Goal: Task Accomplishment & Management: Complete application form

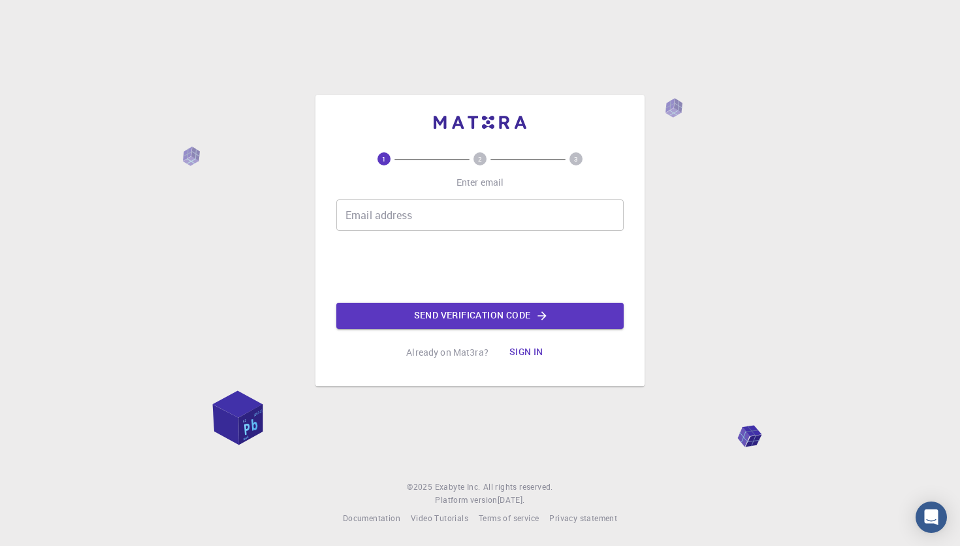
click at [416, 214] on input "Email address" at bounding box center [479, 214] width 287 height 31
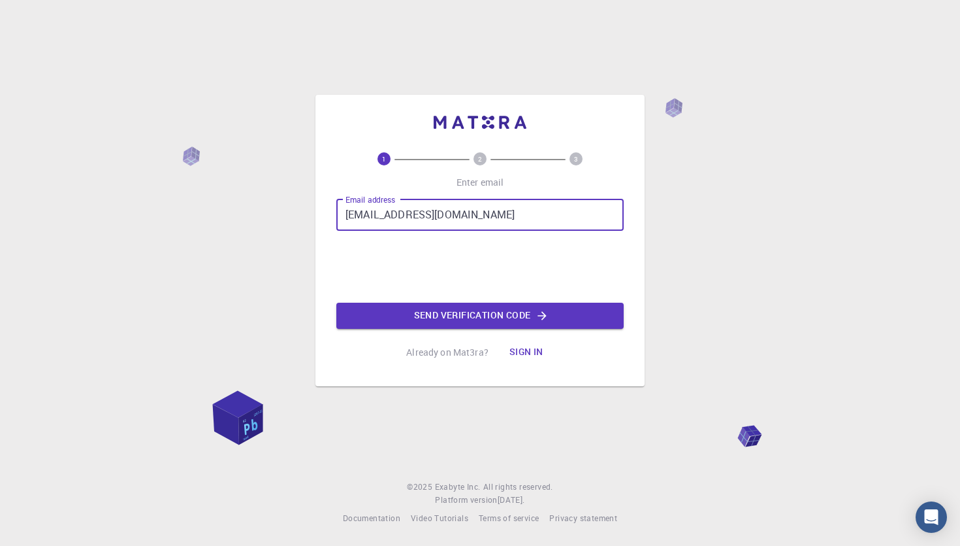
type input "[EMAIL_ADDRESS][DOMAIN_NAME]"
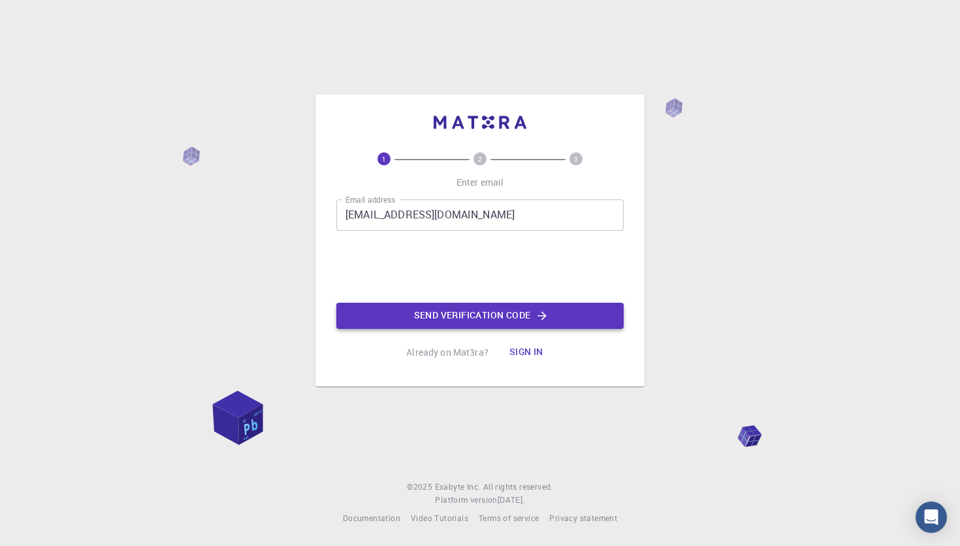
click at [444, 308] on button "Send verification code" at bounding box center [479, 315] width 287 height 26
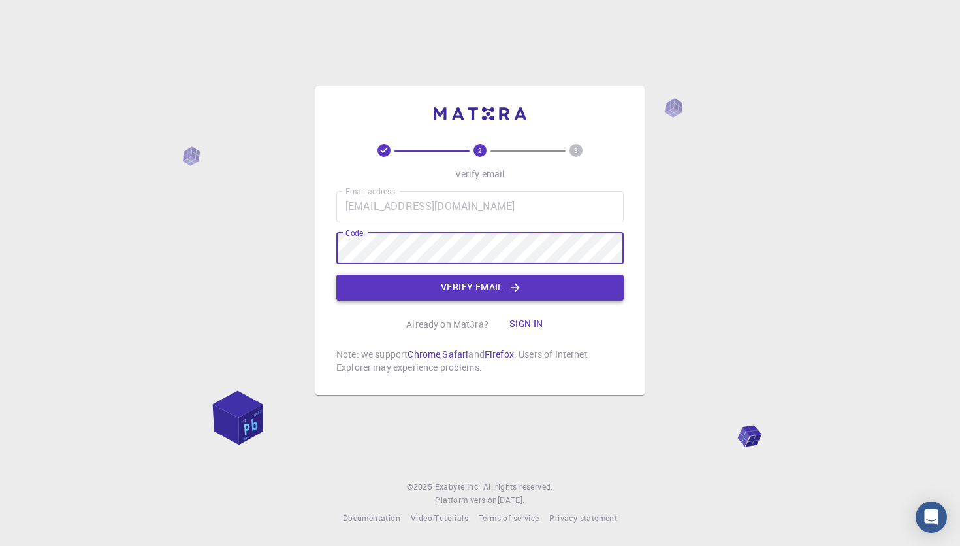
click at [476, 285] on button "Verify email" at bounding box center [479, 287] width 287 height 26
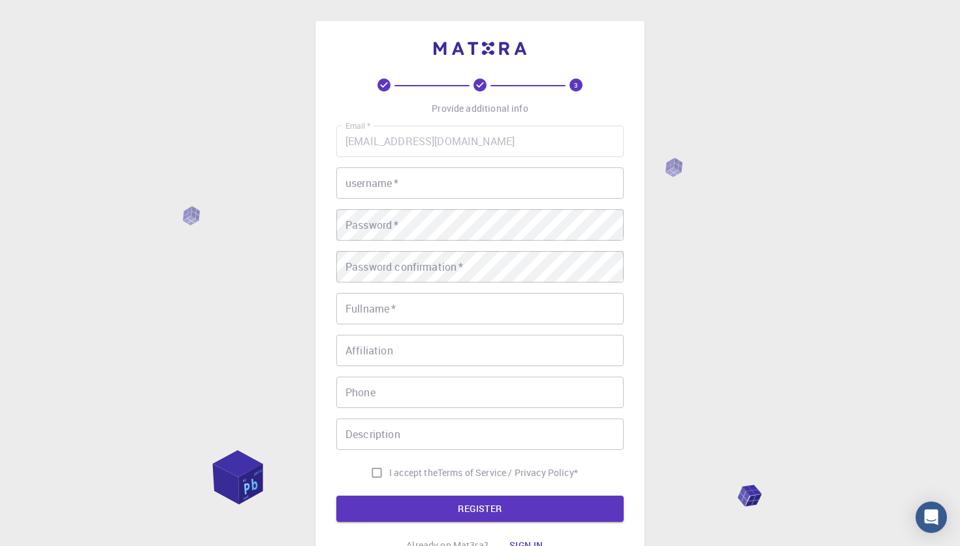
click at [413, 188] on input "username   *" at bounding box center [479, 182] width 287 height 31
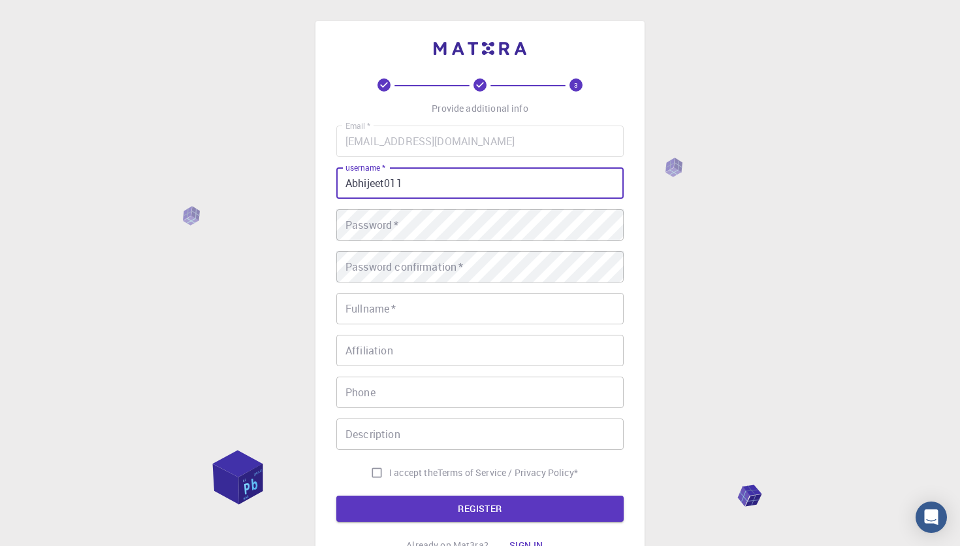
type input "Abhijeet011"
click at [380, 225] on div "Password   * Password   *" at bounding box center [479, 224] width 287 height 31
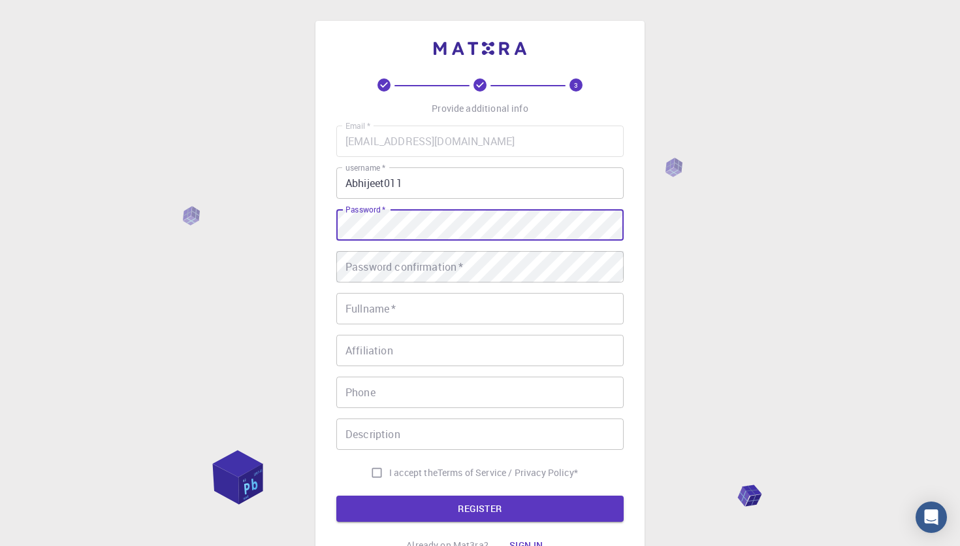
click at [450, 272] on div "Password confirmation   * Password confirmation   *" at bounding box center [479, 266] width 287 height 31
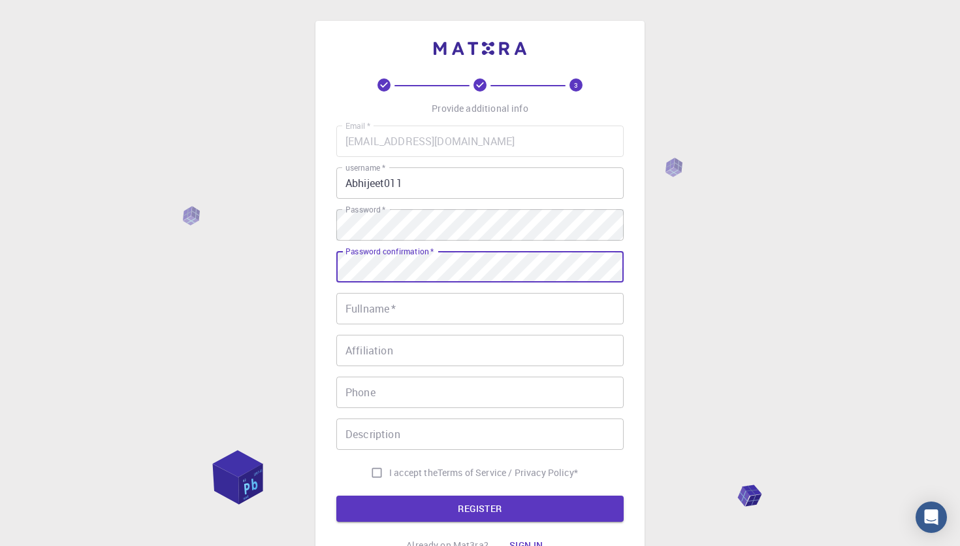
click at [432, 314] on input "Fullname   *" at bounding box center [479, 308] width 287 height 31
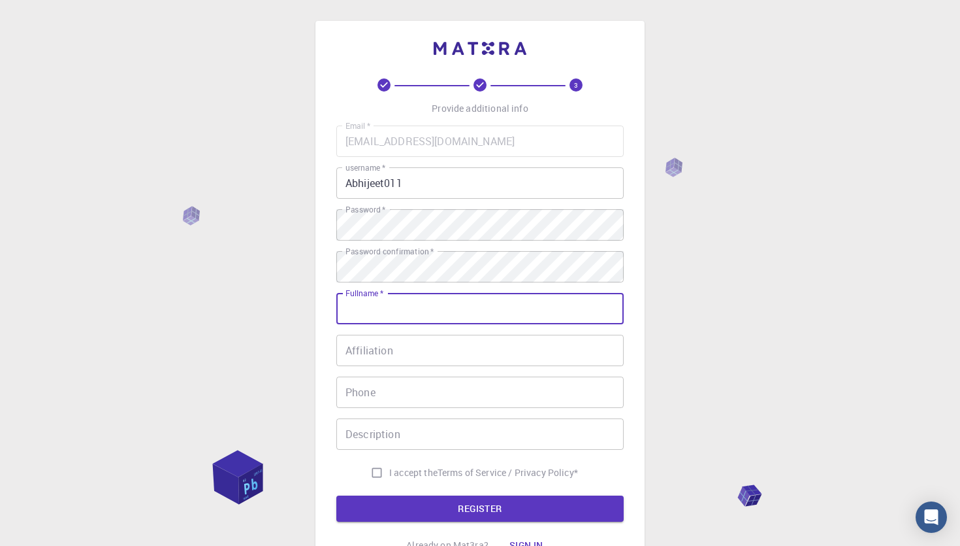
type input "[PERSON_NAME]"
click at [406, 355] on input "Affiliation" at bounding box center [479, 349] width 287 height 31
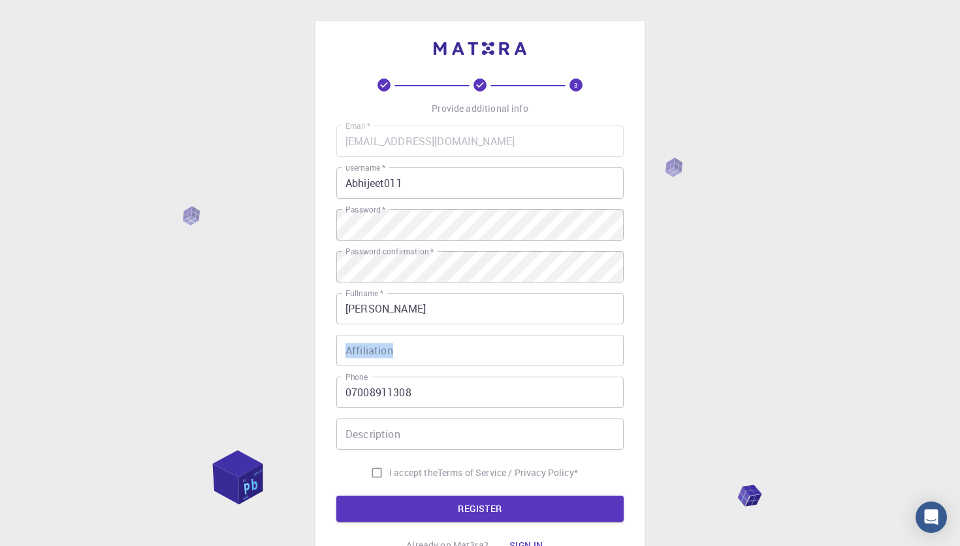
drag, startPoint x: 381, startPoint y: 330, endPoint x: 365, endPoint y: 346, distance: 23.1
click at [365, 346] on div "Email   * [EMAIL_ADDRESS][DOMAIN_NAME] Email   * username   * Abhijeet011 usern…" at bounding box center [479, 304] width 287 height 359
copy label "Affiliation"
click at [425, 352] on input "Affiliation" at bounding box center [479, 349] width 287 height 31
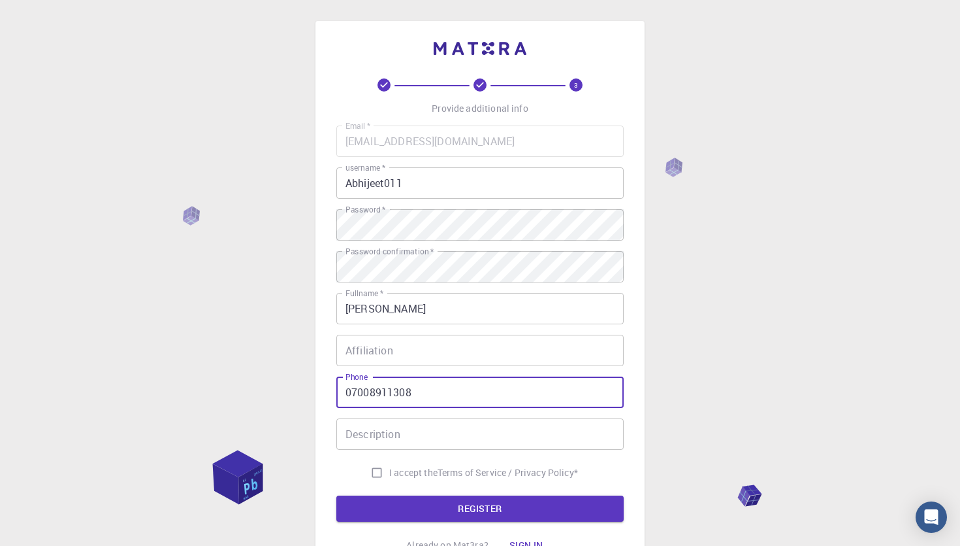
click at [354, 389] on input "07008911308" at bounding box center [479, 391] width 287 height 31
type input "7008911308"
click at [372, 471] on input "I accept the Terms of Service / Privacy Policy *" at bounding box center [377, 472] width 25 height 25
checkbox input "true"
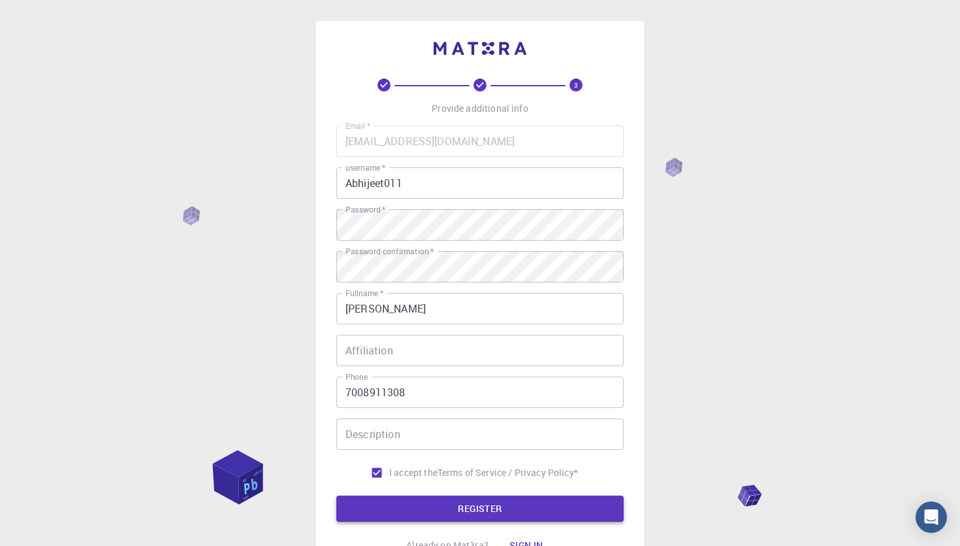
click at [397, 500] on button "REGISTER" at bounding box center [479, 508] width 287 height 26
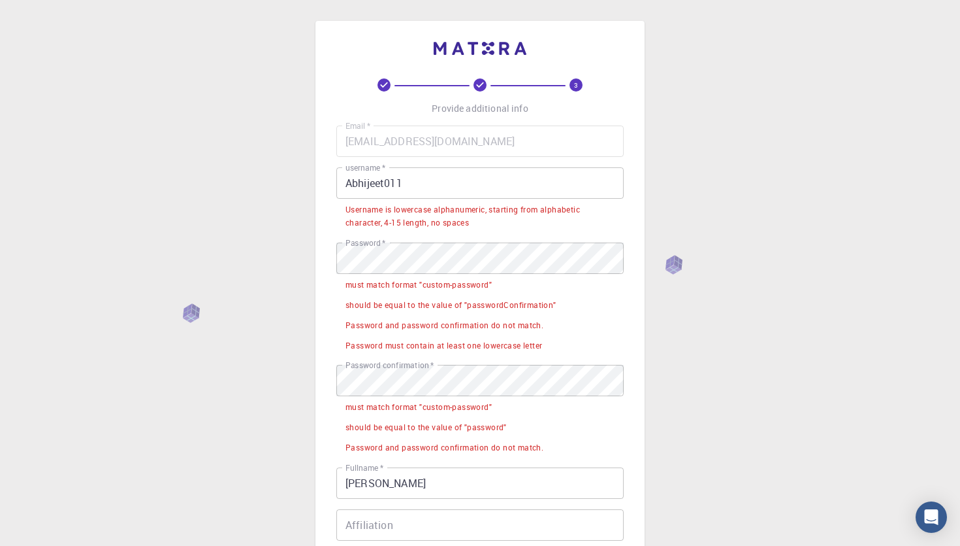
click at [427, 184] on input "Abhijeet011" at bounding box center [479, 182] width 287 height 31
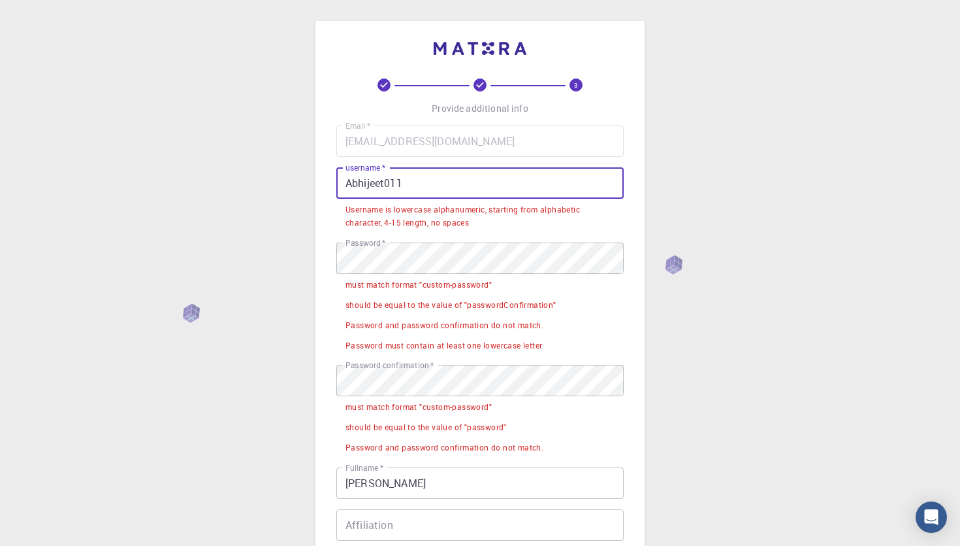
click at [356, 182] on input "Abhijeet011" at bounding box center [479, 182] width 287 height 31
click at [355, 184] on input "Abhijeet011" at bounding box center [479, 182] width 287 height 31
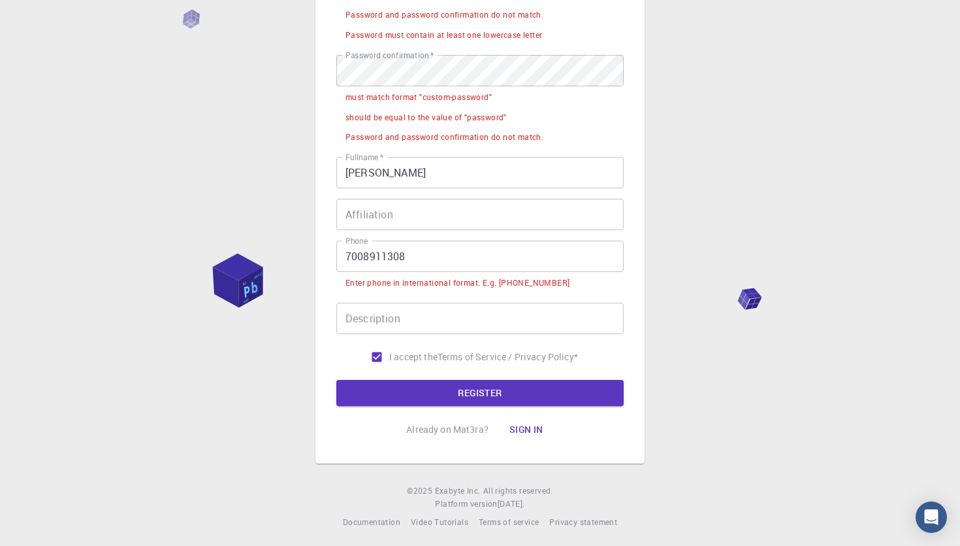
scroll to position [282, 0]
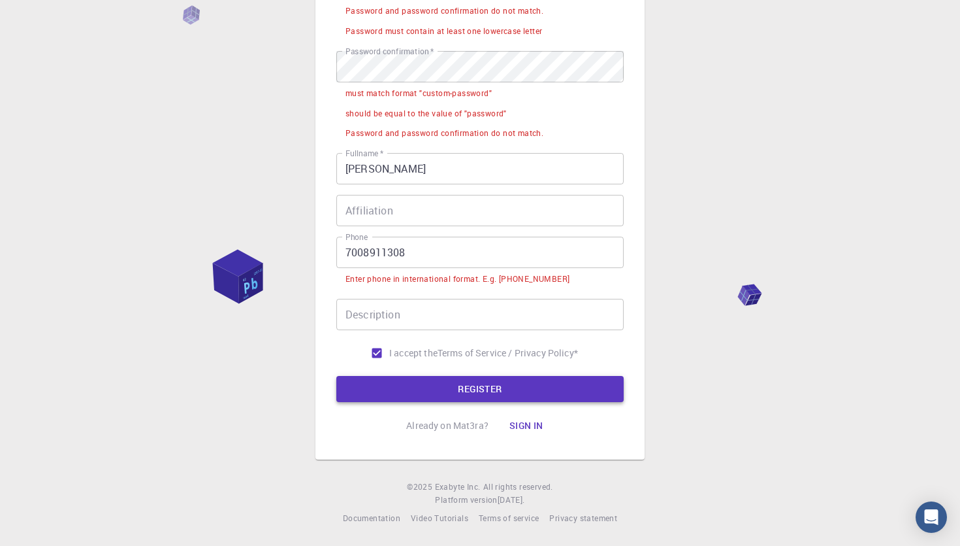
type input "abhijeet011"
click at [488, 379] on button "REGISTER" at bounding box center [479, 389] width 287 height 26
click at [342, 253] on input "7008911308" at bounding box center [479, 251] width 287 height 31
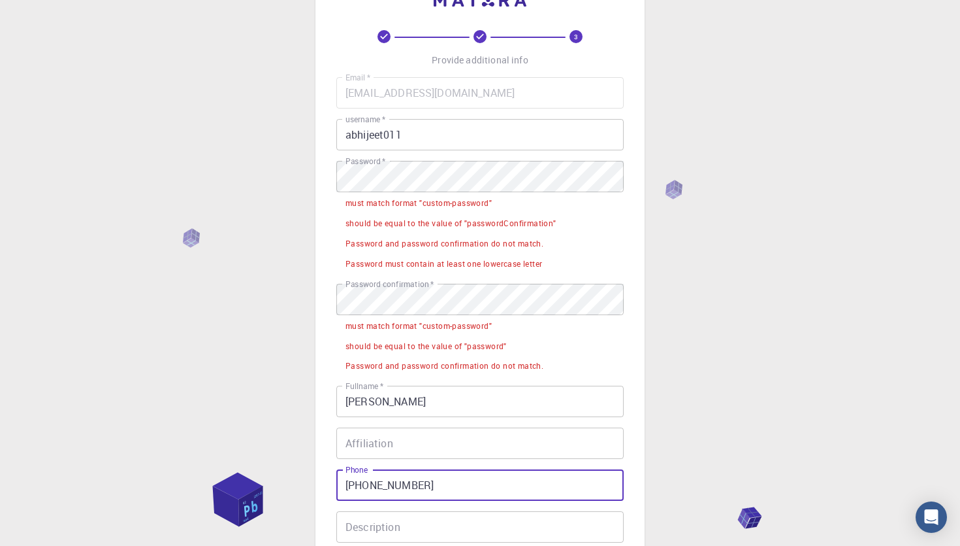
scroll to position [44, 0]
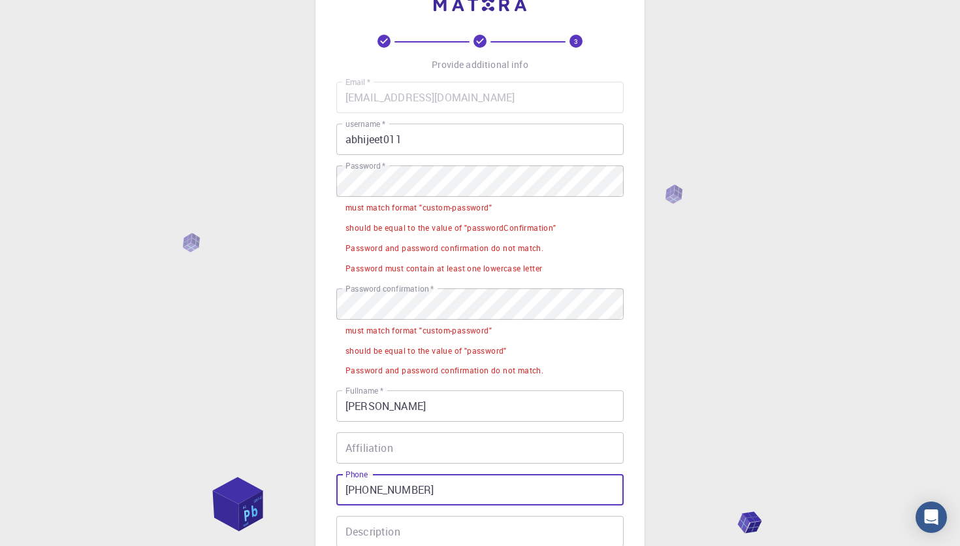
type input "[PHONE_NUMBER]"
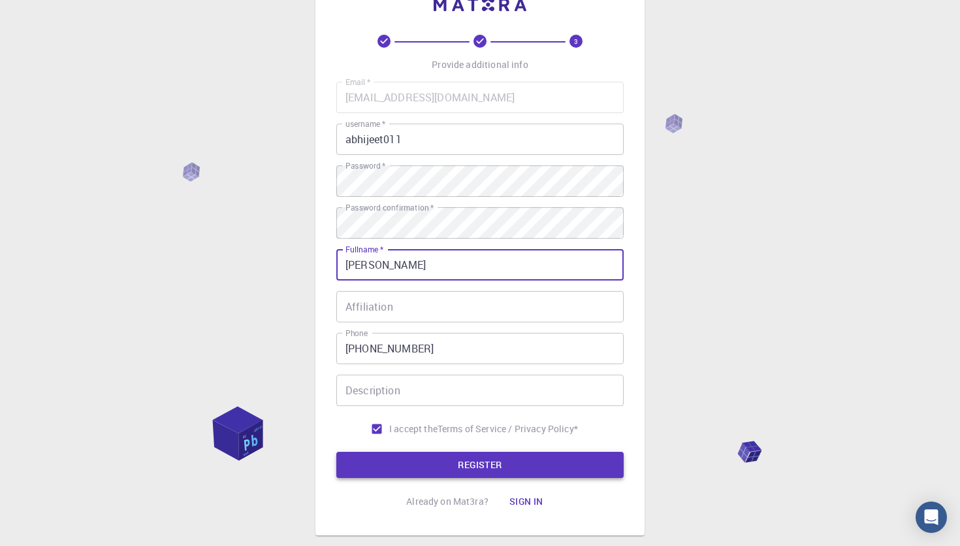
click at [447, 462] on button "REGISTER" at bounding box center [479, 464] width 287 height 26
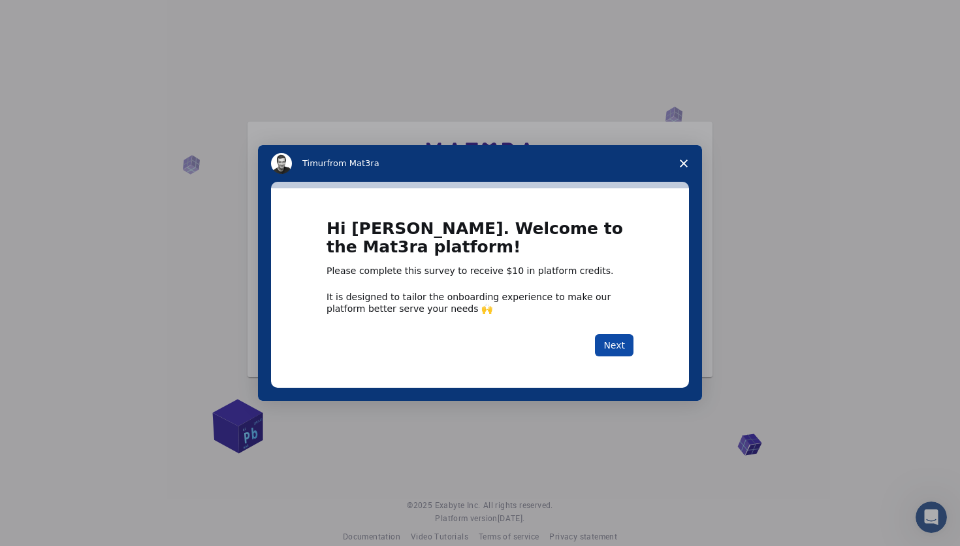
click at [619, 342] on button "Next" at bounding box center [614, 345] width 39 height 22
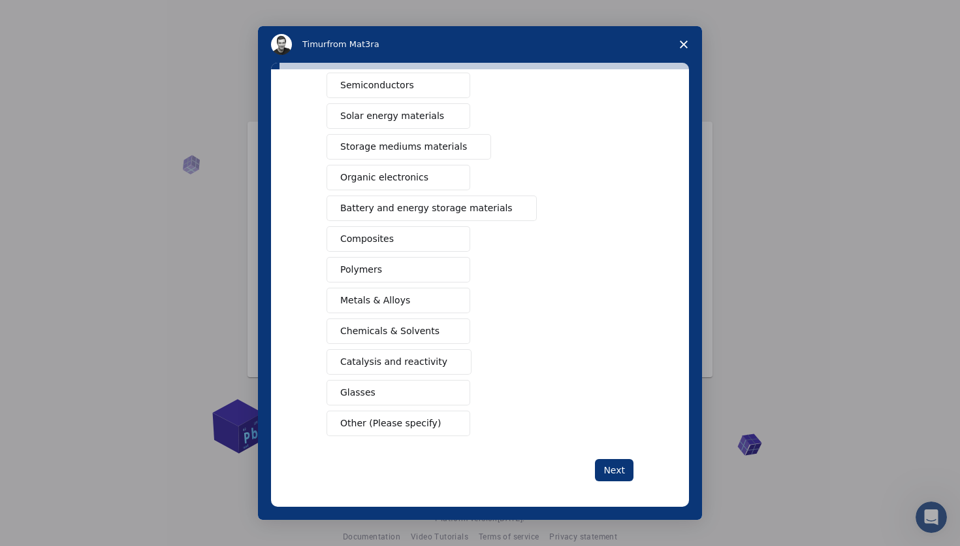
scroll to position [85, 0]
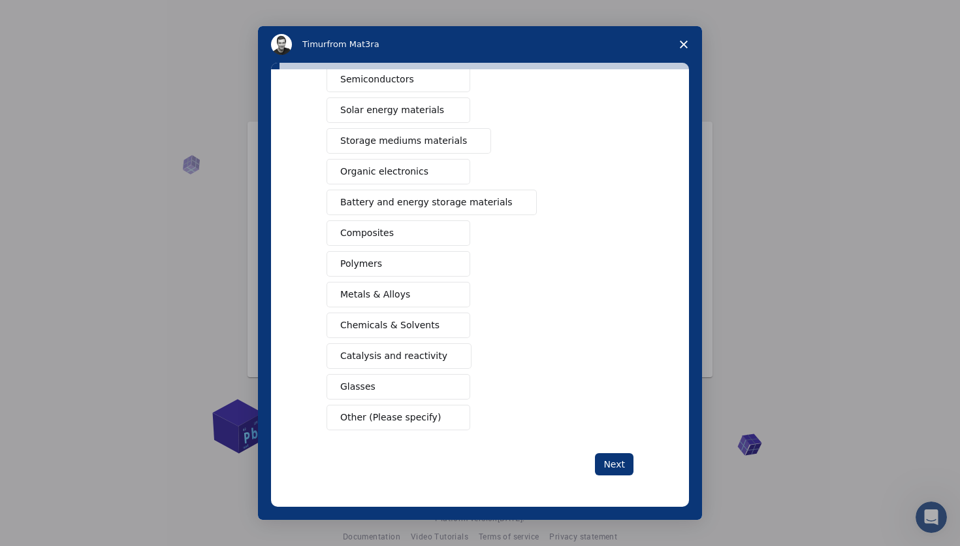
click at [425, 299] on button "Metals & Alloys" at bounding box center [399, 294] width 144 height 25
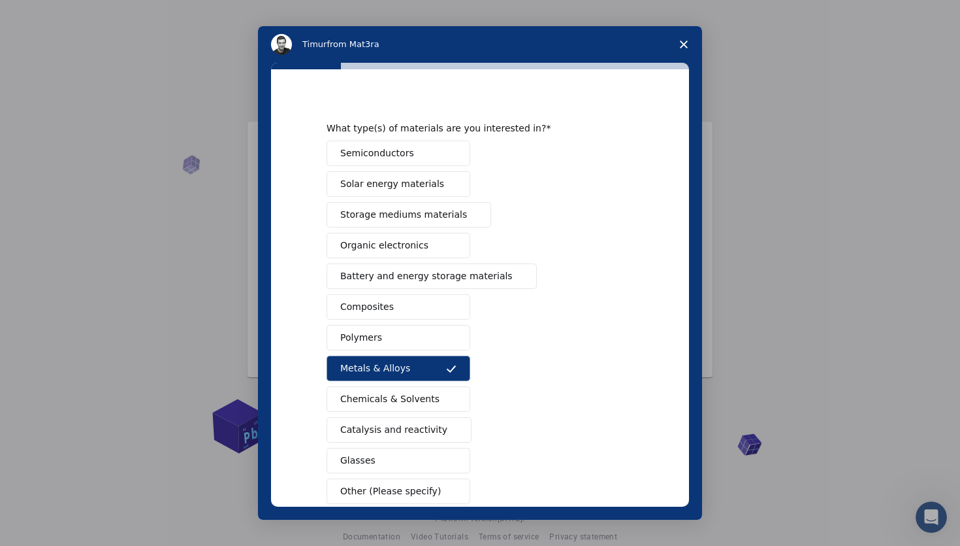
scroll to position [10, 0]
click at [404, 183] on span "Solar energy materials" at bounding box center [392, 185] width 104 height 14
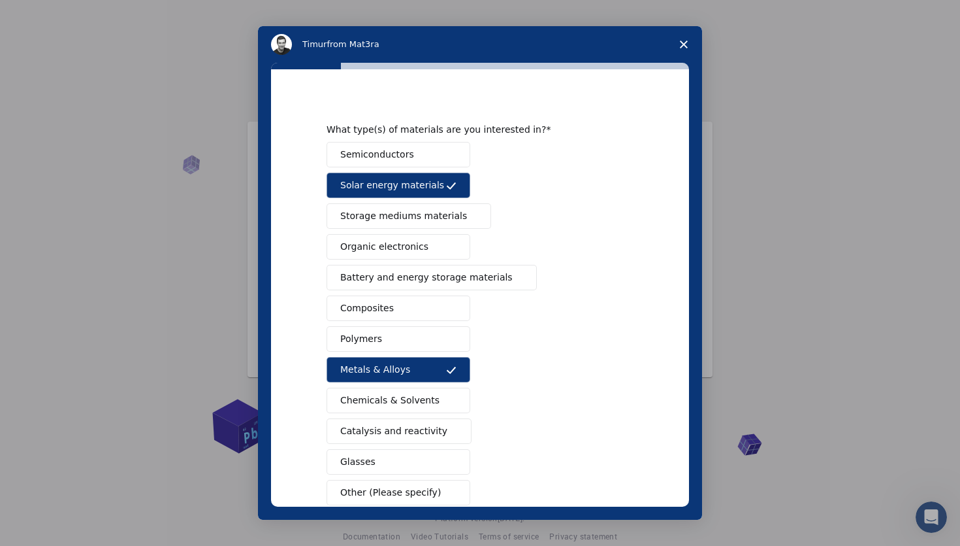
click at [404, 151] on span "Semiconductors" at bounding box center [377, 155] width 74 height 14
click at [406, 206] on button "Storage mediums materials" at bounding box center [409, 215] width 165 height 25
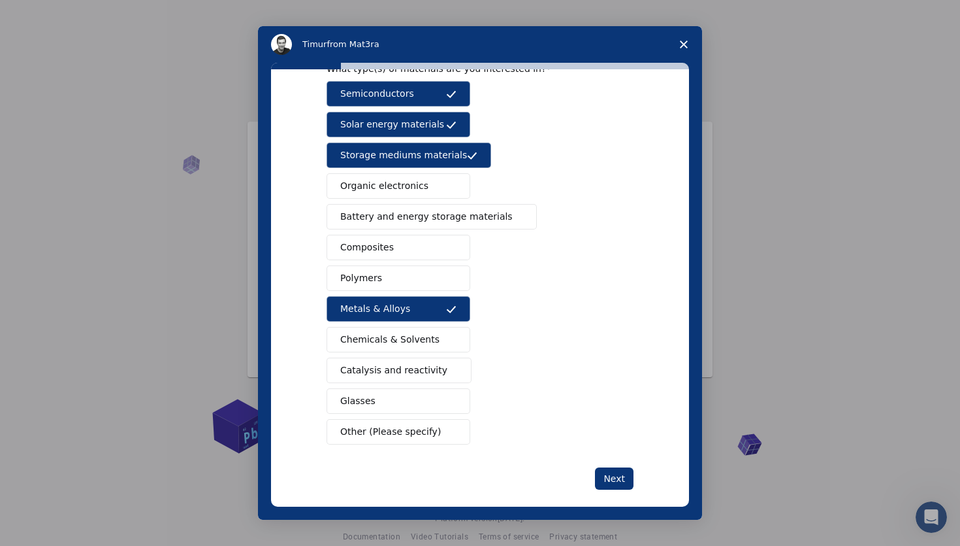
scroll to position [85, 0]
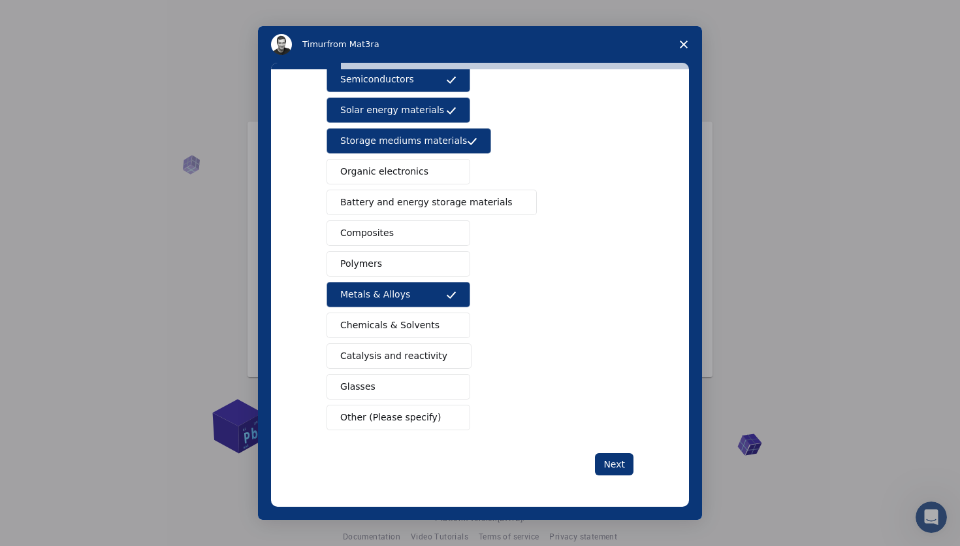
click at [404, 363] on span "Catalysis and reactivity" at bounding box center [393, 356] width 107 height 14
click at [424, 212] on button "Battery and energy storage materials" at bounding box center [432, 201] width 210 height 25
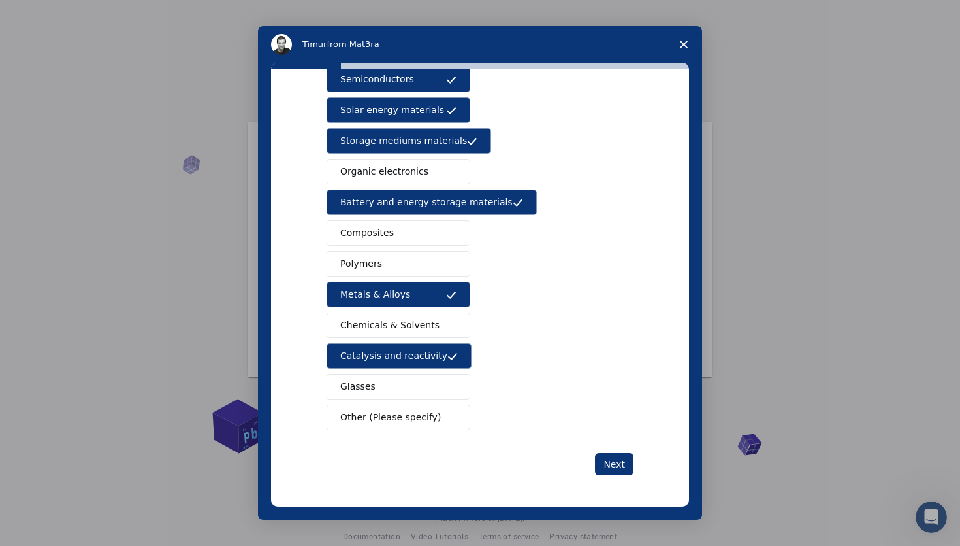
click at [404, 229] on button "Composites" at bounding box center [399, 232] width 144 height 25
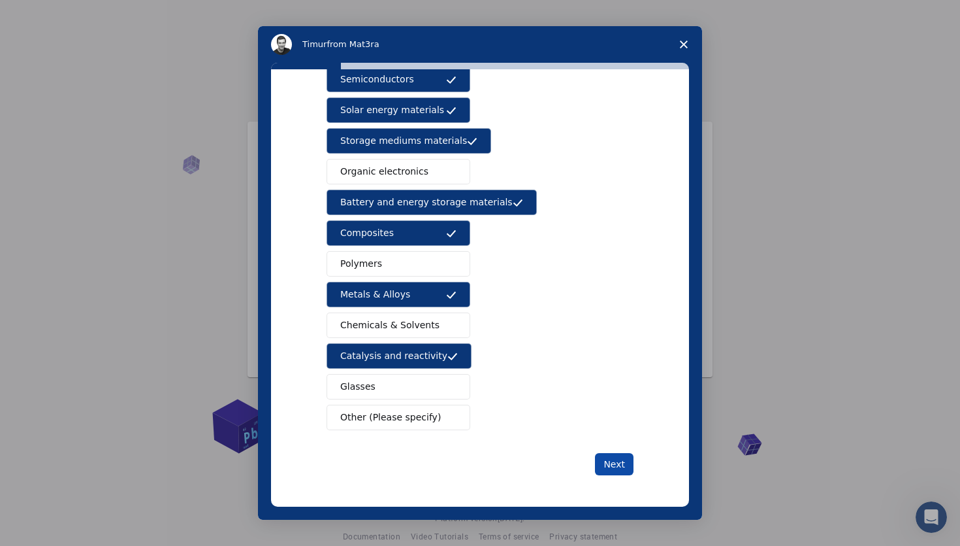
click at [611, 467] on button "Next" at bounding box center [614, 464] width 39 height 22
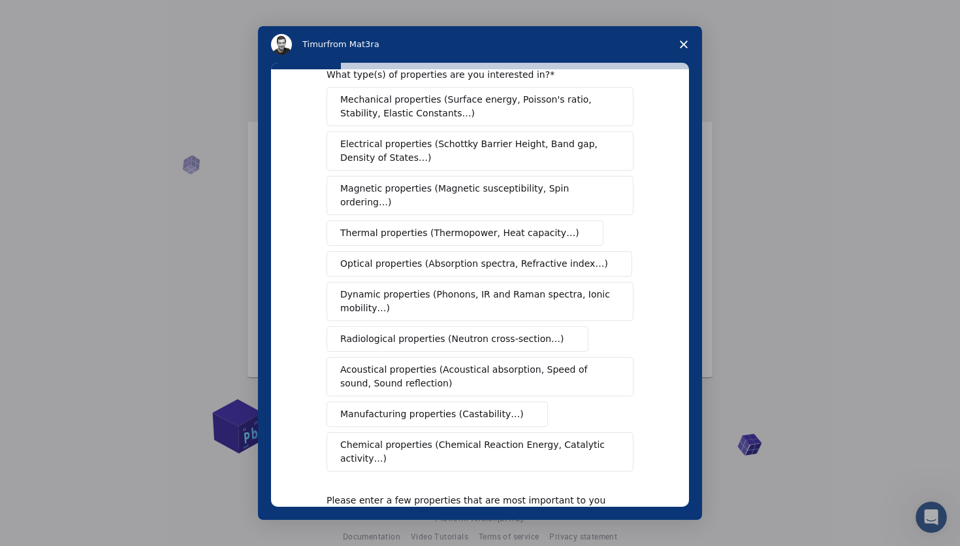
scroll to position [0, 0]
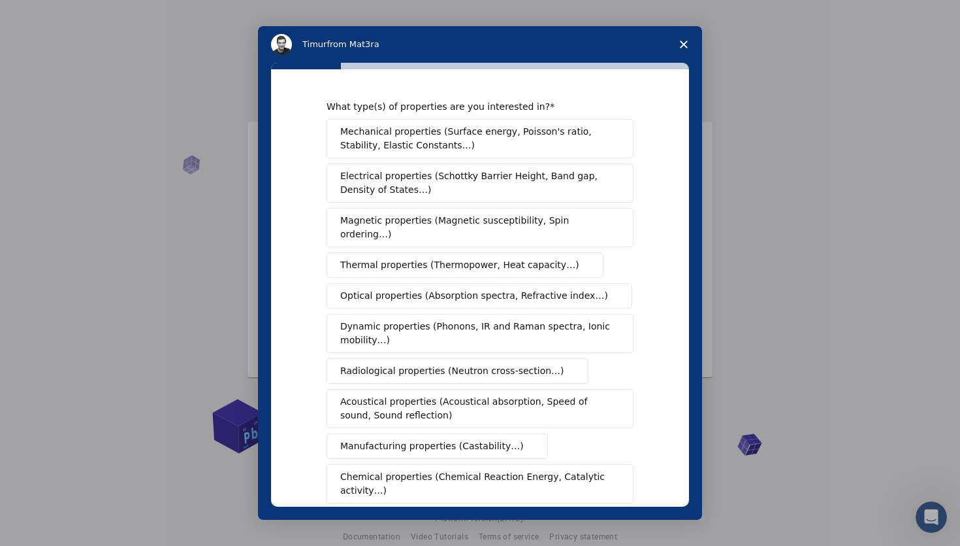
click at [425, 152] on span "Mechanical properties (Surface energy, Poisson's ratio, Stability, Elastic Cons…" at bounding box center [476, 138] width 272 height 27
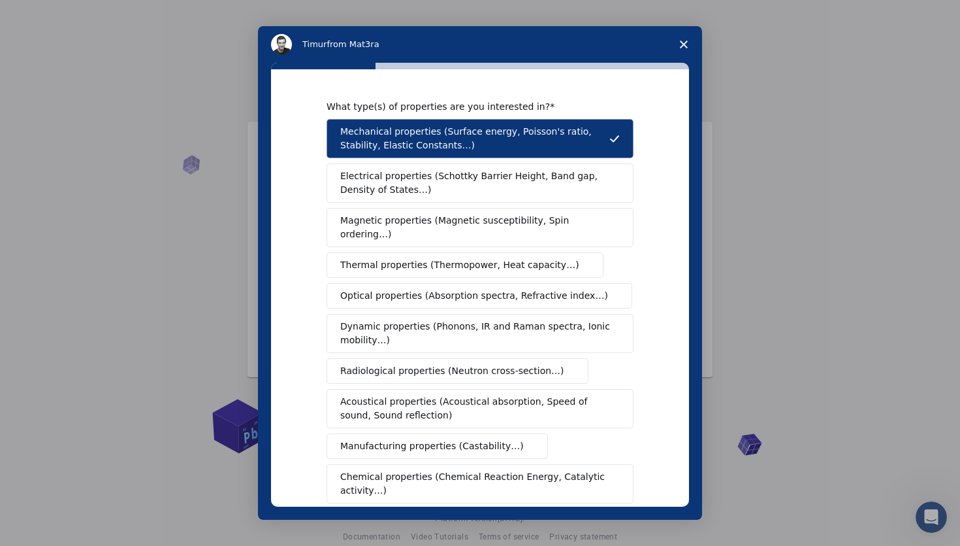
click at [424, 186] on span "Electrical properties (Schottky Barrier Height, Band gap, Density of States…)" at bounding box center [476, 182] width 272 height 27
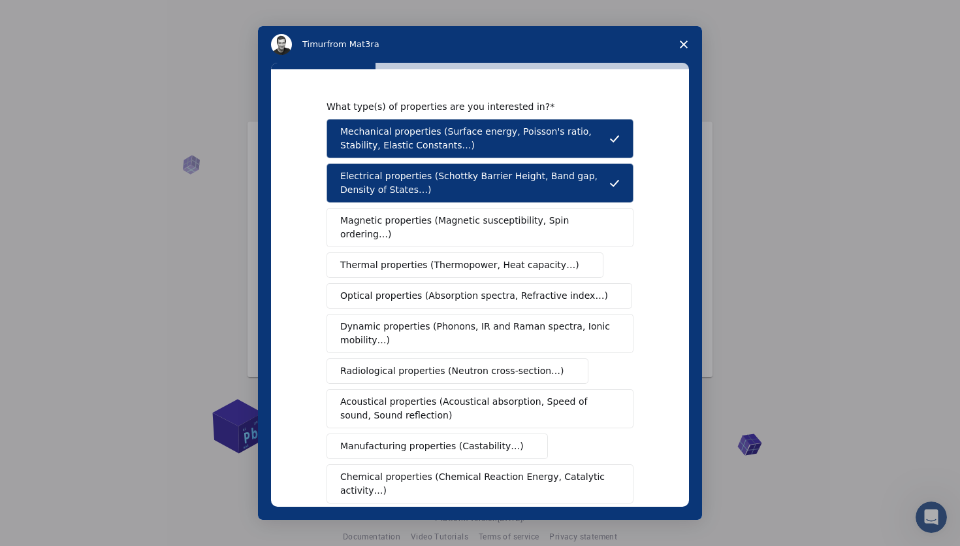
click at [429, 220] on span "Magnetic properties (Magnetic susceptibility, Spin ordering…)" at bounding box center [475, 227] width 270 height 27
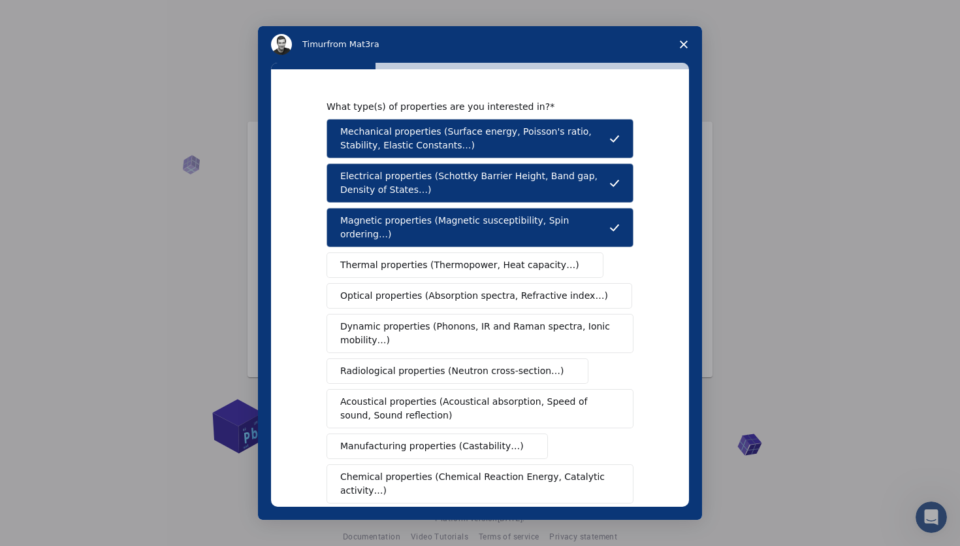
click at [424, 258] on span "Thermal properties (Thermopower, Heat capacity…)" at bounding box center [459, 265] width 239 height 14
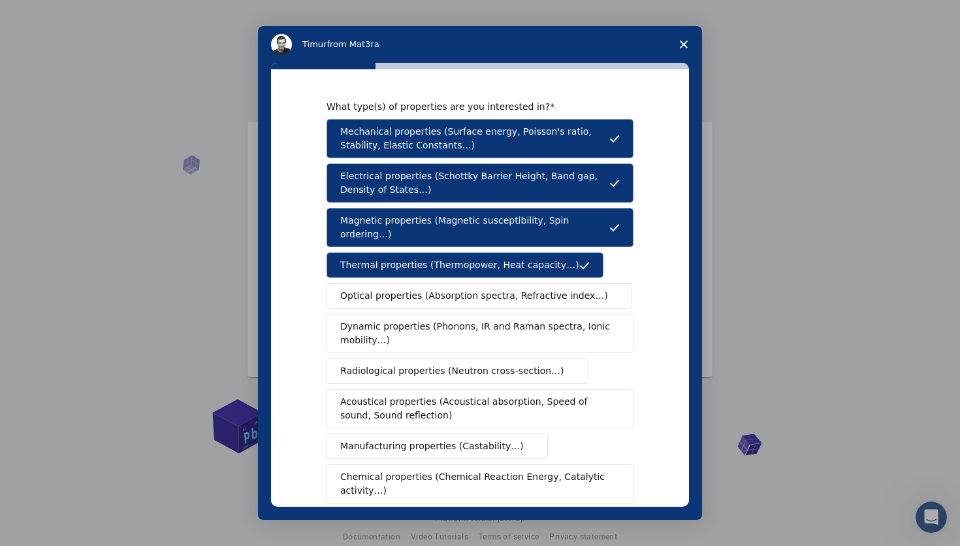
click at [418, 289] on span "Optical properties (Absorption spectra, Refractive index…)" at bounding box center [474, 296] width 268 height 14
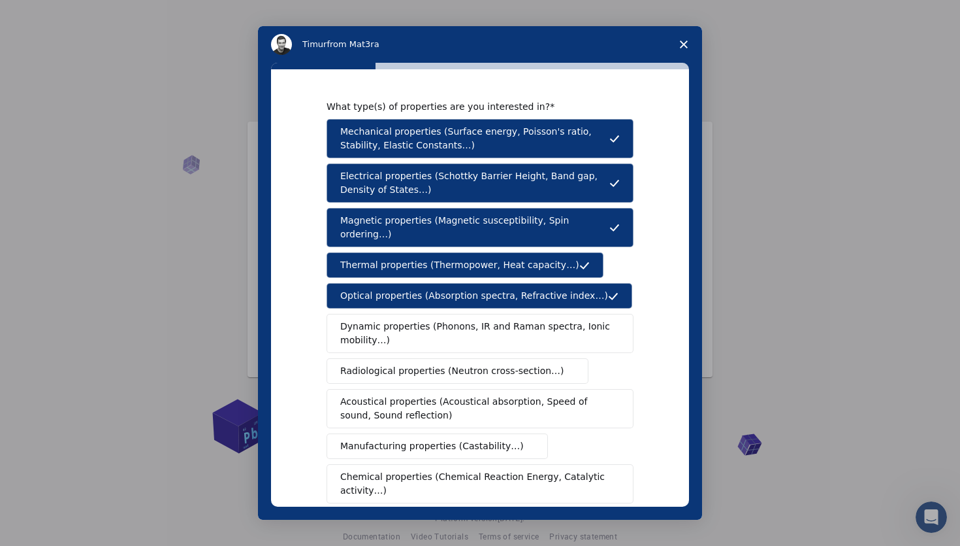
click at [408, 319] on span "Dynamic properties (Phonons, IR and Raman spectra, Ionic mobility…)" at bounding box center [475, 332] width 271 height 27
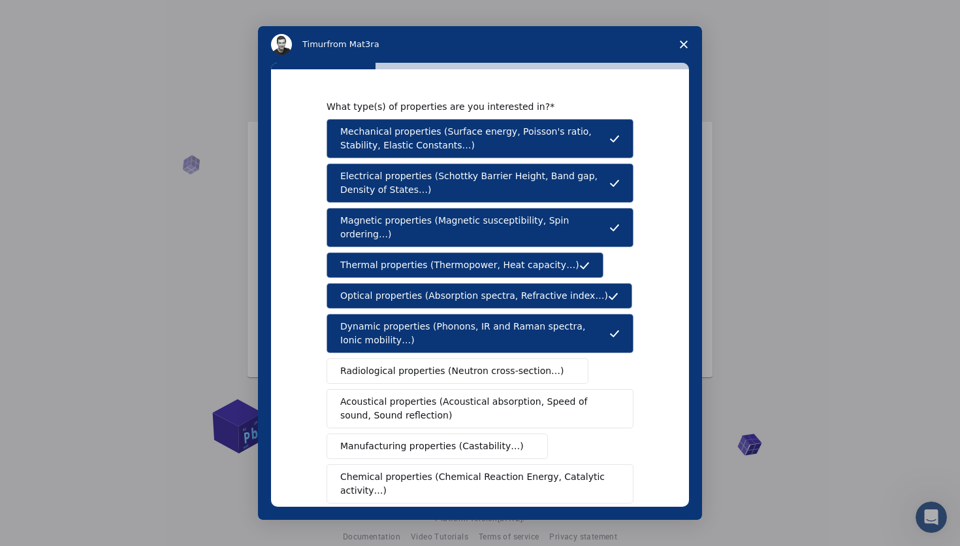
click at [405, 364] on span "Radiological properties (Neutron cross-section…)" at bounding box center [452, 371] width 224 height 14
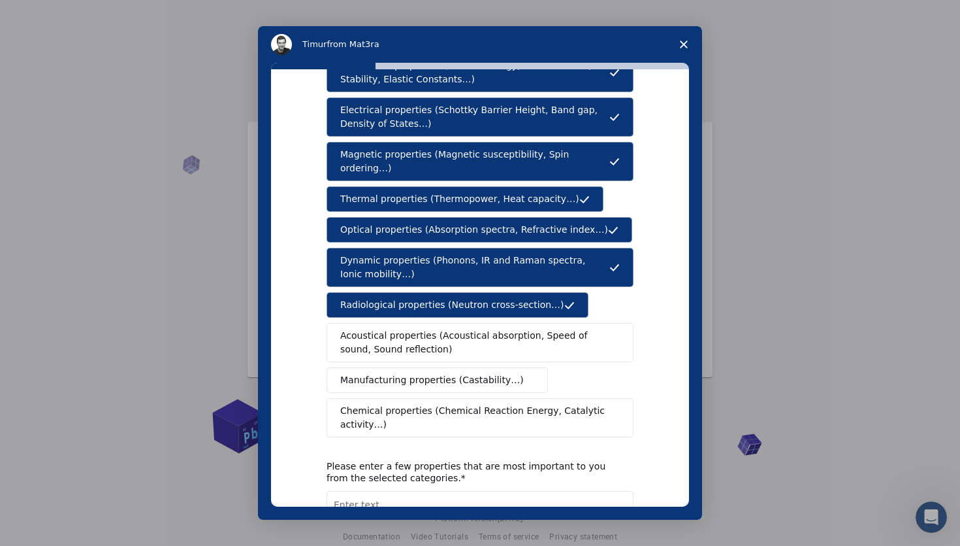
scroll to position [67, 0]
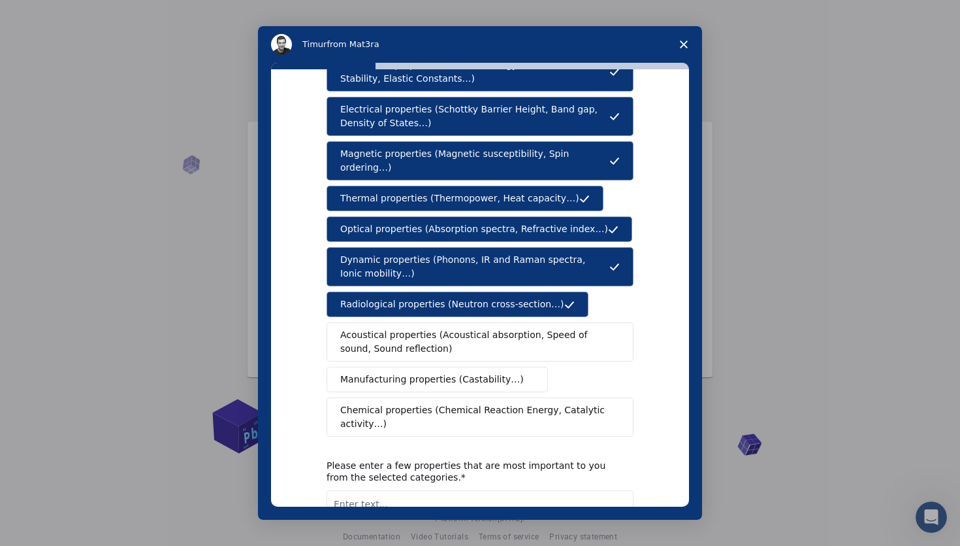
click at [408, 329] on span "Acoustical properties (Acoustical absorption, Speed of sound, Sound reflection)" at bounding box center [476, 341] width 272 height 27
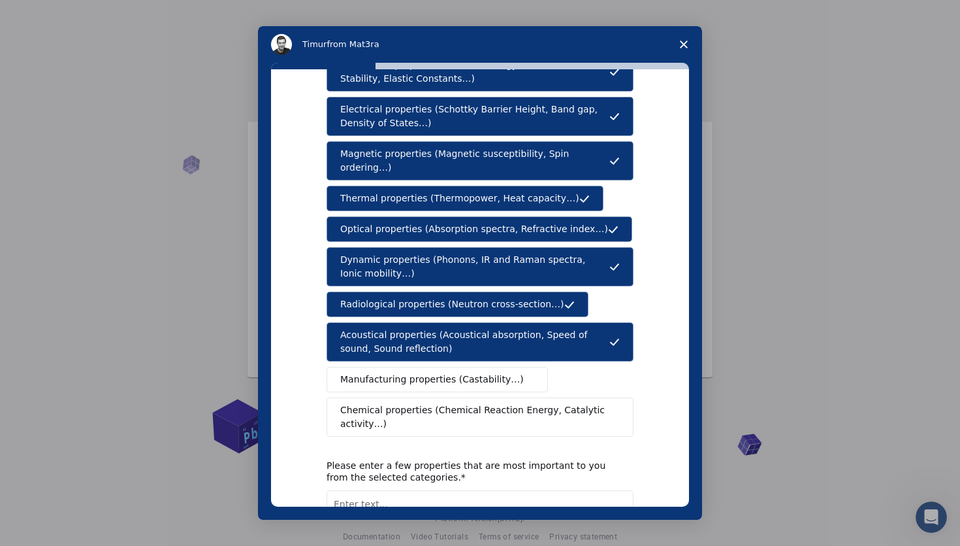
click at [398, 372] on span "Manufacturing properties (Castability…)" at bounding box center [432, 379] width 184 height 14
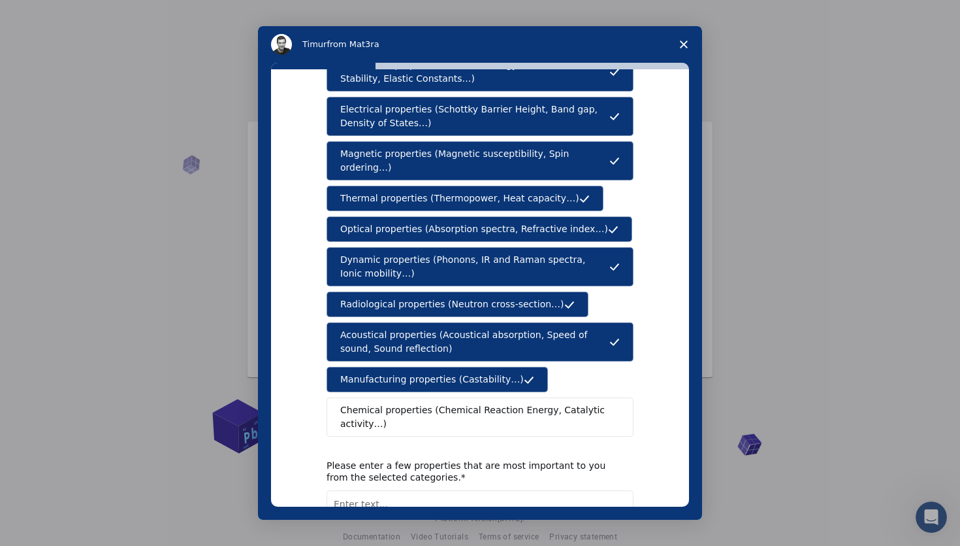
click at [400, 404] on span "Chemical properties (Chemical Reaction Energy, Catalytic activity…)" at bounding box center [475, 416] width 270 height 27
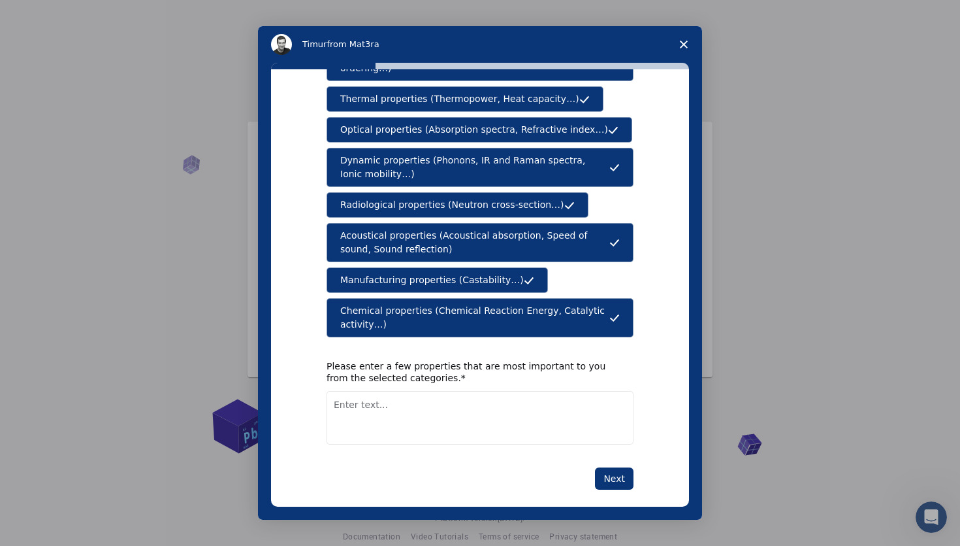
scroll to position [0, 0]
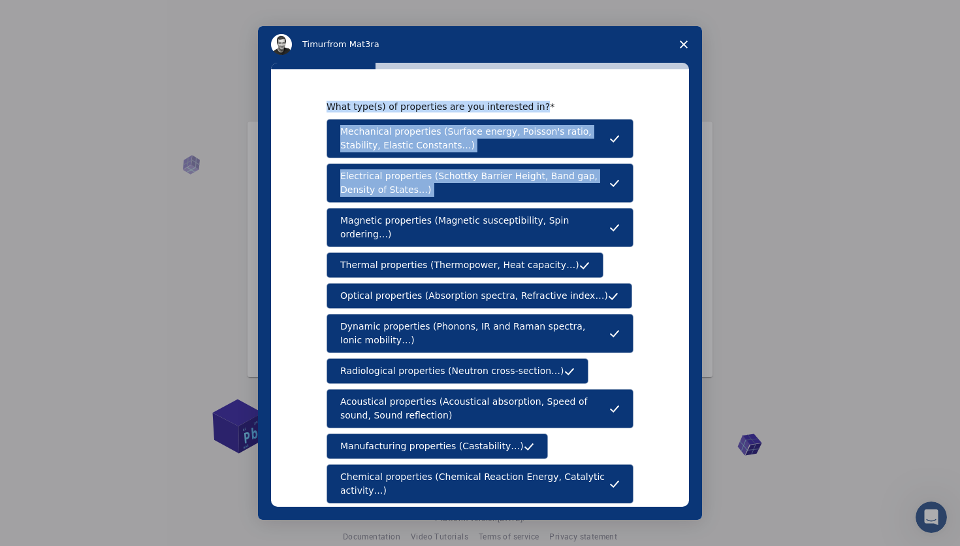
drag, startPoint x: 326, startPoint y: 109, endPoint x: 434, endPoint y: 244, distance: 172.9
click at [434, 244] on div "What type(s) of properties are you interested in? Mechanical properties (Surfac…" at bounding box center [480, 302] width 307 height 402
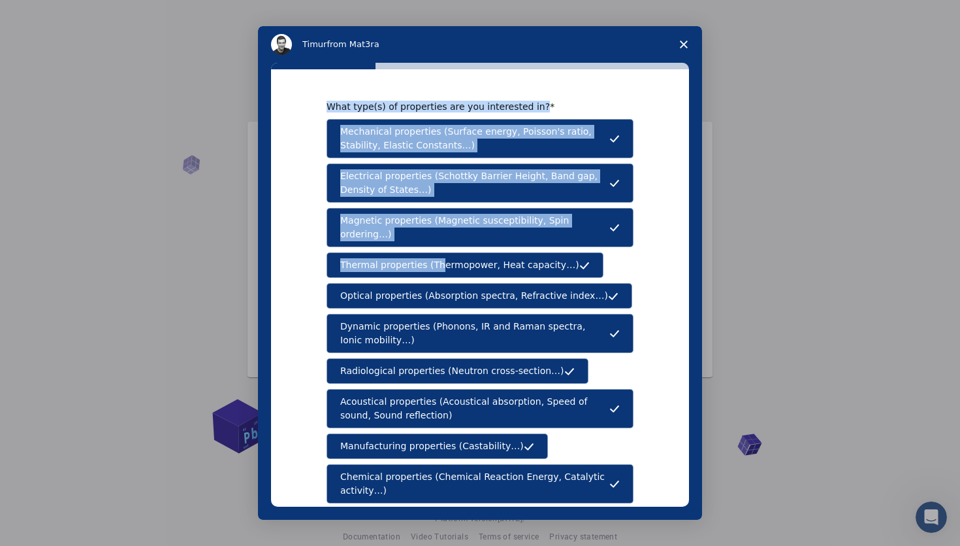
click at [321, 102] on div "What type(s) of properties are you interested in? Mechanical properties (Surfac…" at bounding box center [480, 287] width 418 height 437
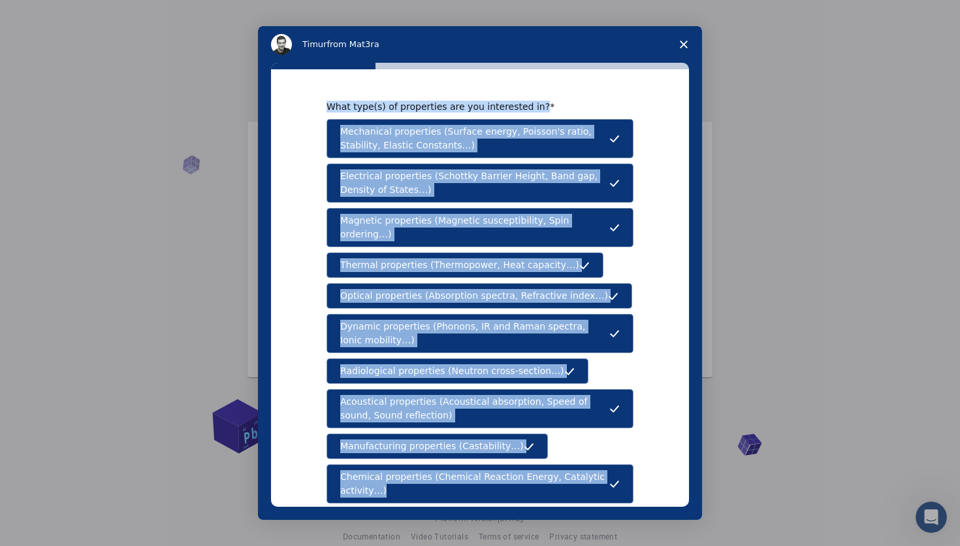
drag, startPoint x: 325, startPoint y: 107, endPoint x: 575, endPoint y: 476, distance: 445.9
click at [575, 476] on div "What type(s) of properties are you interested in? Mechanical properties (Surfac…" at bounding box center [480, 302] width 307 height 402
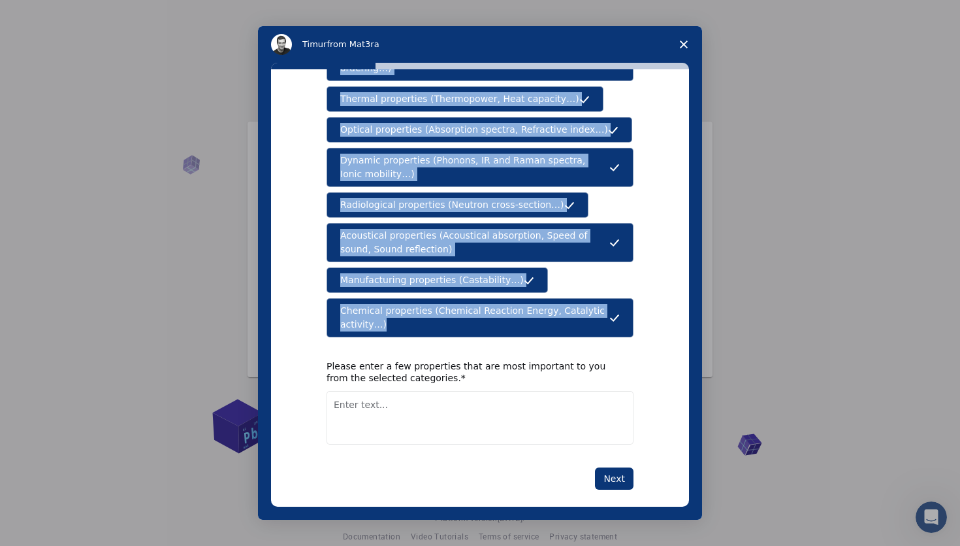
copy div "What type(s) of properties are you interested in? Mechanical properties (Surfac…"
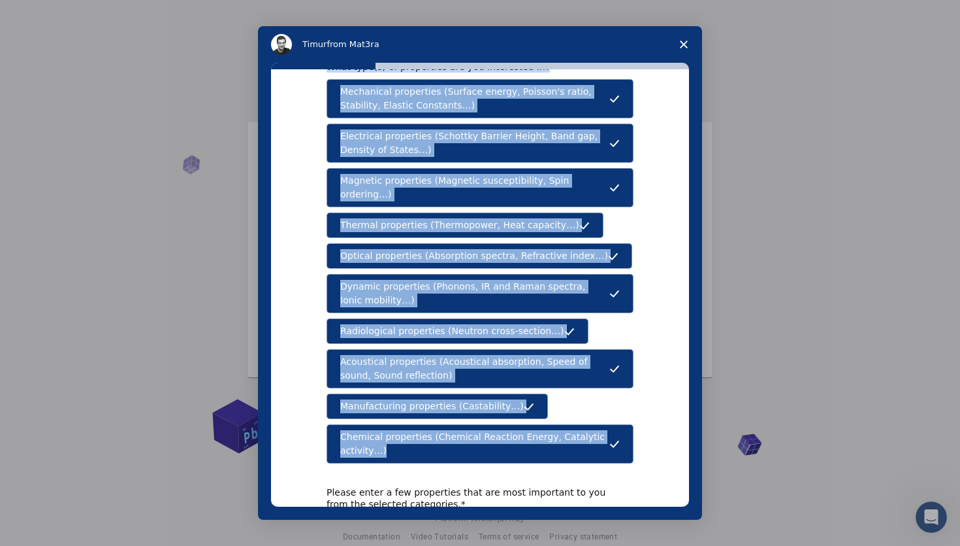
scroll to position [0, 0]
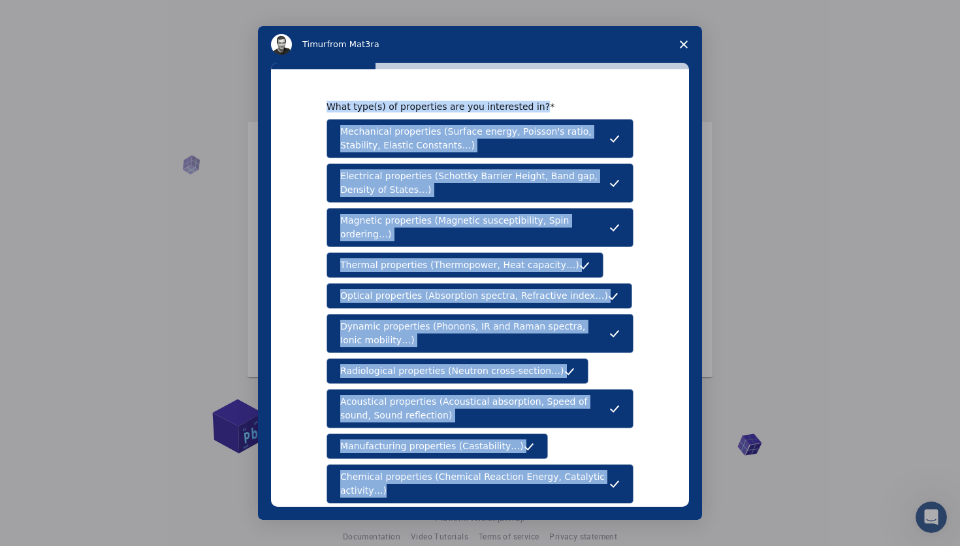
click at [545, 97] on div "What type(s) of properties are you interested in? Mechanical properties (Surfac…" at bounding box center [480, 287] width 418 height 437
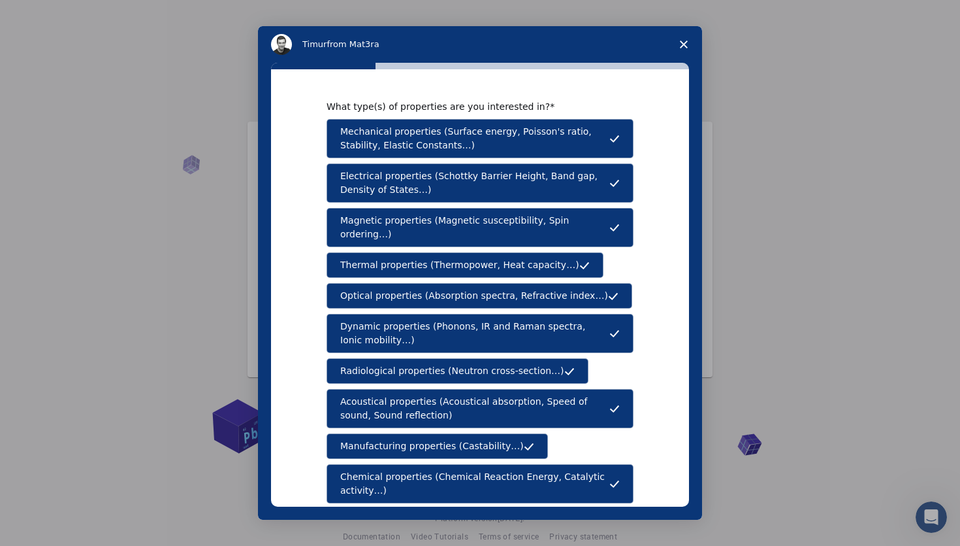
scroll to position [166, 0]
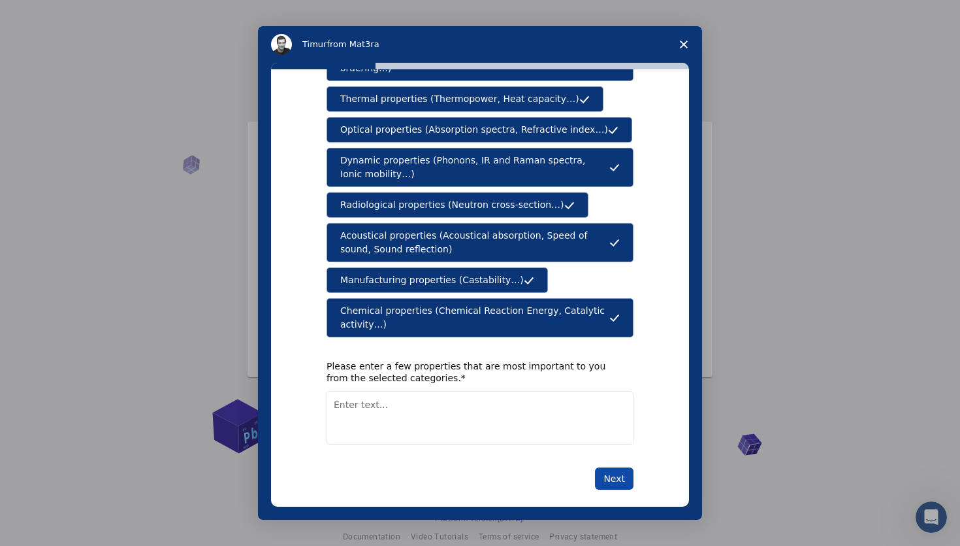
click at [607, 467] on button "Next" at bounding box center [614, 478] width 39 height 22
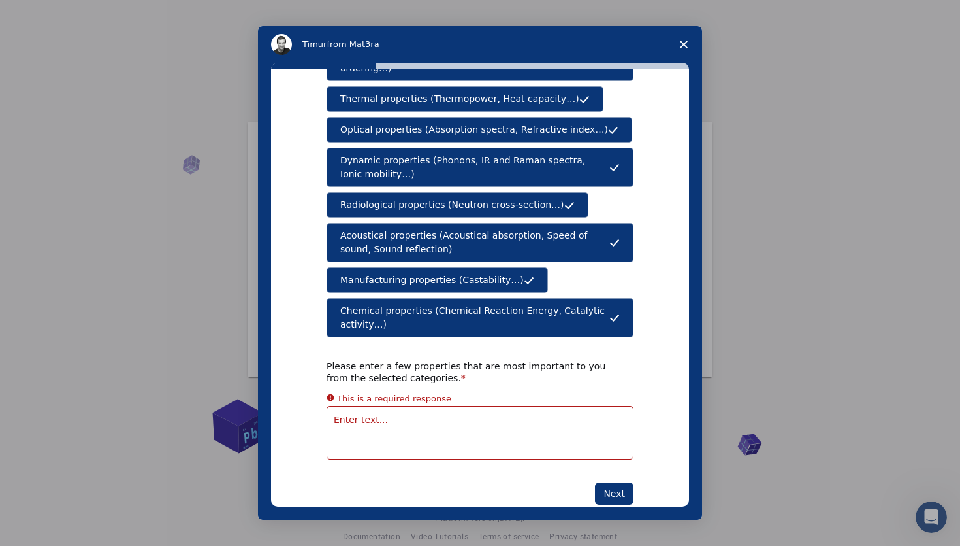
click at [434, 420] on textarea "Enter text..." at bounding box center [480, 433] width 307 height 54
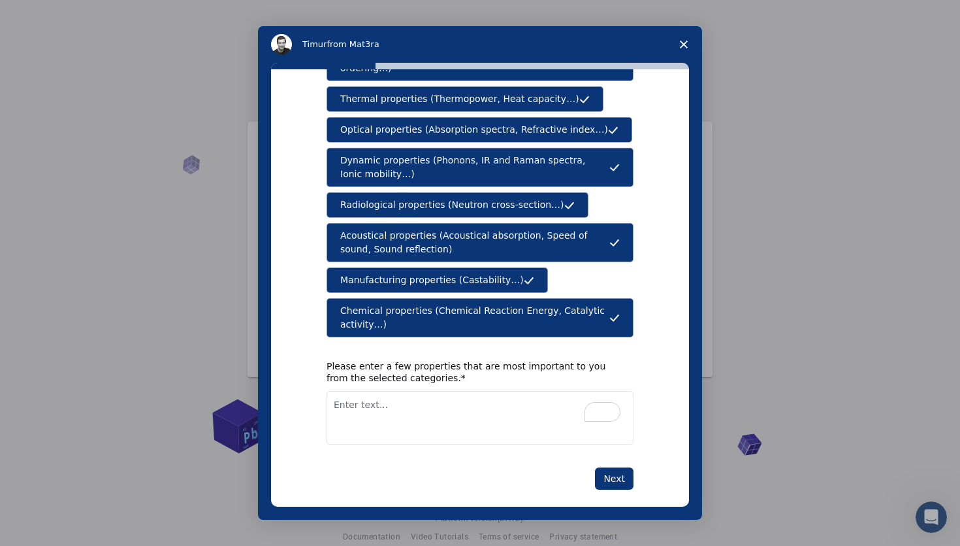
click at [391, 393] on textarea "To enrich screen reader interactions, please activate Accessibility in Grammarl…" at bounding box center [480, 418] width 307 height 54
paste textarea "Mechanical Properties How materials respond to mechanical forces. Strength (ten…"
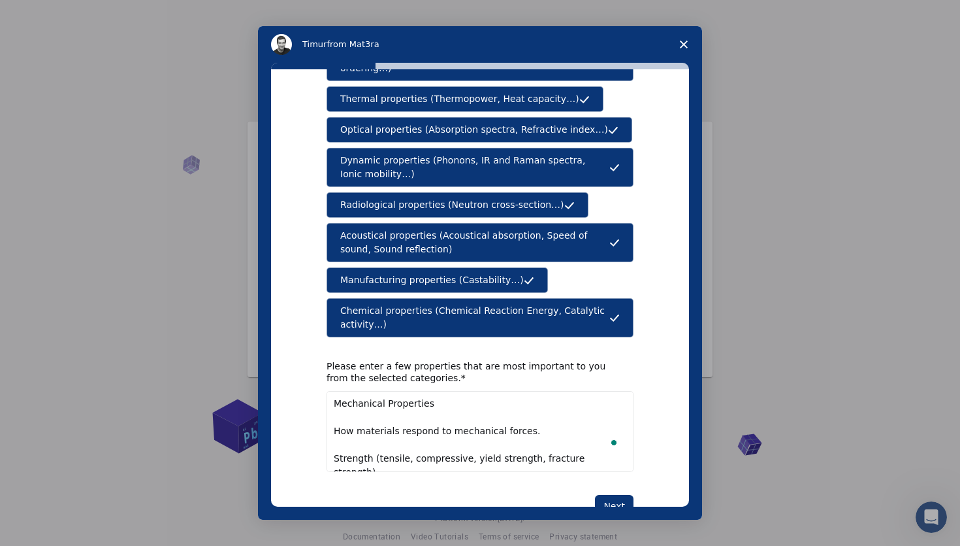
scroll to position [193, 0]
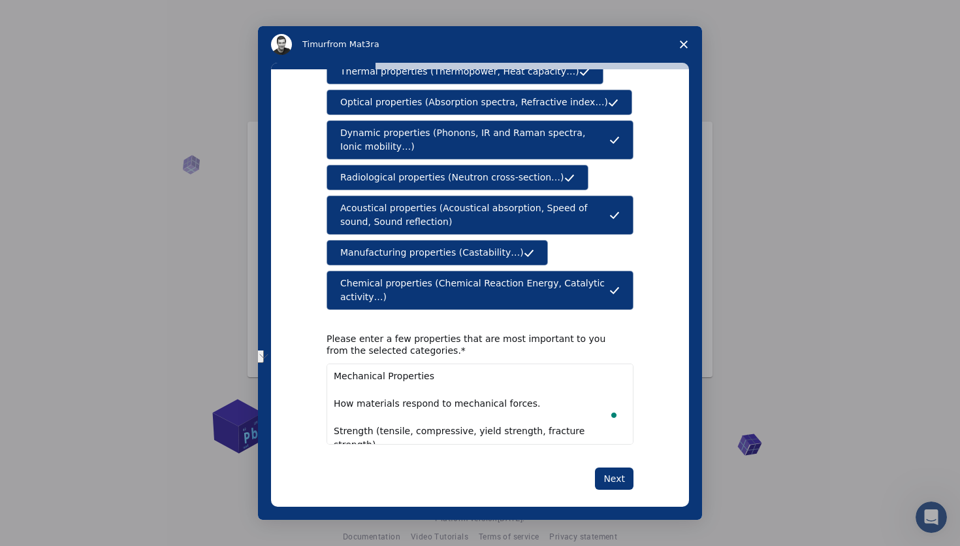
drag, startPoint x: 524, startPoint y: 394, endPoint x: 343, endPoint y: 378, distance: 181.7
click at [343, 378] on textarea "Mechanical Properties How materials respond to mechanical forces. Strength (ten…" at bounding box center [480, 403] width 307 height 81
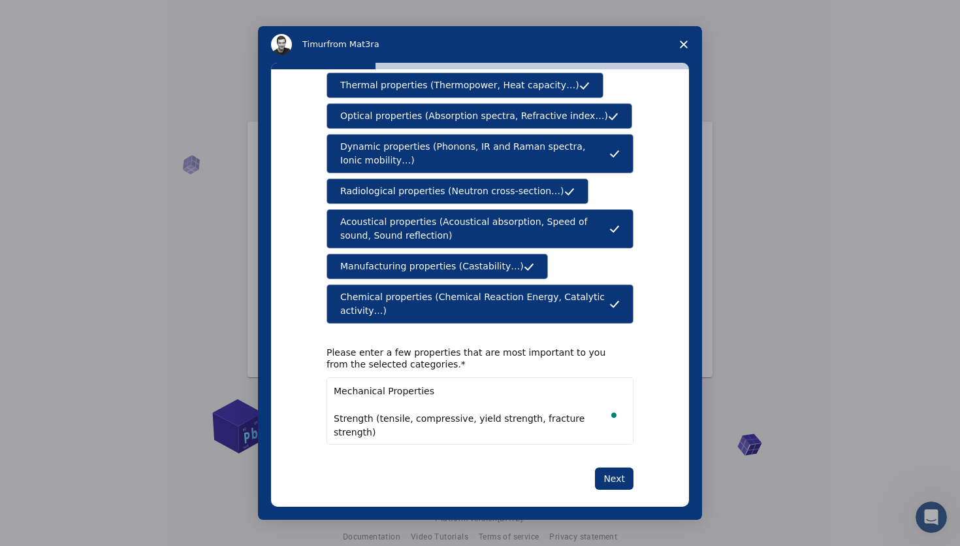
scroll to position [0, 0]
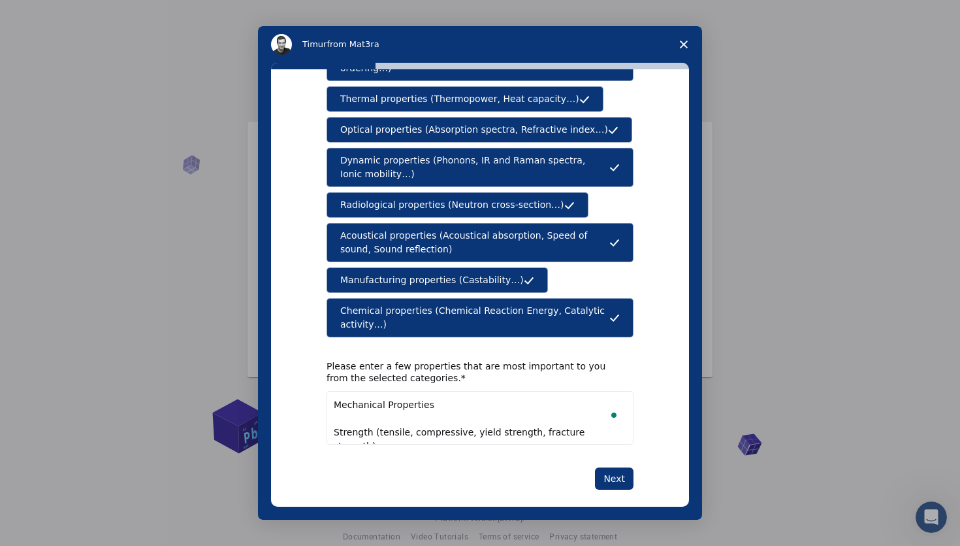
click at [341, 403] on textarea "Mechanical Properties Strength (tensile, compressive, yield strength, fracture …" at bounding box center [480, 418] width 307 height 54
click at [609, 408] on span "Intercom messenger" at bounding box center [615, 414] width 12 height 13
click at [607, 407] on textarea "Mechanical Properties Strength (tensile, compressive, yield strength, fracture …" at bounding box center [480, 418] width 307 height 54
click at [400, 417] on textarea "Mechanical Properties Strength (tensile, compressive, yield strength, fracture …" at bounding box center [480, 418] width 307 height 54
paste textarea "Plasticity (hardness, ductility, toughness) Fracture mechanics (fracture toughn…"
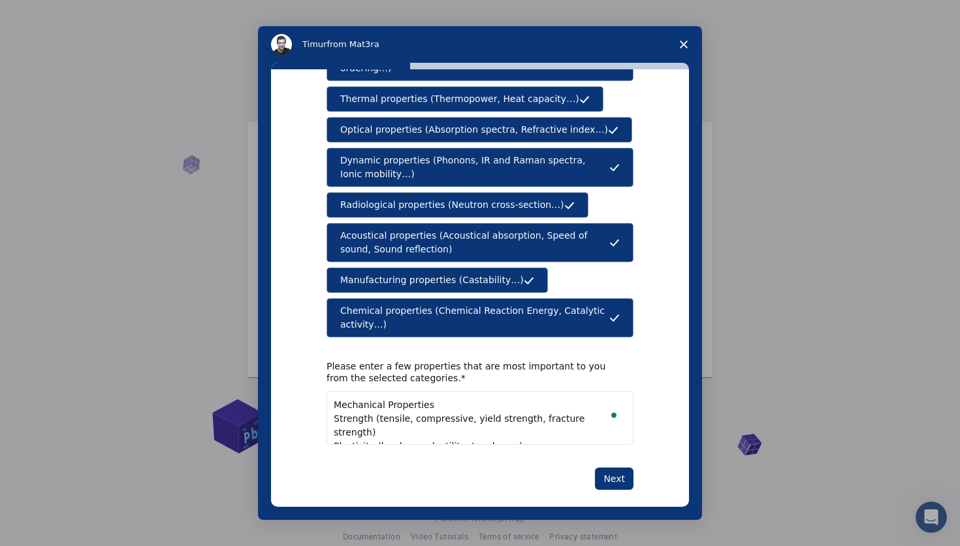
scroll to position [63, 0]
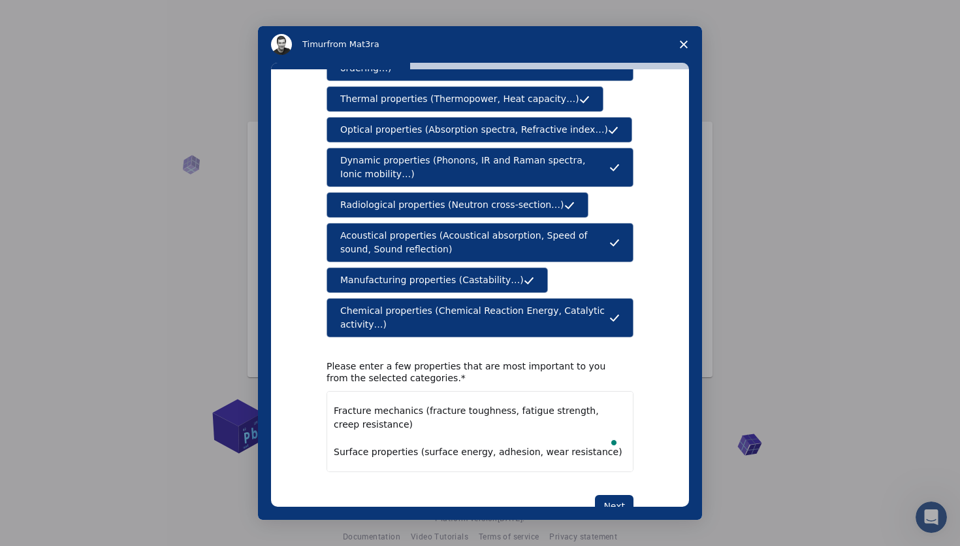
click at [334, 448] on textarea "Mechanical Properties Strength (tensile, compressive, yield strength, fracture …" at bounding box center [480, 431] width 307 height 81
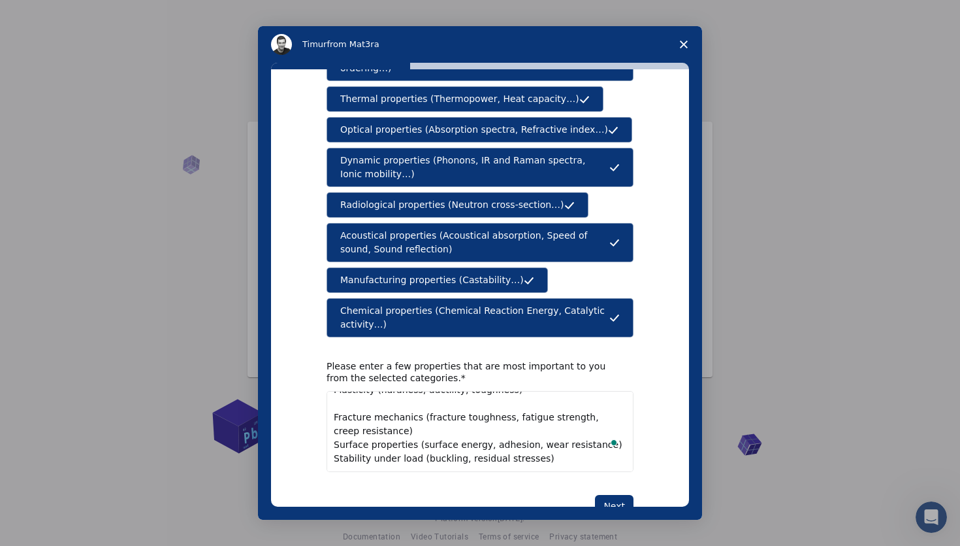
scroll to position [42, 0]
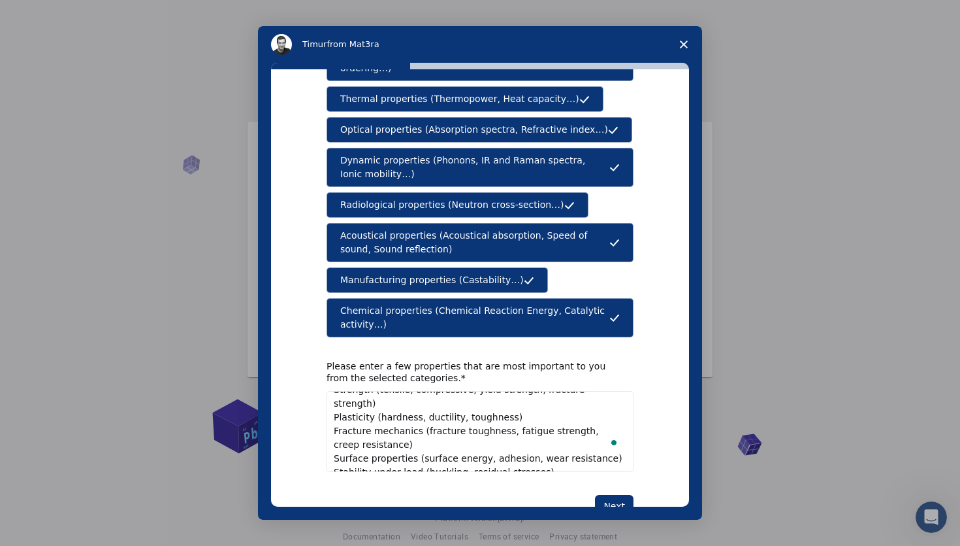
drag, startPoint x: 547, startPoint y: 446, endPoint x: 331, endPoint y: 432, distance: 216.1
click at [331, 432] on textarea "Mechanical Properties Strength (tensile, compressive, yield strength, fracture …" at bounding box center [480, 431] width 307 height 81
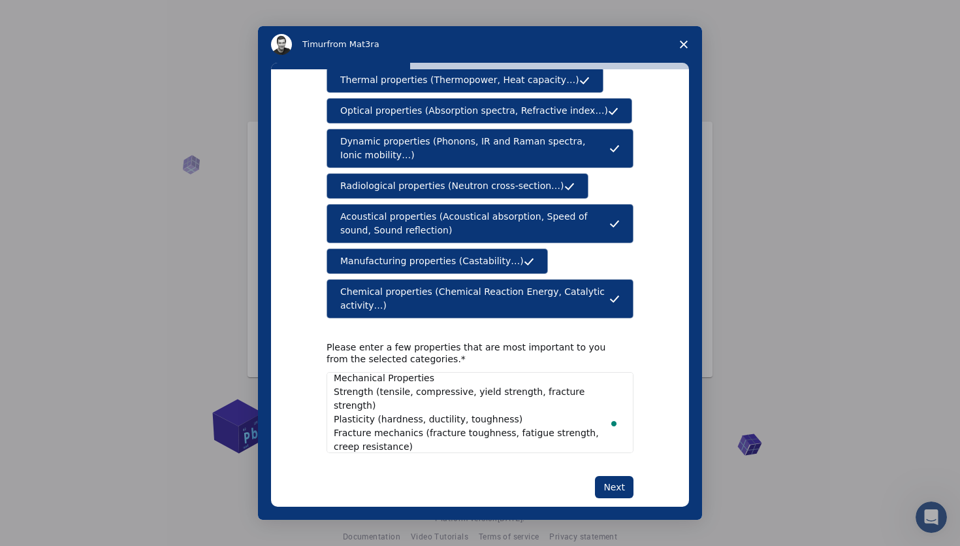
click at [371, 429] on textarea "Mechanical Properties Strength (tensile, compressive, yield strength, fracture …" at bounding box center [480, 412] width 307 height 81
paste textarea "Thermal Properties Behavior under heat/temperature changes. Heat capacity, ther…"
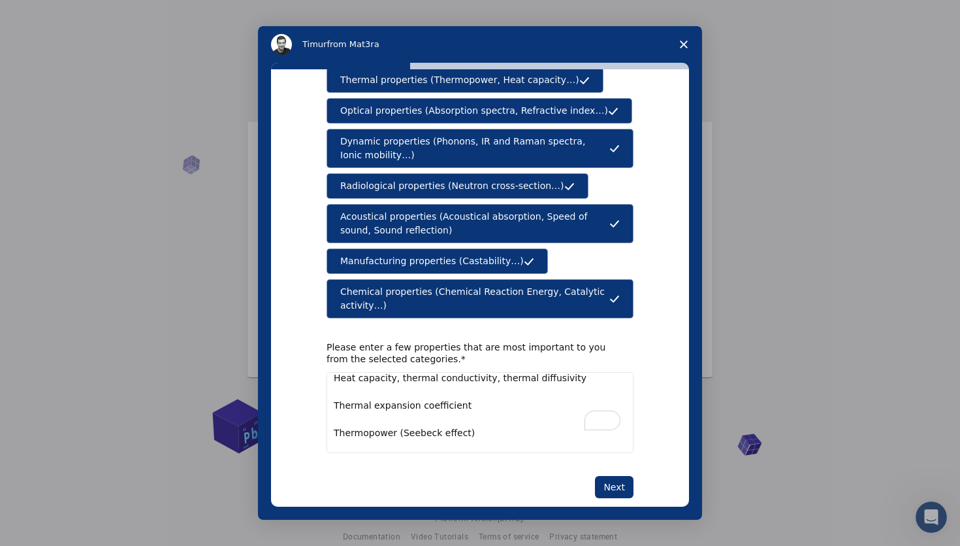
click at [334, 431] on textarea "Mechanical Properties Strength (tensile, compressive, yield strength, fracture …" at bounding box center [480, 412] width 307 height 81
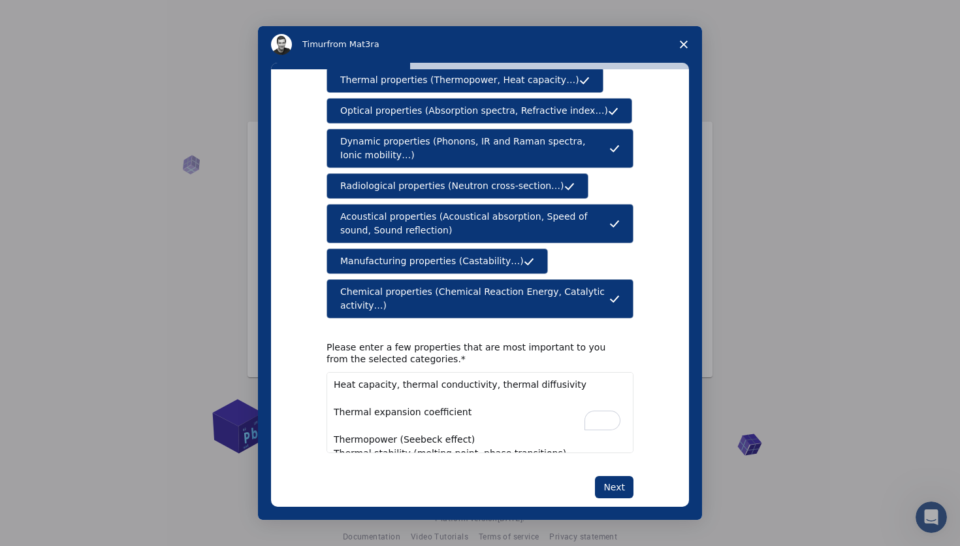
click at [327, 411] on textarea "Mechanical Properties Strength (tensile, compressive, yield strength, fracture …" at bounding box center [480, 412] width 307 height 81
drag, startPoint x: 495, startPoint y: 407, endPoint x: 336, endPoint y: 406, distance: 158.8
click at [336, 406] on textarea "Mechanical Properties Strength (tensile, compressive, yield strength, fracture …" at bounding box center [480, 412] width 307 height 81
click at [329, 411] on textarea "Mechanical Properties Strength (tensile, compressive, yield strength, fracture …" at bounding box center [480, 412] width 307 height 81
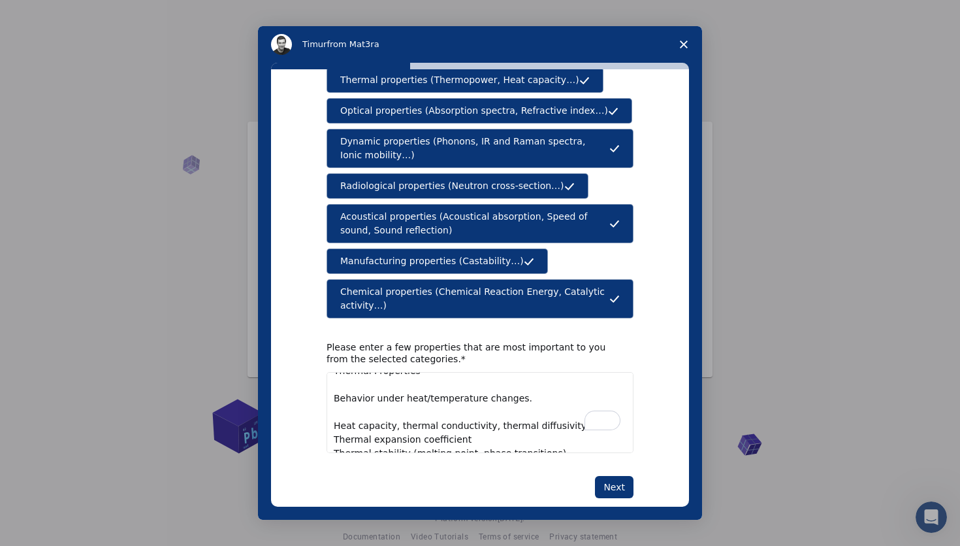
click at [329, 398] on textarea "Mechanical Properties Strength (tensile, compressive, yield strength, fracture …" at bounding box center [480, 412] width 307 height 81
click at [334, 385] on textarea "Mechanical Properties Strength (tensile, compressive, yield strength, fracture …" at bounding box center [480, 412] width 307 height 81
drag, startPoint x: 515, startPoint y: 387, endPoint x: 327, endPoint y: 387, distance: 188.2
click at [327, 387] on textarea "Mechanical Properties Strength (tensile, compressive, yield strength, fracture …" at bounding box center [480, 412] width 307 height 81
click at [564, 431] on textarea "Mechanical Properties Strength (tensile, compressive, yield strength, fracture …" at bounding box center [480, 412] width 307 height 81
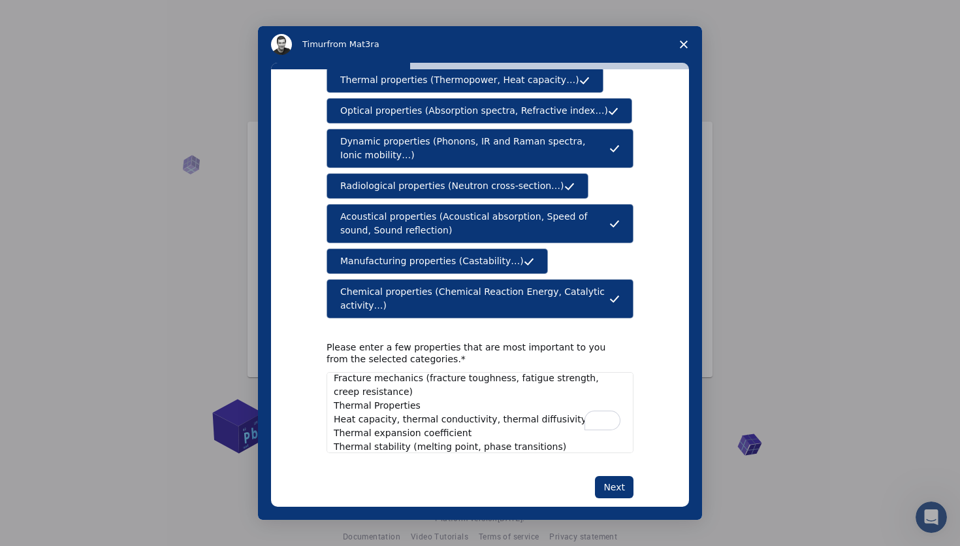
paste textarea "Manufacturing / Processing Properties Suitability for shaping and processing. C…"
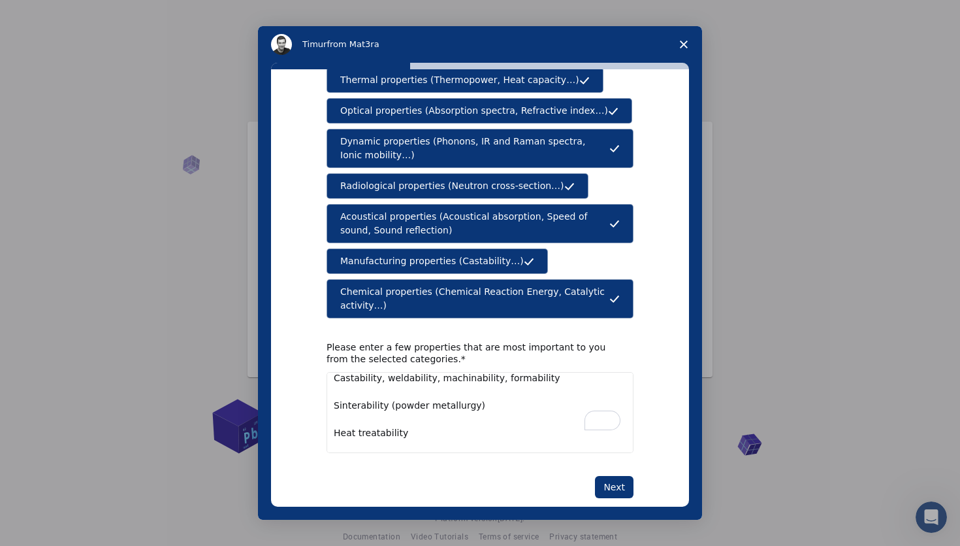
click at [331, 434] on textarea "Mechanical Properties Strength (tensile, compressive, yield strength, fracture …" at bounding box center [480, 412] width 307 height 81
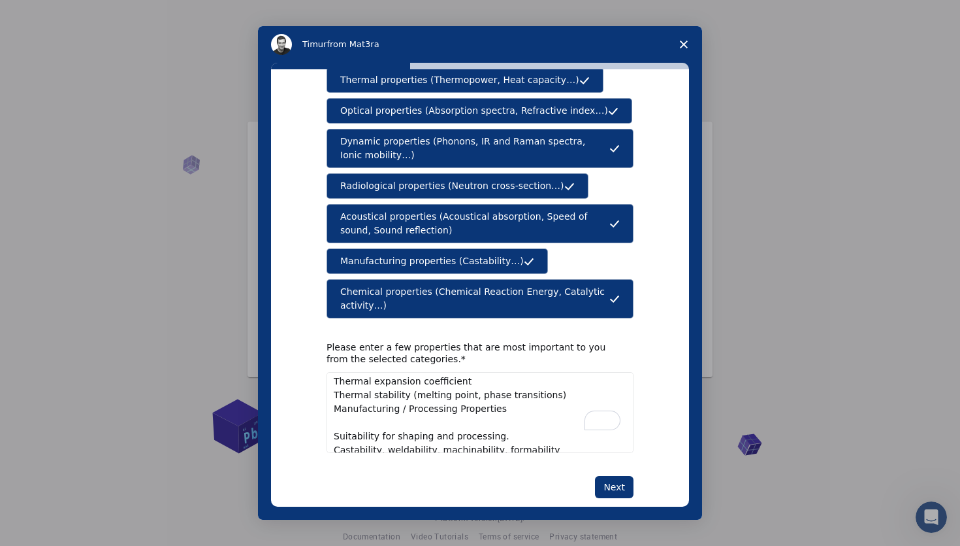
click at [331, 408] on textarea "Mechanical Properties Strength (tensile, compressive, yield strength, fracture …" at bounding box center [480, 412] width 307 height 81
click at [332, 385] on textarea "Mechanical Properties Strength (tensile, compressive, yield strength, fracture …" at bounding box center [480, 412] width 307 height 81
click at [440, 433] on textarea "Mechanical Properties Strength (tensile, compressive, yield strength, fracture …" at bounding box center [480, 412] width 307 height 81
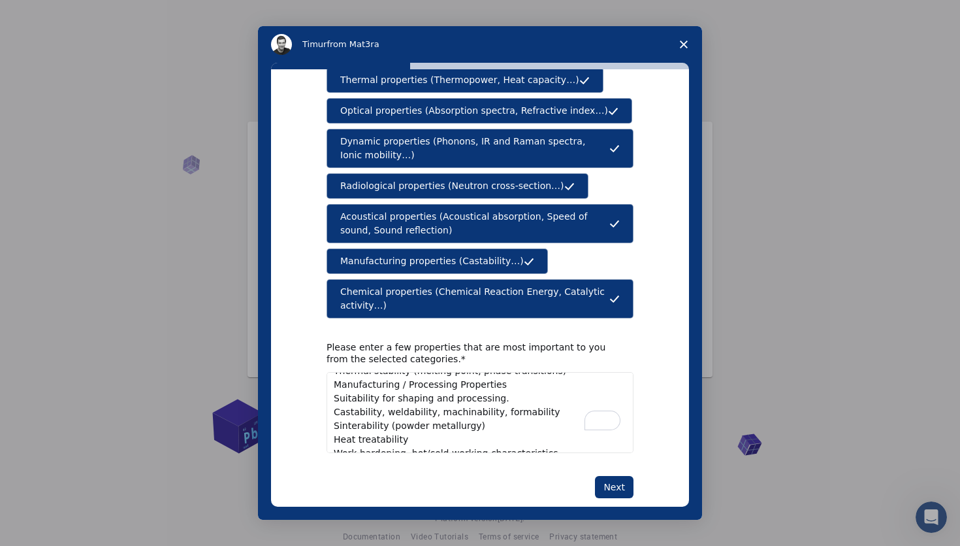
click at [553, 425] on textarea "Mechanical Properties Strength (tensile, compressive, yield strength, fracture …" at bounding box center [480, 412] width 307 height 81
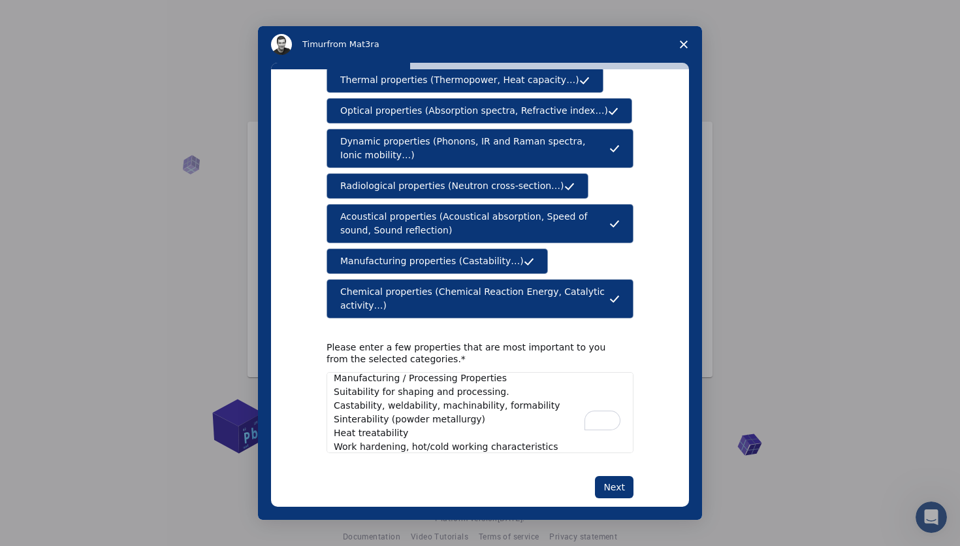
paste textarea "Acoustical Properties Interaction with sound waves. Speed of sound in material …"
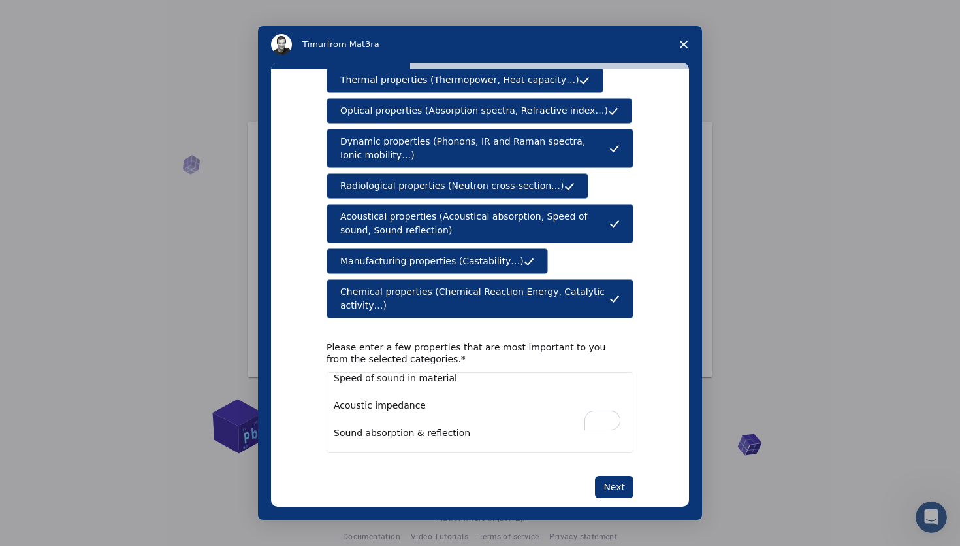
click at [334, 429] on textarea "Mechanical Properties Strength (tensile, compressive, yield strength, fracture …" at bounding box center [480, 412] width 307 height 81
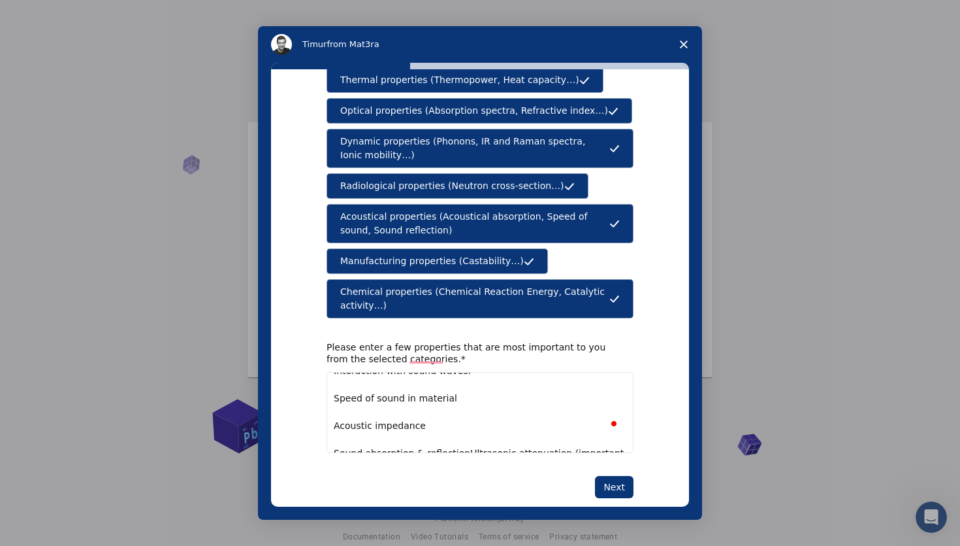
click at [332, 427] on textarea "Mechanical Properties Strength (tensile, compressive, yield strength, fracture …" at bounding box center [480, 412] width 307 height 81
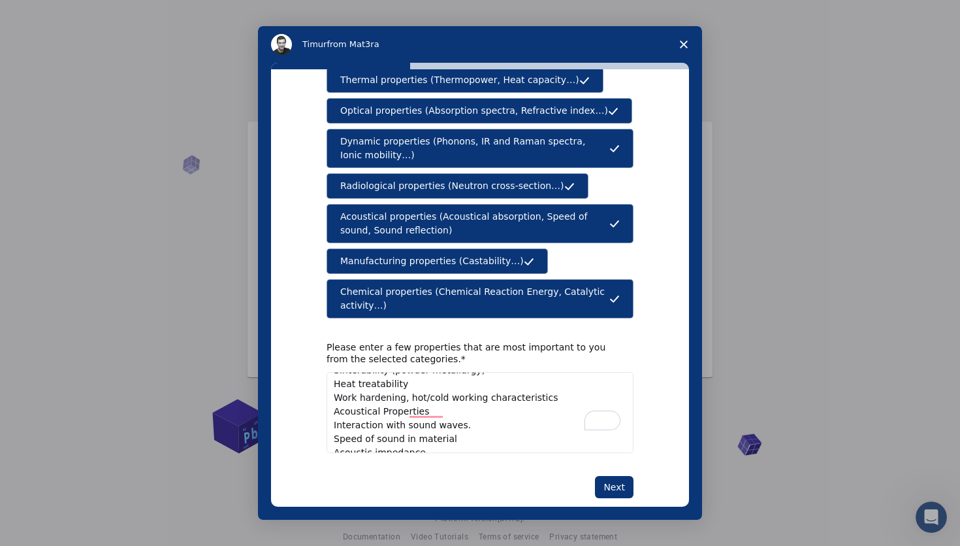
drag, startPoint x: 463, startPoint y: 397, endPoint x: 323, endPoint y: 393, distance: 139.2
click at [323, 393] on div "[PERSON_NAME] from Mat3ra What type(s) of properties are you interested in? Mec…" at bounding box center [480, 272] width 444 height 493
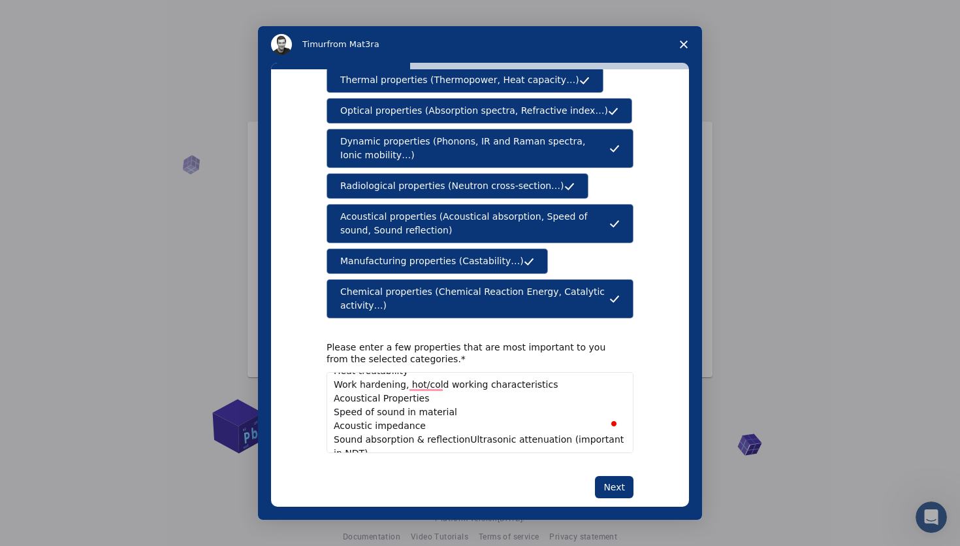
click at [391, 429] on textarea "Mechanical Properties Strength (tensile, compressive, yield strength, fracture …" at bounding box center [480, 412] width 307 height 81
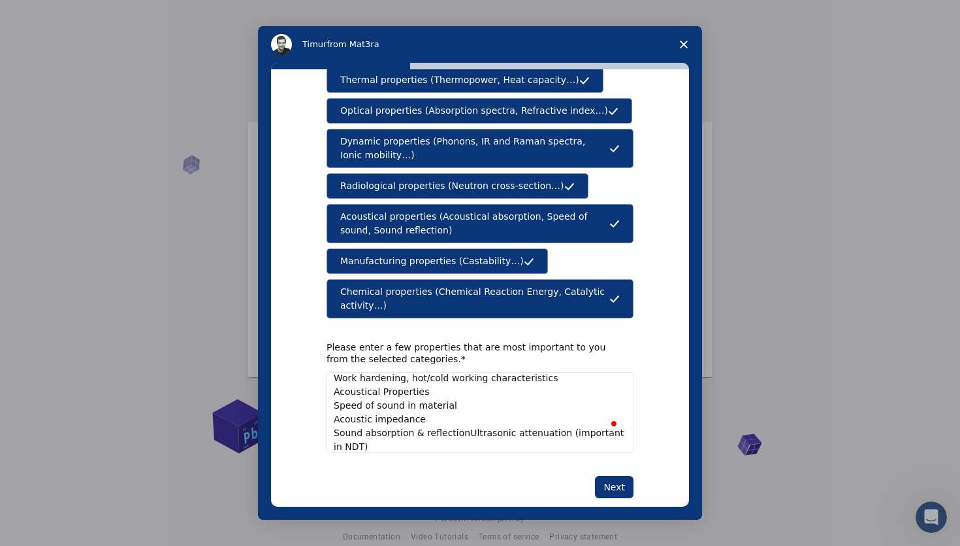
paste textarea "Chemical Properties Reactivity and stability in chemical environments. Corrosio…"
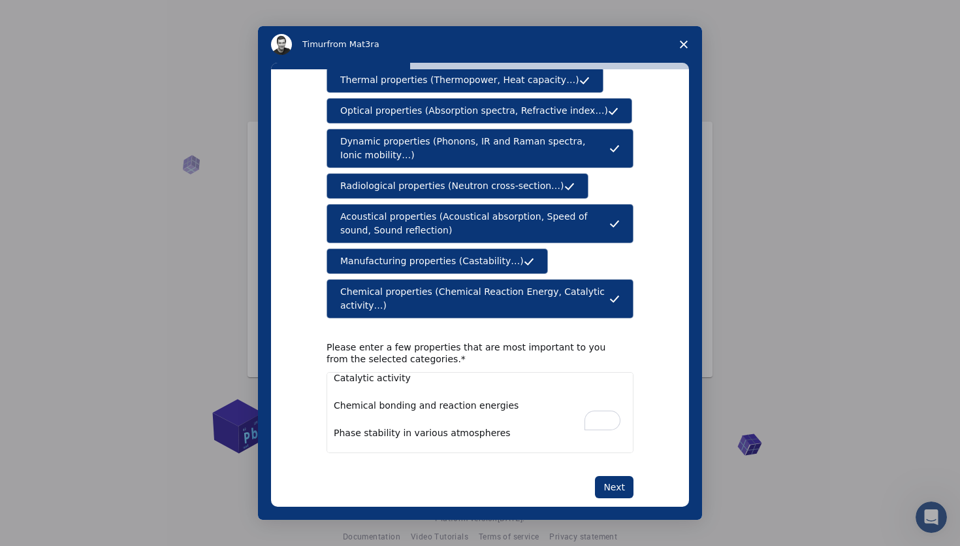
click at [334, 429] on textarea "Mechanical Properties Strength (tensile, compressive, yield strength, fracture …" at bounding box center [480, 412] width 307 height 81
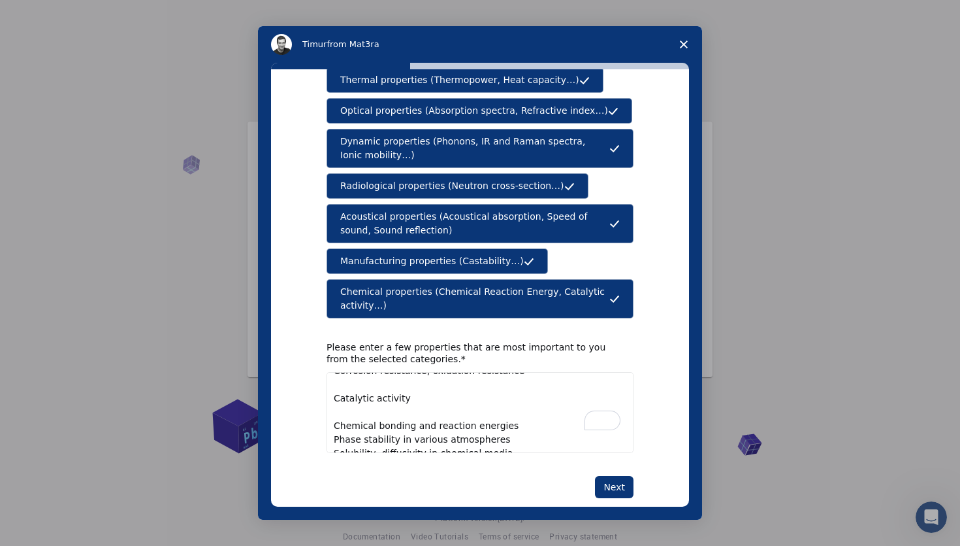
click at [332, 402] on textarea "Mechanical Properties Strength (tensile, compressive, yield strength, fracture …" at bounding box center [480, 412] width 307 height 81
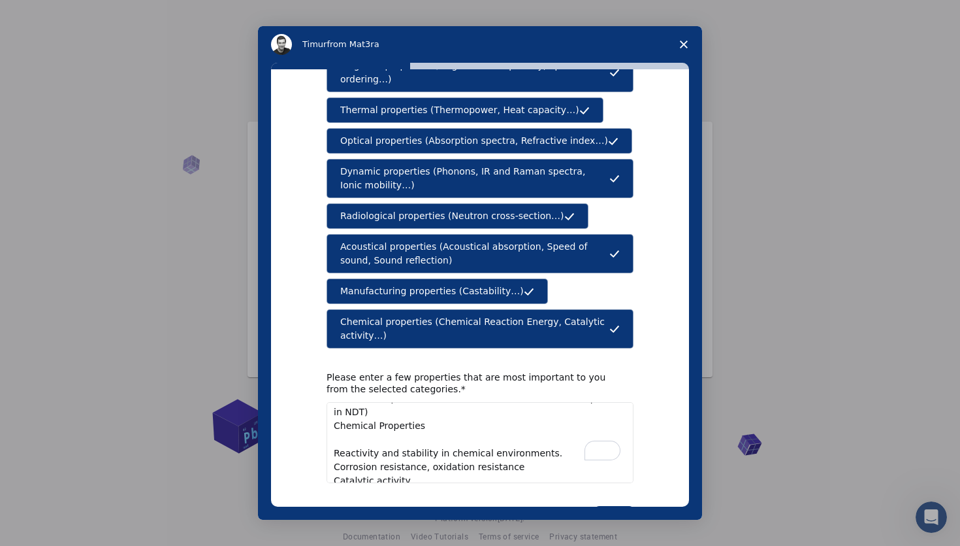
click at [329, 427] on textarea "Mechanical Properties Strength (tensile, compressive, yield strength, fracture …" at bounding box center [480, 442] width 307 height 81
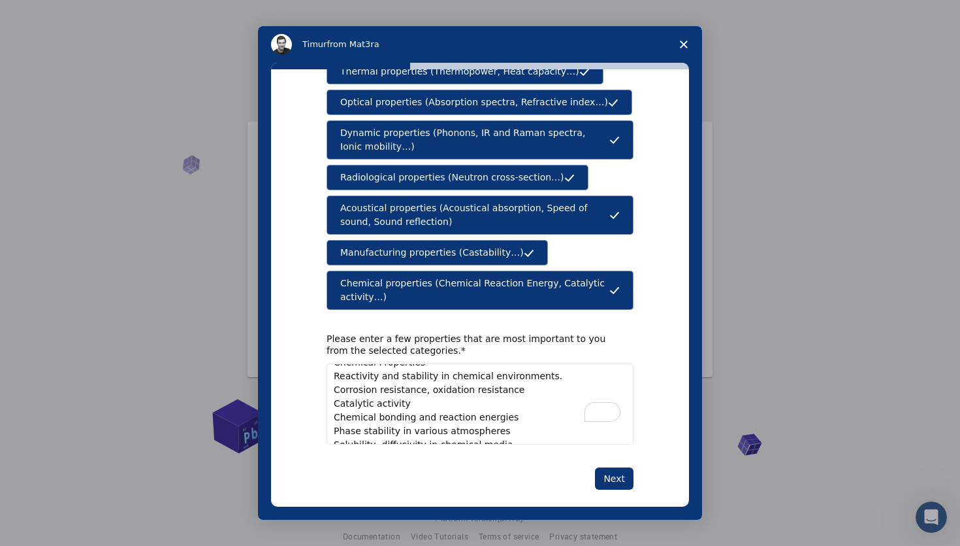
type textarea "Mechanical Properties Strength (tensile, compressive, yield strength, fracture …"
click at [611, 467] on button "Next" at bounding box center [614, 478] width 39 height 22
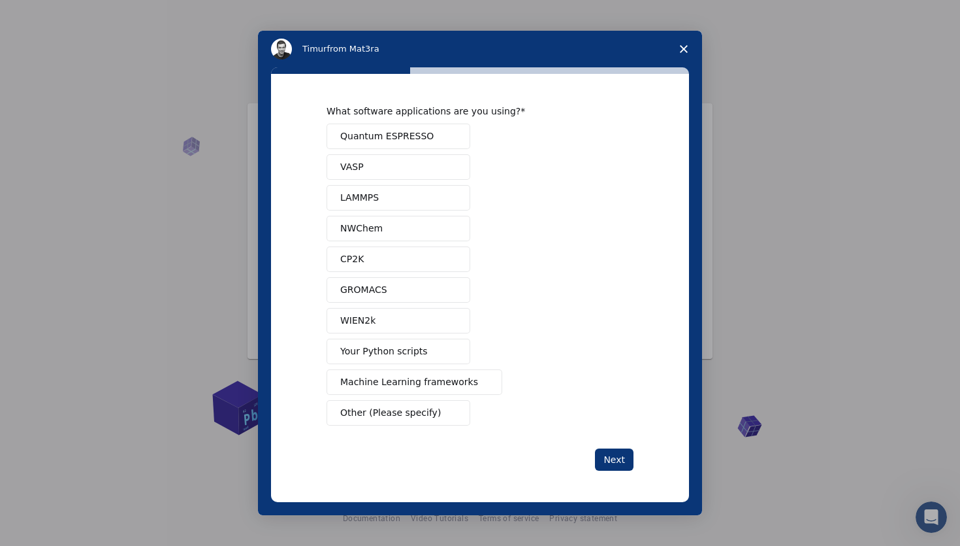
click at [389, 357] on span "Your Python scripts" at bounding box center [384, 351] width 88 height 14
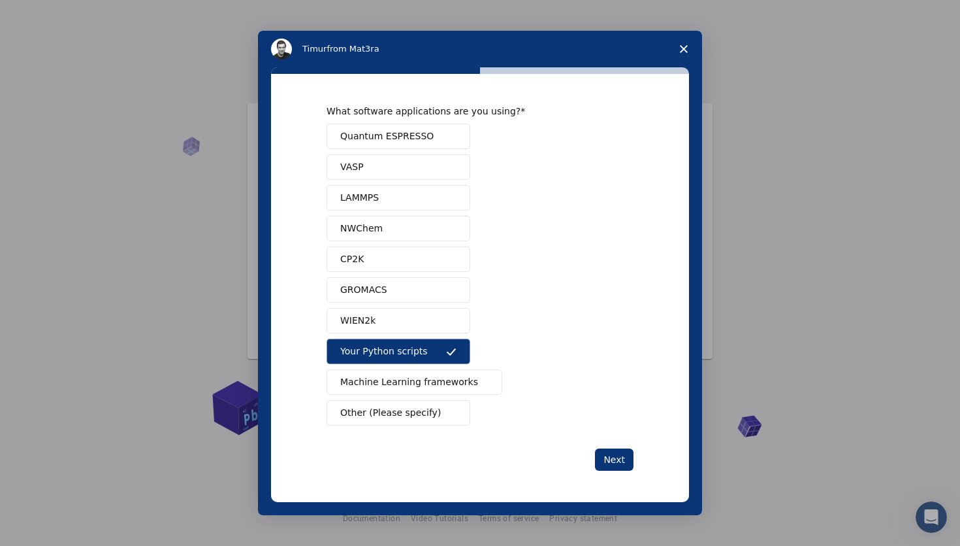
click at [387, 393] on button "Machine Learning frameworks" at bounding box center [415, 381] width 176 height 25
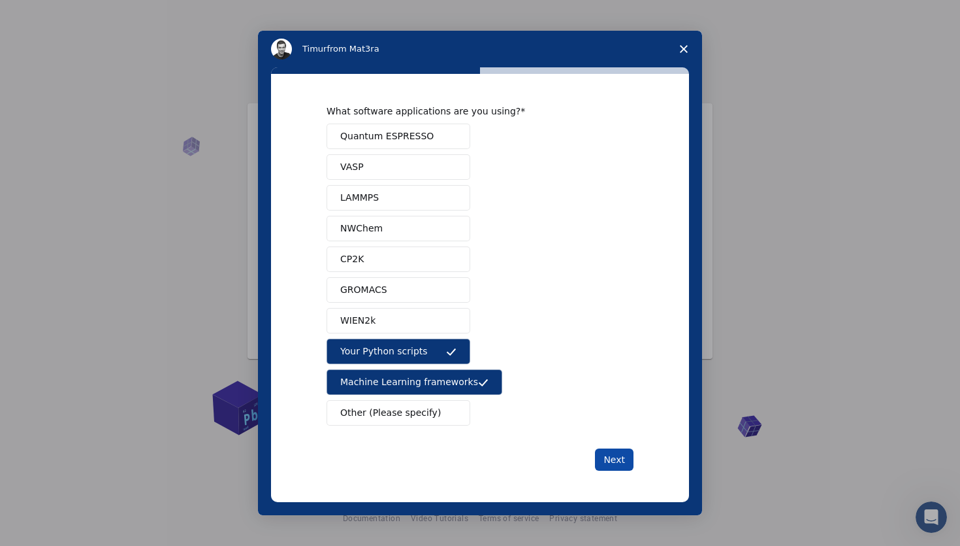
click at [620, 463] on button "Next" at bounding box center [614, 459] width 39 height 22
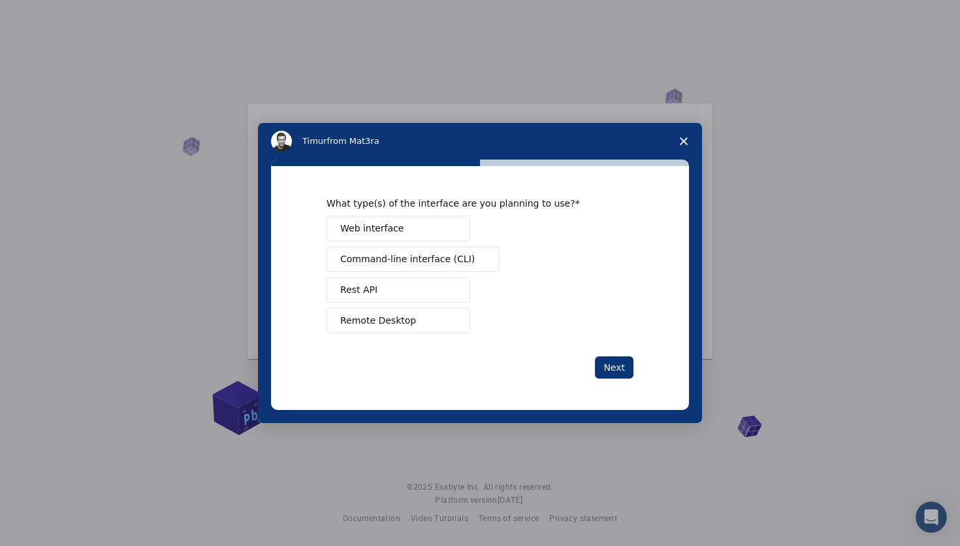
click at [397, 269] on button "Command-line interface (CLI)" at bounding box center [413, 258] width 172 height 25
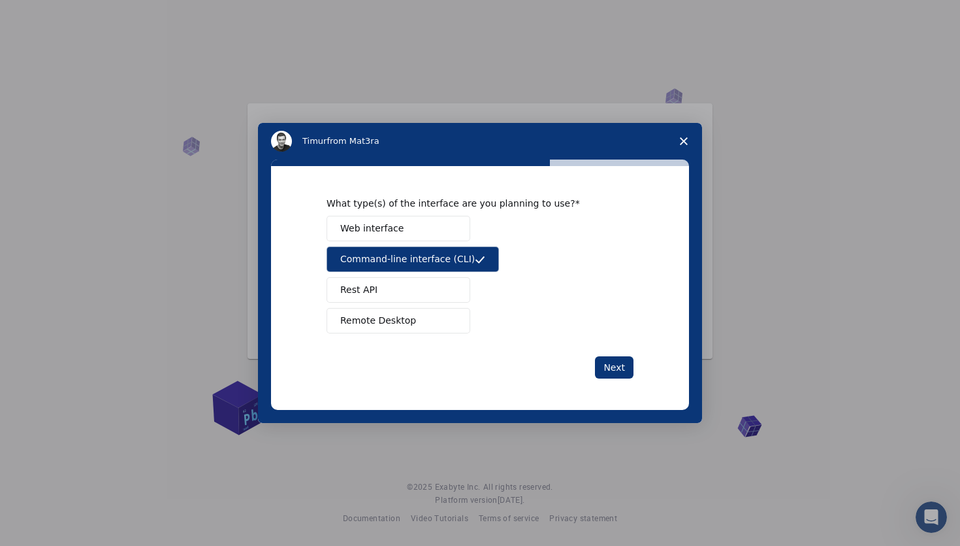
click at [390, 325] on span "Remote Desktop" at bounding box center [378, 321] width 76 height 14
click at [387, 226] on span "Web interface" at bounding box center [371, 228] width 63 height 14
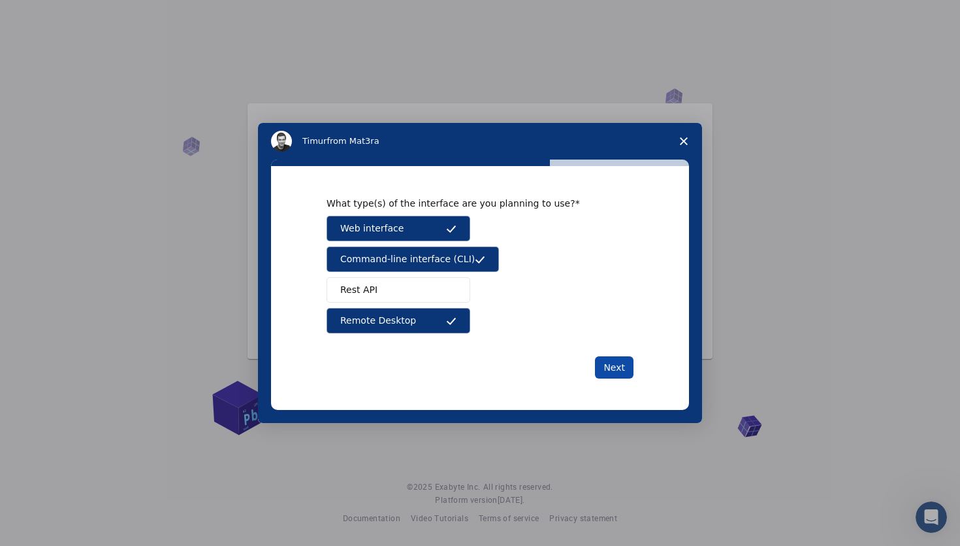
click at [628, 368] on button "Next" at bounding box center [614, 367] width 39 height 22
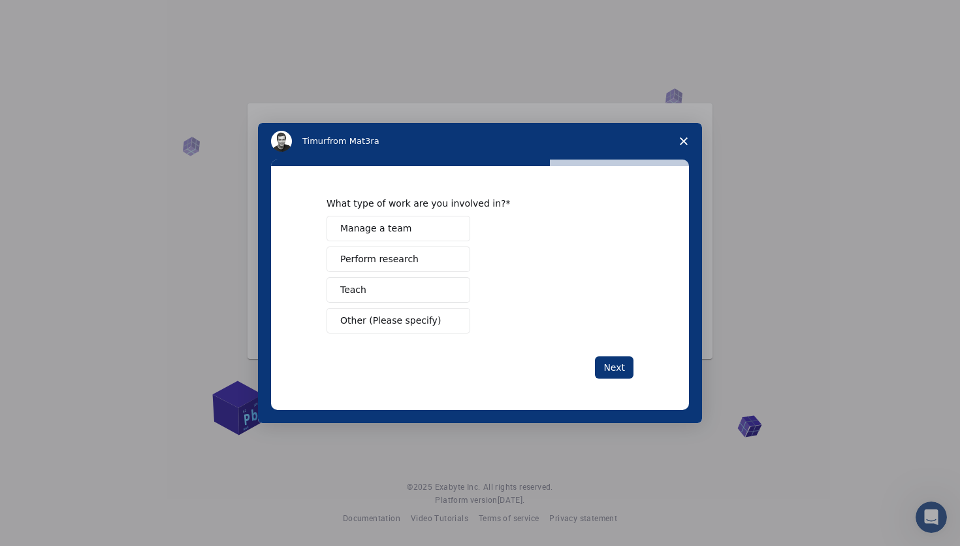
click at [410, 263] on span "Perform research" at bounding box center [379, 259] width 78 height 14
click at [390, 323] on span "Other (Please specify)" at bounding box center [390, 321] width 101 height 14
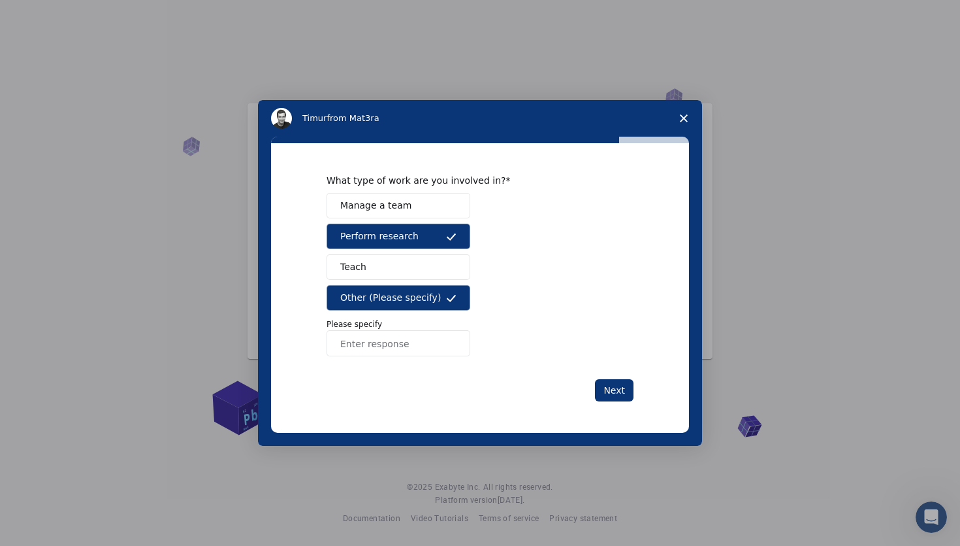
click at [394, 301] on span "Other (Please specify)" at bounding box center [390, 298] width 101 height 14
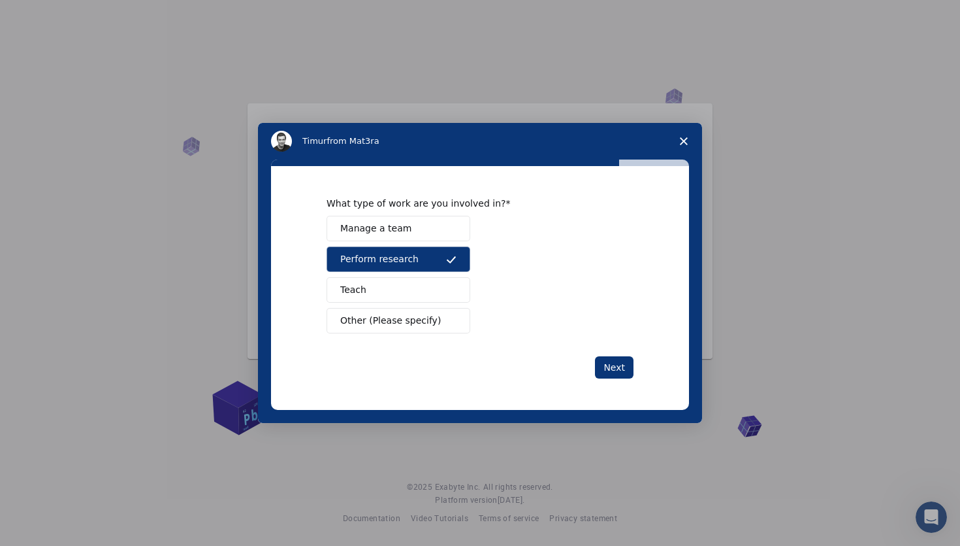
click at [385, 261] on span "Perform research" at bounding box center [379, 259] width 78 height 14
click at [378, 319] on span "Other (Please specify)" at bounding box center [390, 321] width 101 height 14
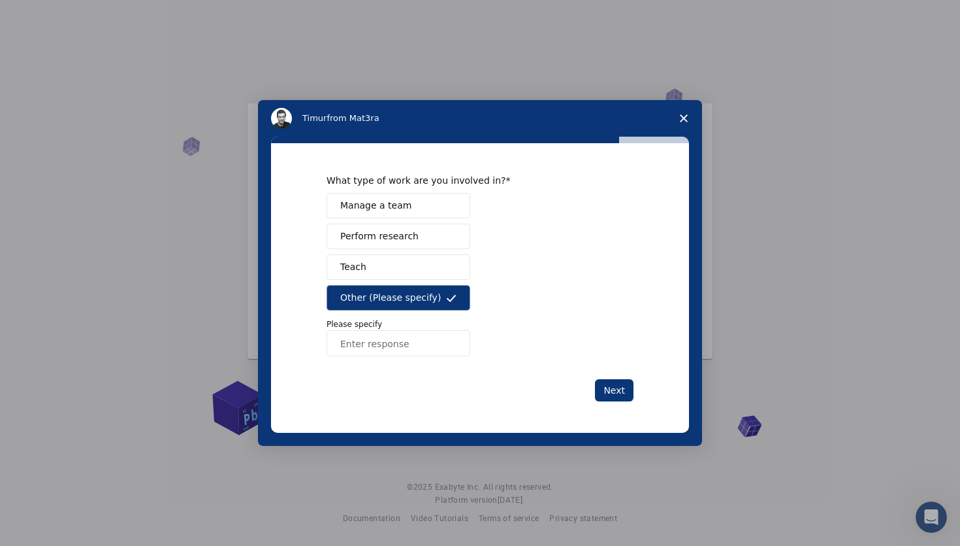
click at [369, 341] on input "Enter response" at bounding box center [399, 343] width 144 height 26
type input "learning"
click at [376, 242] on span "Perform research" at bounding box center [379, 236] width 78 height 14
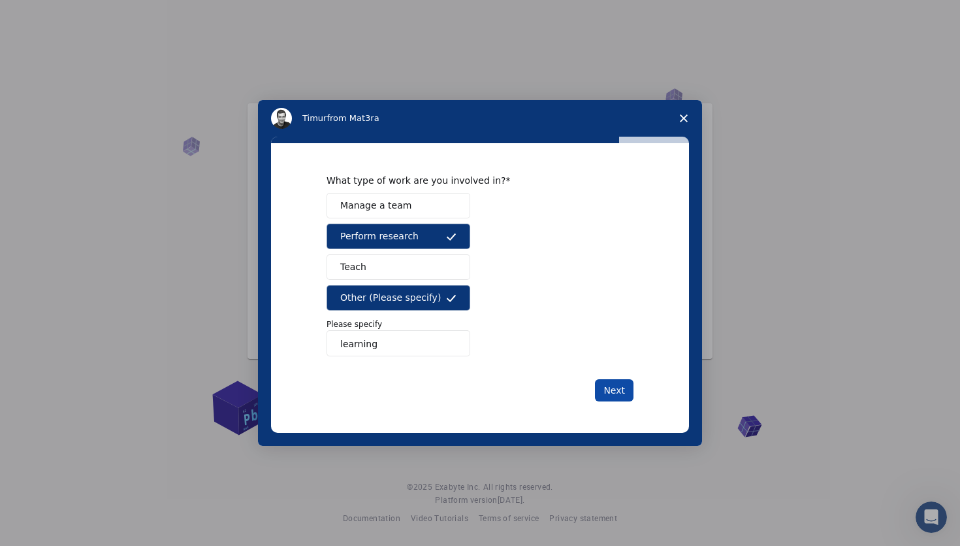
click at [615, 391] on button "Next" at bounding box center [614, 390] width 39 height 22
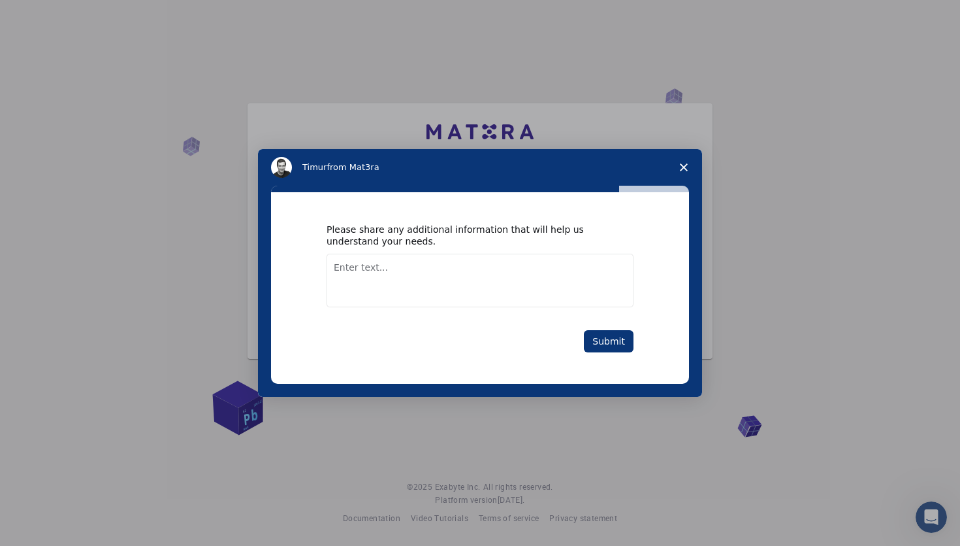
click at [390, 258] on textarea "Enter text..." at bounding box center [480, 280] width 307 height 54
click at [391, 270] on textarea "I am a post graduate in material" at bounding box center [480, 280] width 307 height 54
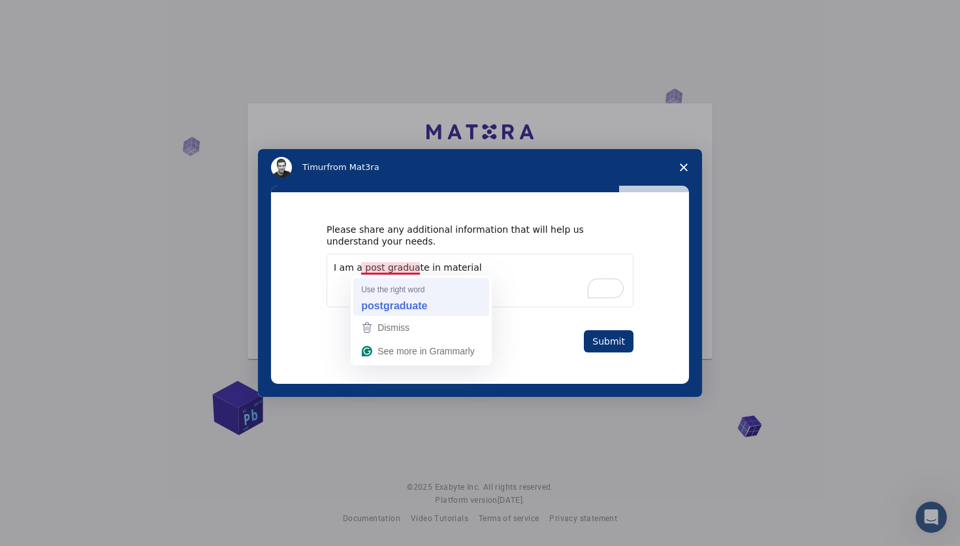
click at [404, 301] on strong "postgraduate" at bounding box center [394, 305] width 66 height 14
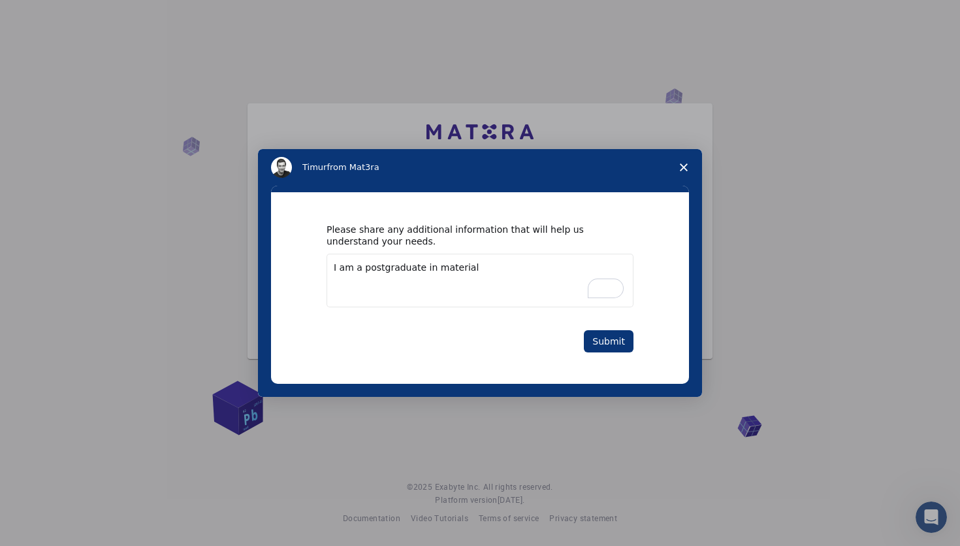
click at [489, 269] on textarea "I am a postgraduate in material" at bounding box center [480, 280] width 307 height 54
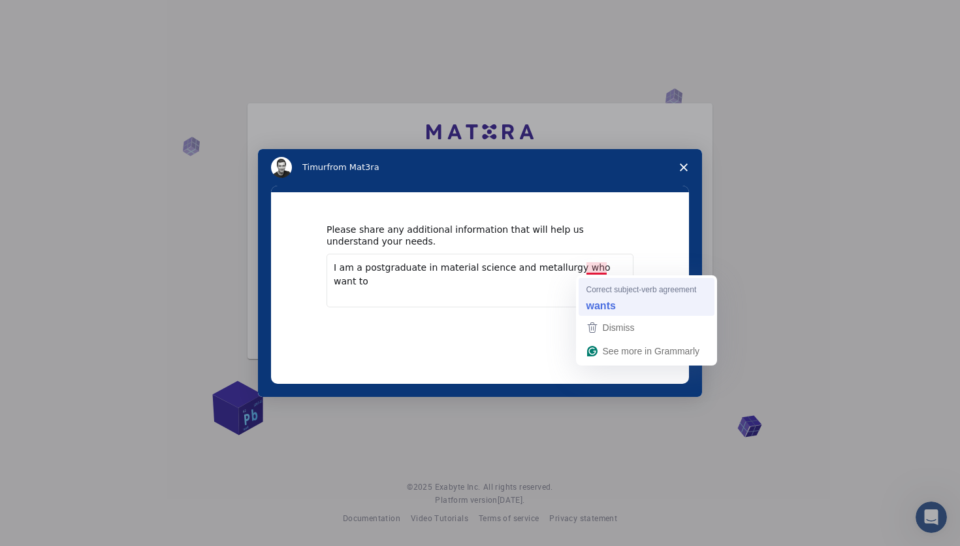
click at [613, 299] on strong "wants" at bounding box center [601, 305] width 29 height 14
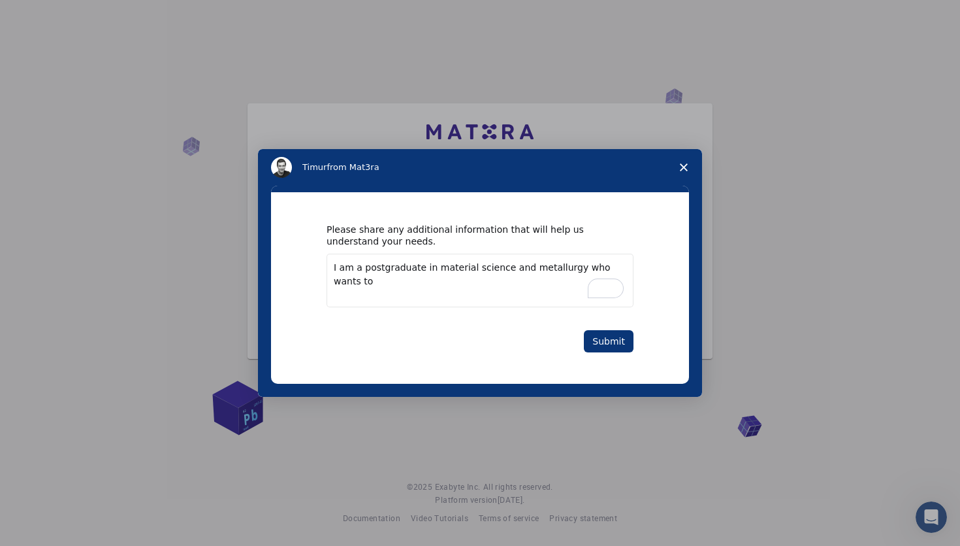
click at [472, 285] on textarea "I am a postgraduate in material science and metallurgy who wants to" at bounding box center [480, 280] width 307 height 54
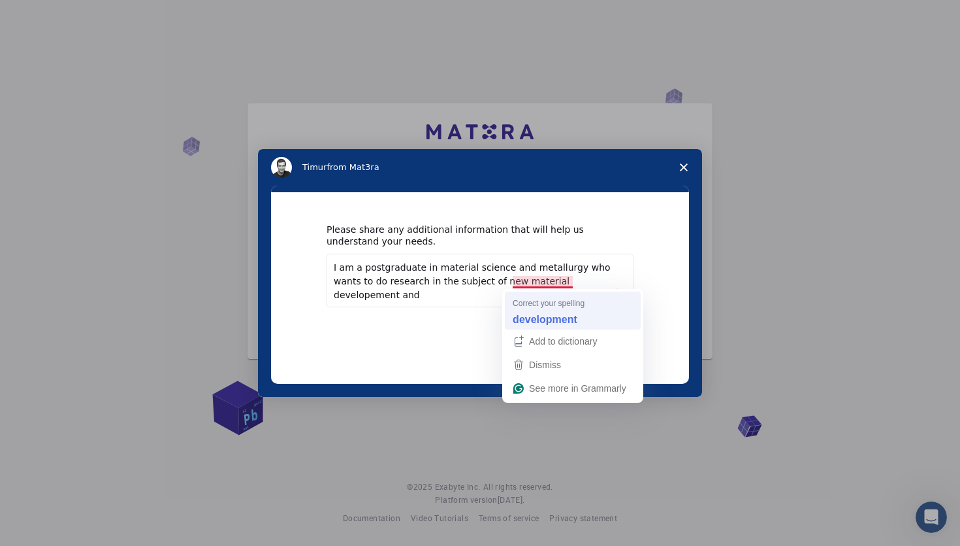
click at [558, 320] on strong "development" at bounding box center [545, 319] width 65 height 14
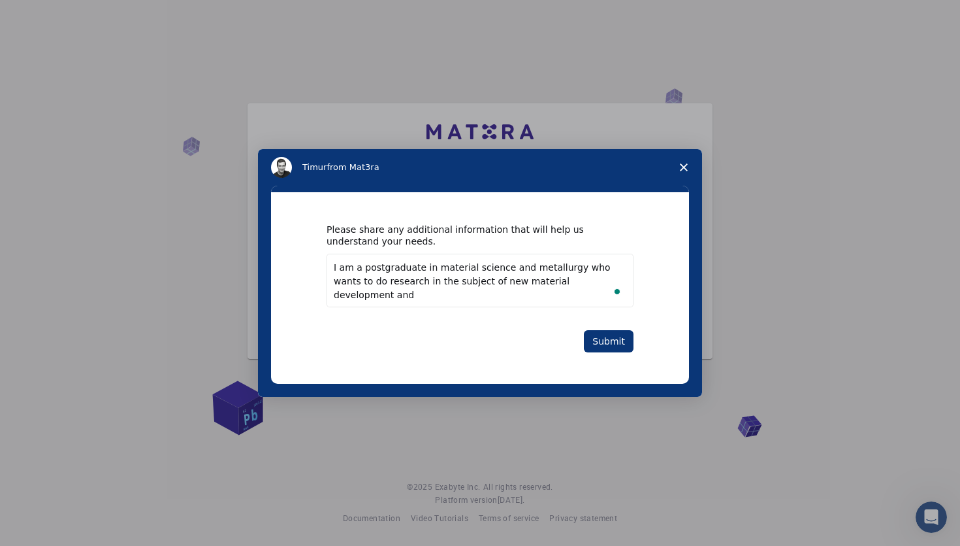
click at [591, 281] on textarea "I am a postgraduate in material science and metallurgy who wants to do research…" at bounding box center [480, 280] width 307 height 54
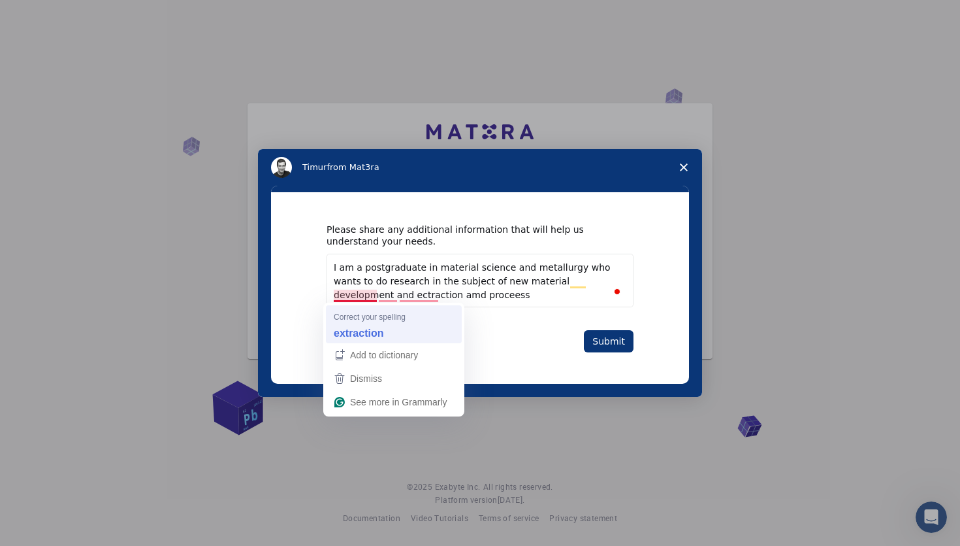
click at [363, 328] on strong "extraction" at bounding box center [359, 332] width 50 height 14
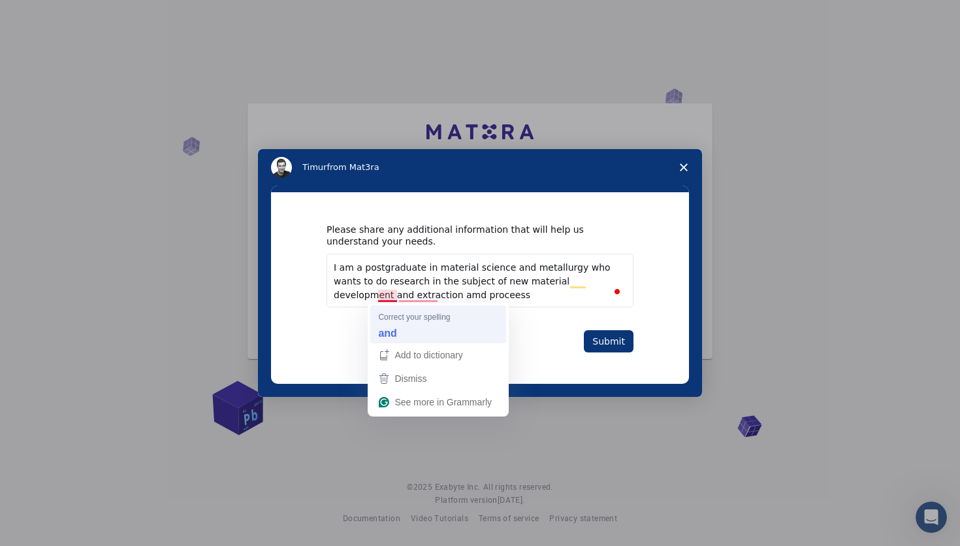
click at [402, 331] on div "and" at bounding box center [438, 332] width 125 height 21
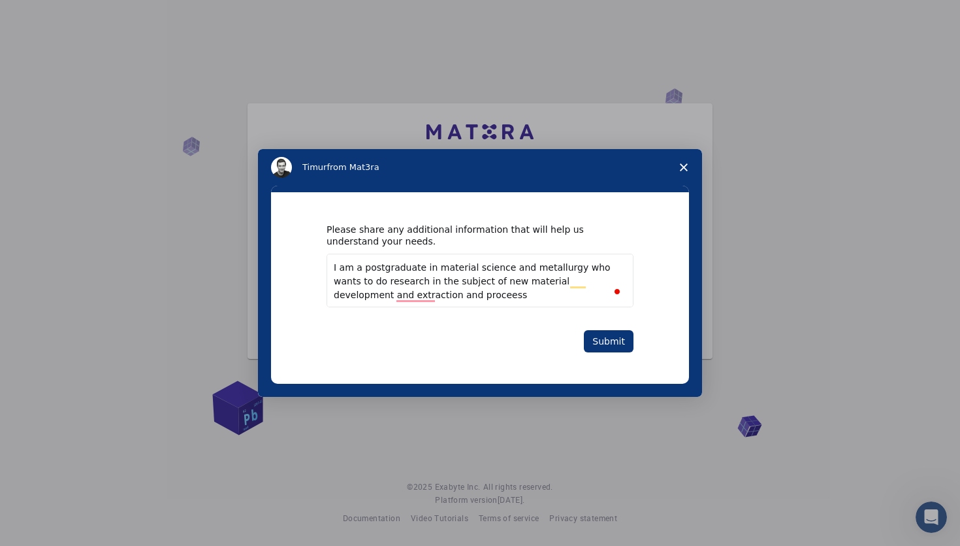
click at [454, 295] on textarea "I am a postgraduate in material science and metallurgy who wants to do research…" at bounding box center [480, 280] width 307 height 54
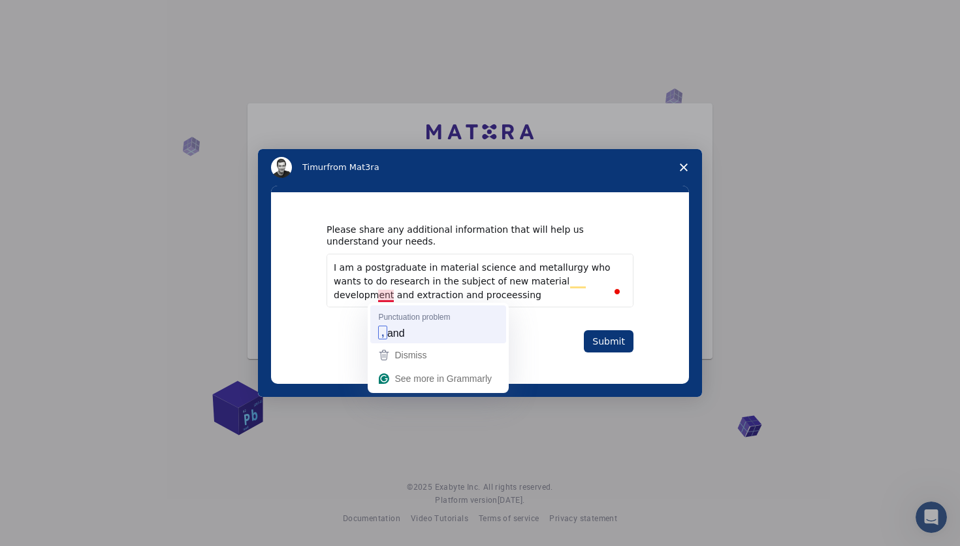
click at [402, 323] on div ", and" at bounding box center [438, 332] width 125 height 21
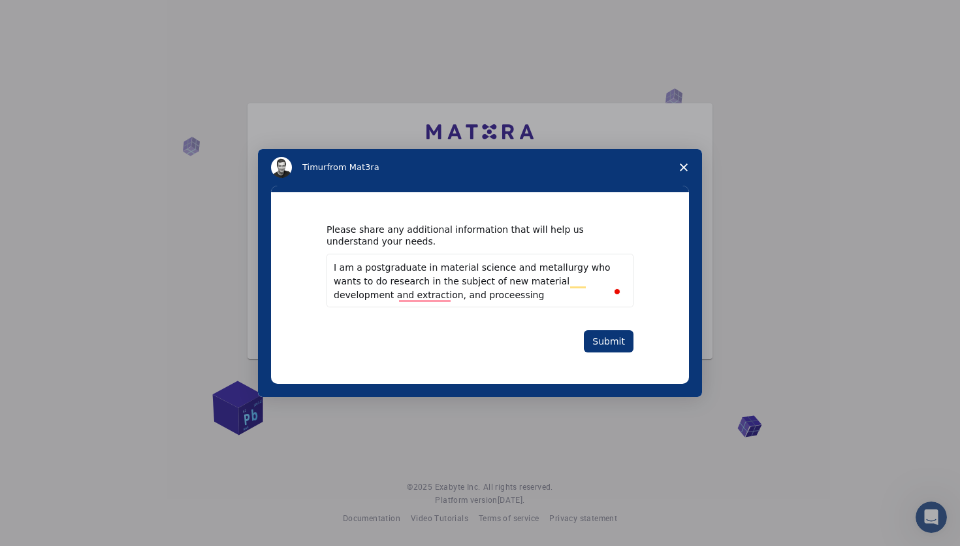
click at [484, 298] on textarea "I am a postgraduate in material science and metallurgy who wants to do research…" at bounding box center [480, 280] width 307 height 54
click at [399, 295] on textarea "I am a postgraduate in material science and metallurgy who wants to do research…" at bounding box center [480, 280] width 307 height 54
click at [443, 295] on textarea "I am a postgraduate in material science and metallurgy who wants to do research…" at bounding box center [480, 280] width 307 height 54
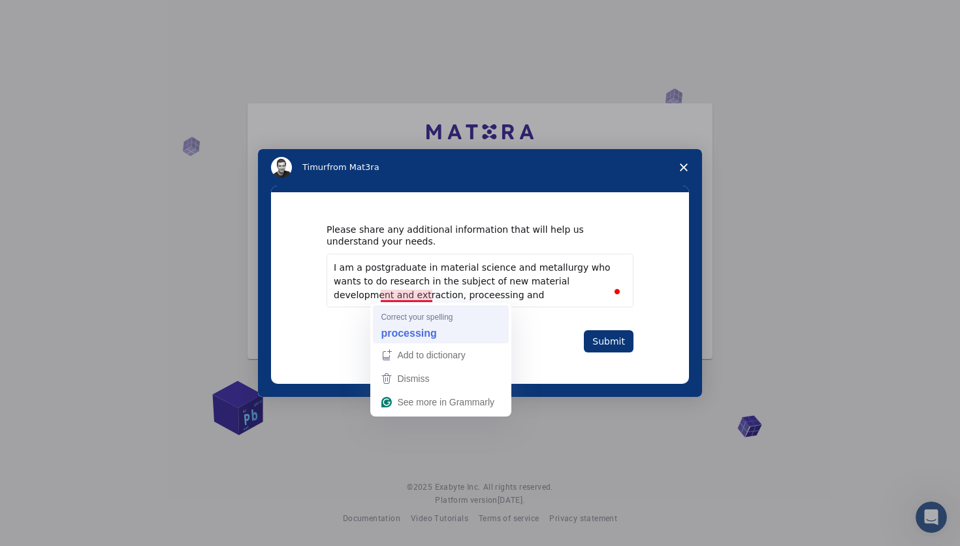
click at [417, 317] on span "Correct your spelling" at bounding box center [417, 316] width 72 height 12
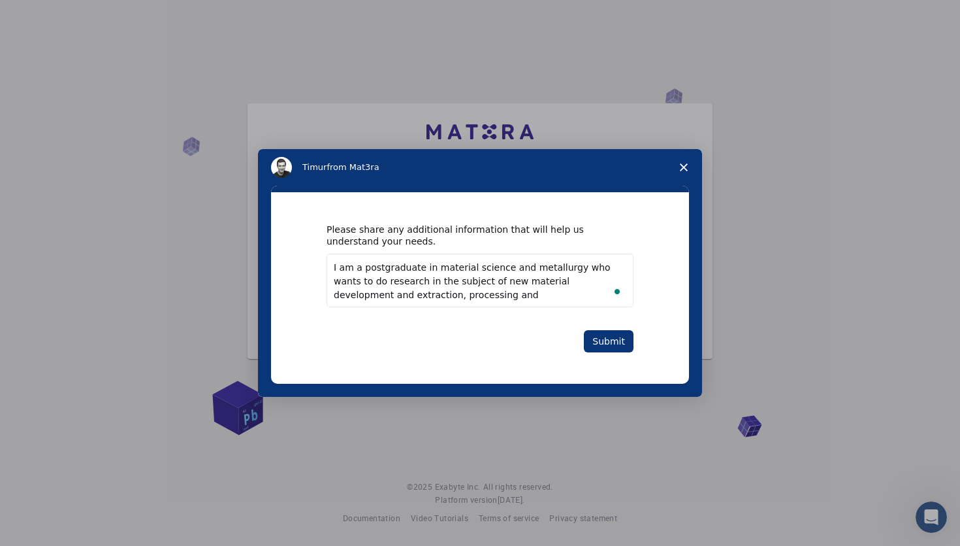
click at [472, 299] on textarea "I am a postgraduate in material science and metallurgy who wants to do research…" at bounding box center [480, 280] width 307 height 54
type textarea "I am a postgraduate in material science and metallurgy who wants to do research…"
click at [604, 348] on button "Submit" at bounding box center [609, 341] width 50 height 22
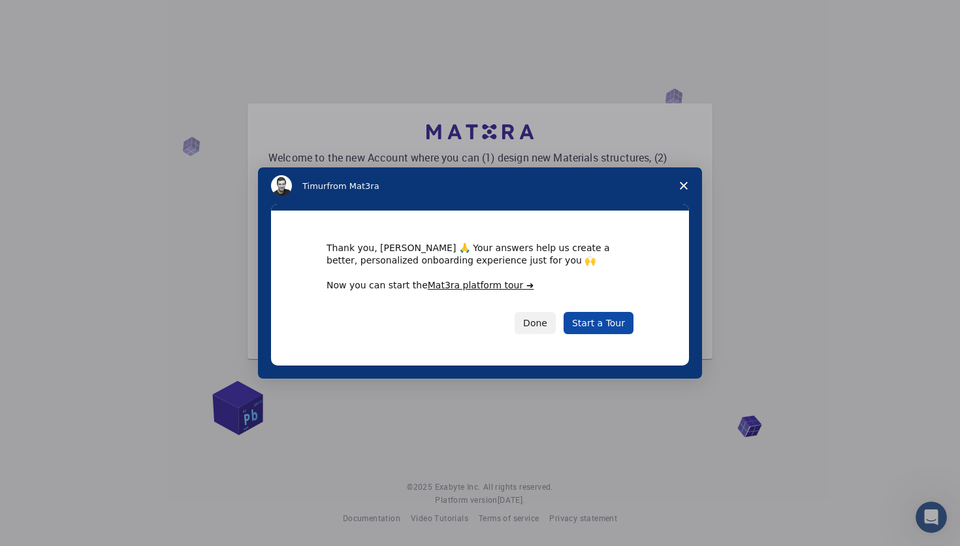
click at [598, 322] on link "Start a Tour" at bounding box center [599, 323] width 70 height 22
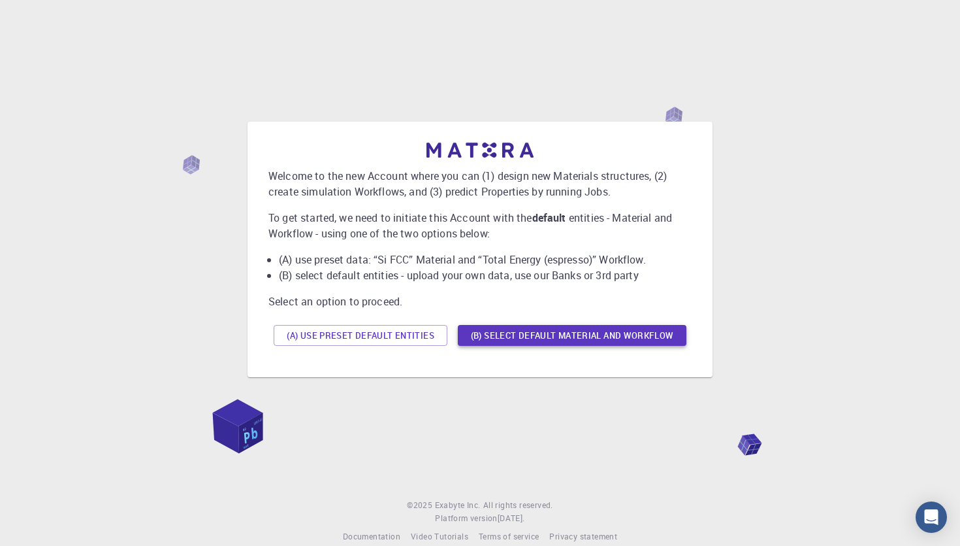
click at [511, 338] on button "(B) Select default material and workflow" at bounding box center [572, 335] width 229 height 21
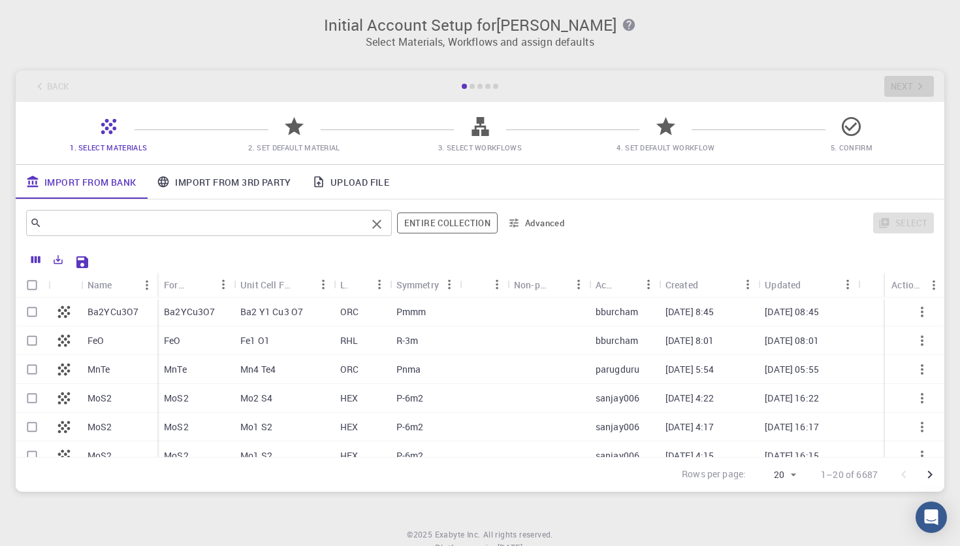
click at [276, 233] on div "​" at bounding box center [209, 223] width 366 height 26
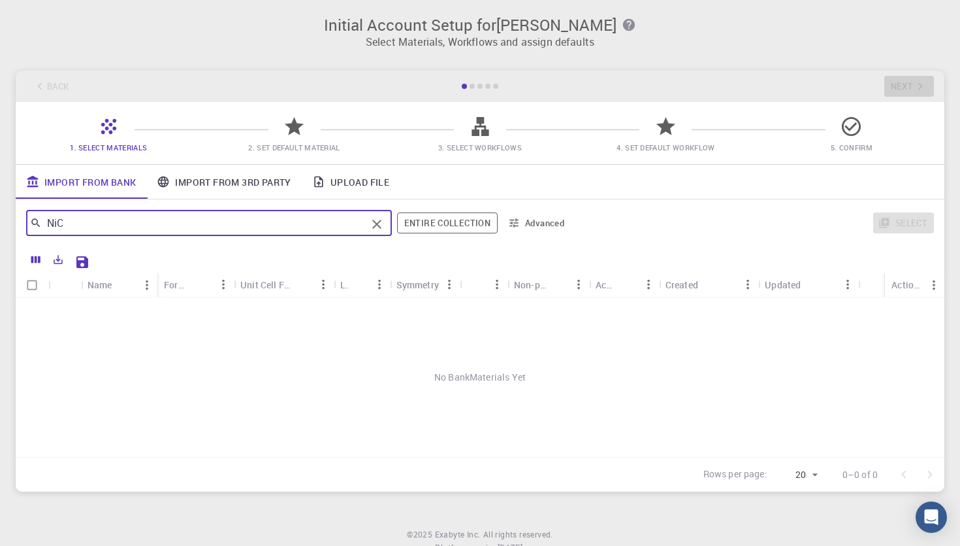
type input "Ni"
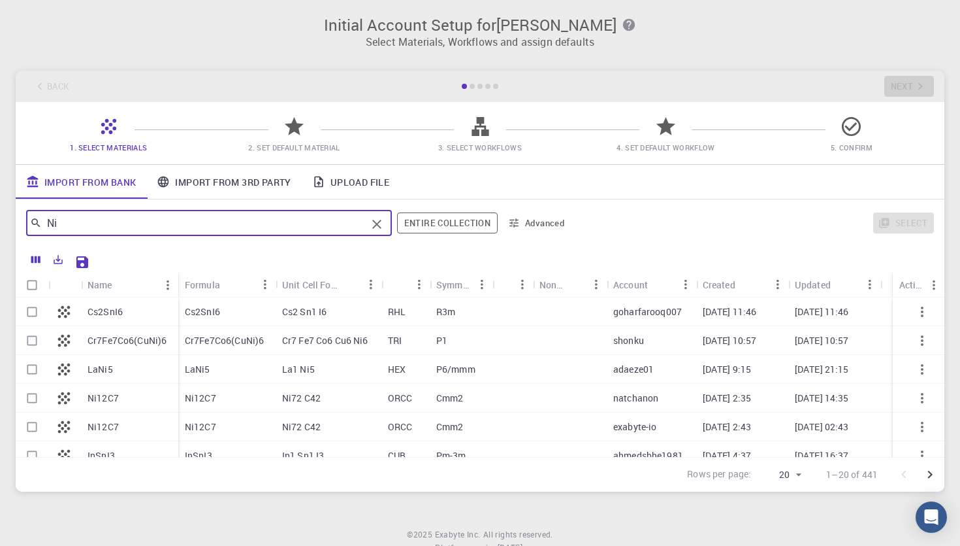
click at [378, 223] on icon "Clear" at bounding box center [377, 224] width 16 height 16
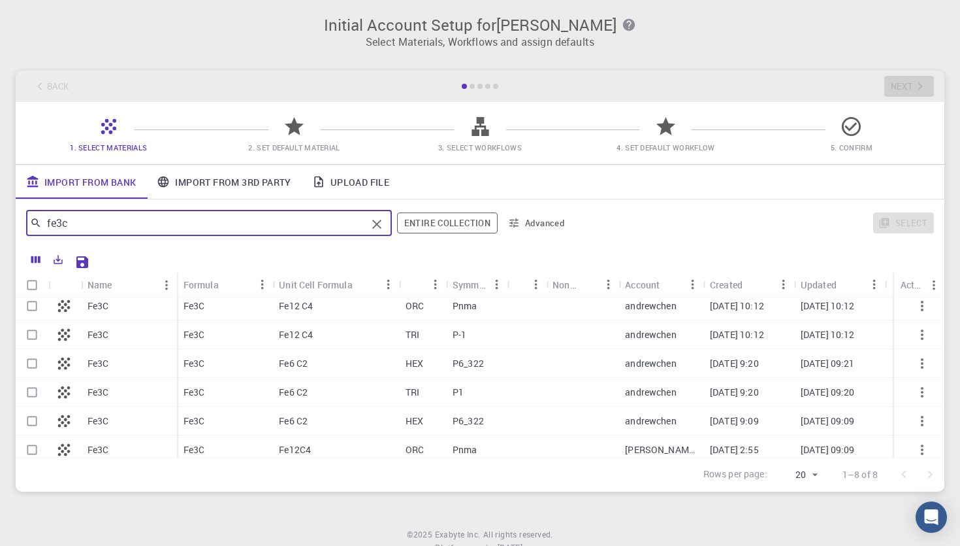
scroll to position [71, 0]
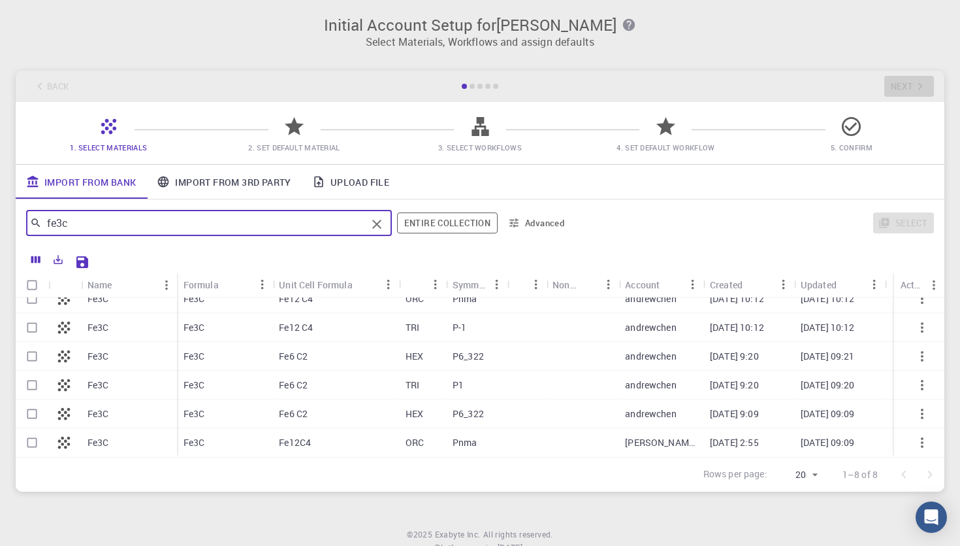
type input "fe3c"
click at [128, 384] on div "Fe3C" at bounding box center [129, 384] width 96 height 29
checkbox input "true"
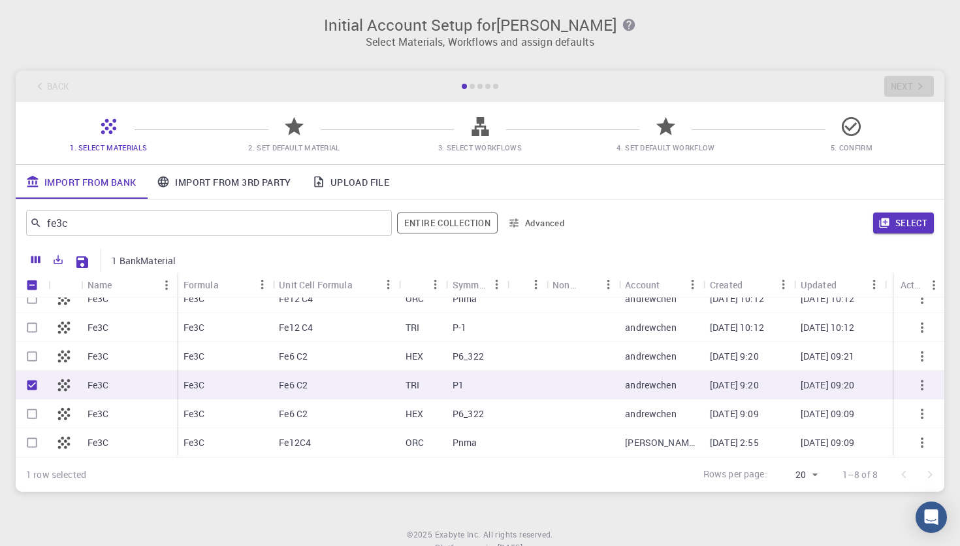
click at [128, 384] on div "Fe3C" at bounding box center [129, 384] width 96 height 29
checkbox input "false"
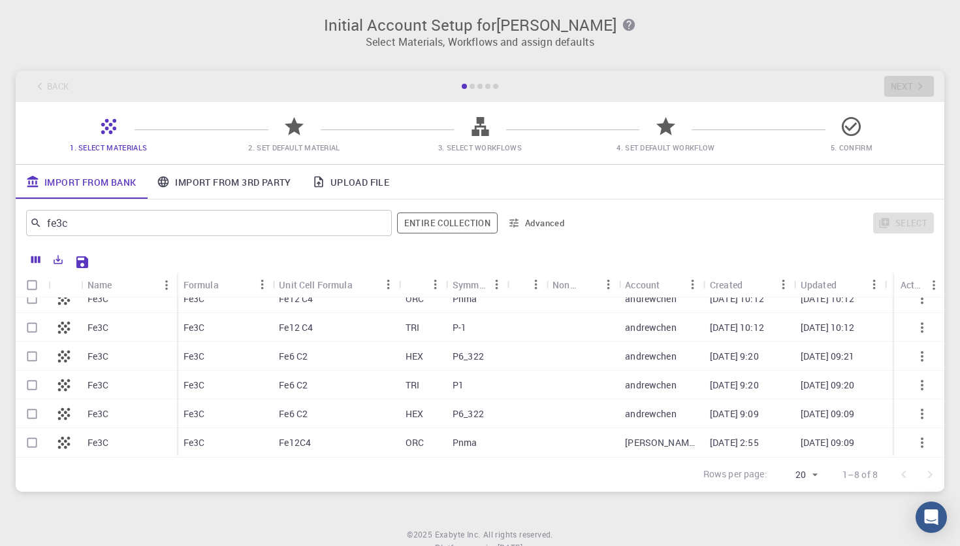
click at [128, 384] on div "Fe3C" at bounding box center [129, 384] width 96 height 29
checkbox input "true"
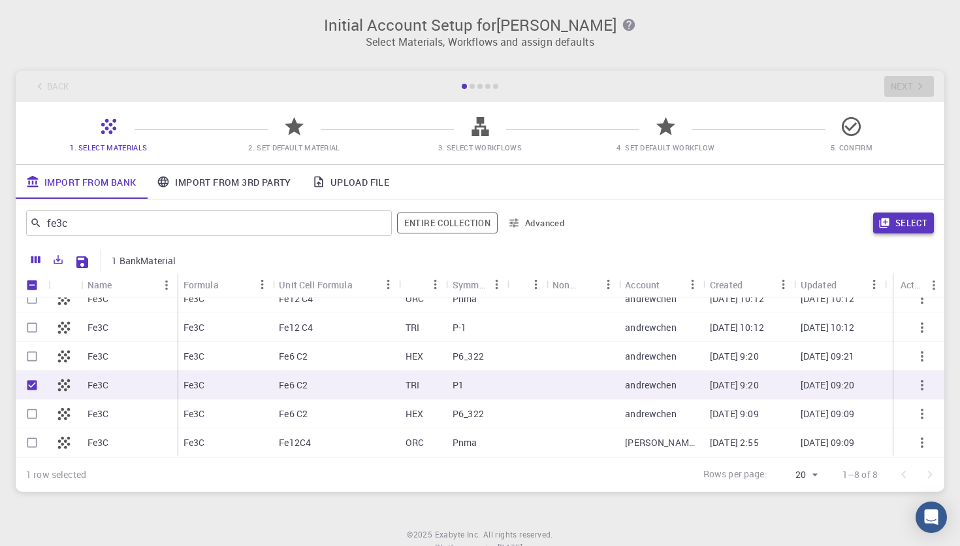
click at [904, 221] on button "Select" at bounding box center [903, 222] width 61 height 21
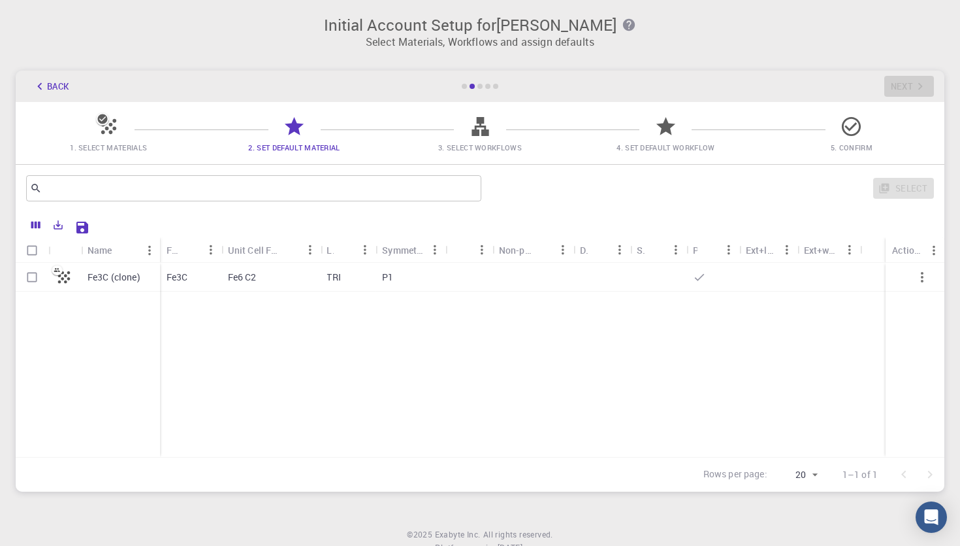
click at [99, 148] on span "1. Select Materials" at bounding box center [108, 147] width 77 height 10
click at [921, 277] on icon "button" at bounding box center [922, 277] width 3 height 10
click at [915, 277] on icon "button" at bounding box center [923, 277] width 16 height 16
click at [36, 227] on icon "Columns" at bounding box center [35, 224] width 9 height 7
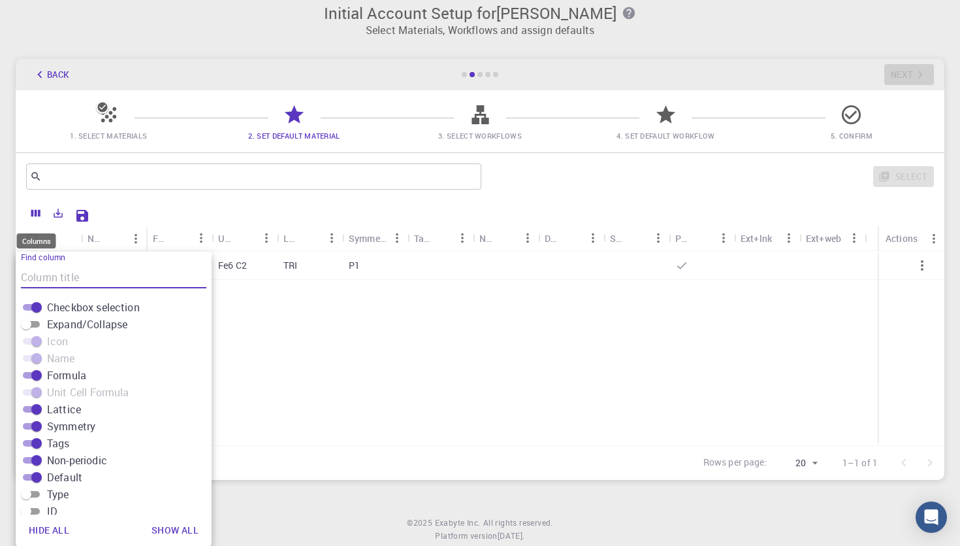
click at [36, 229] on div "Columns" at bounding box center [37, 236] width 42 height 25
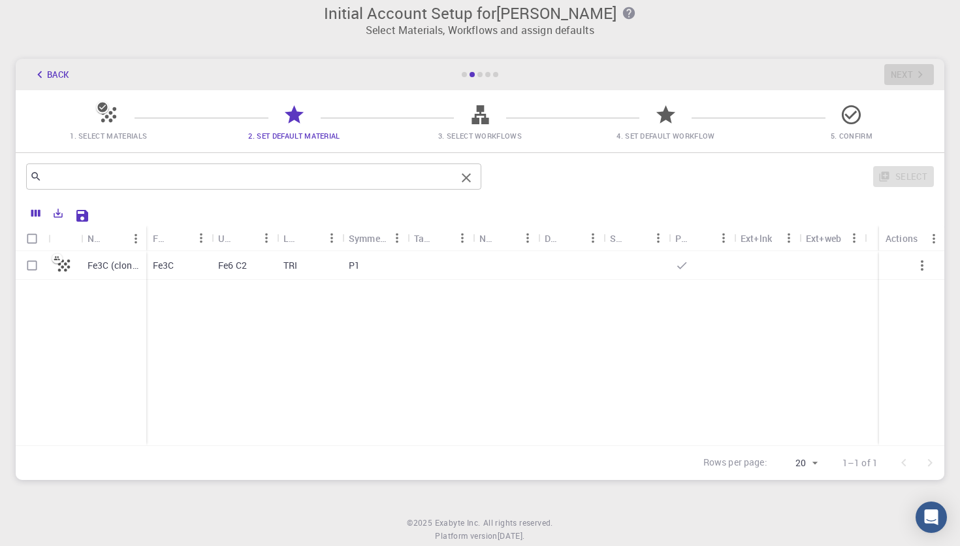
click at [141, 178] on input "text" at bounding box center [249, 176] width 414 height 18
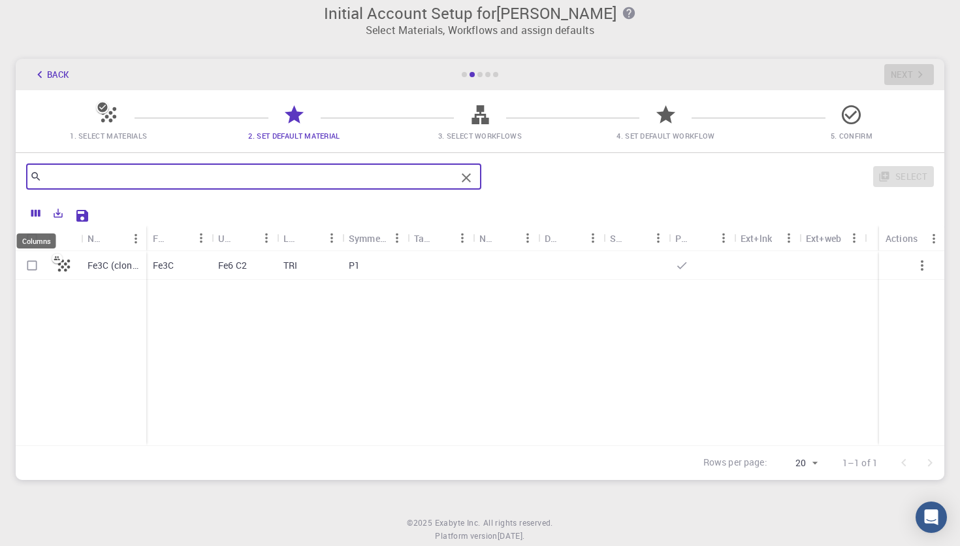
click at [37, 217] on icon "Columns" at bounding box center [36, 213] width 12 height 12
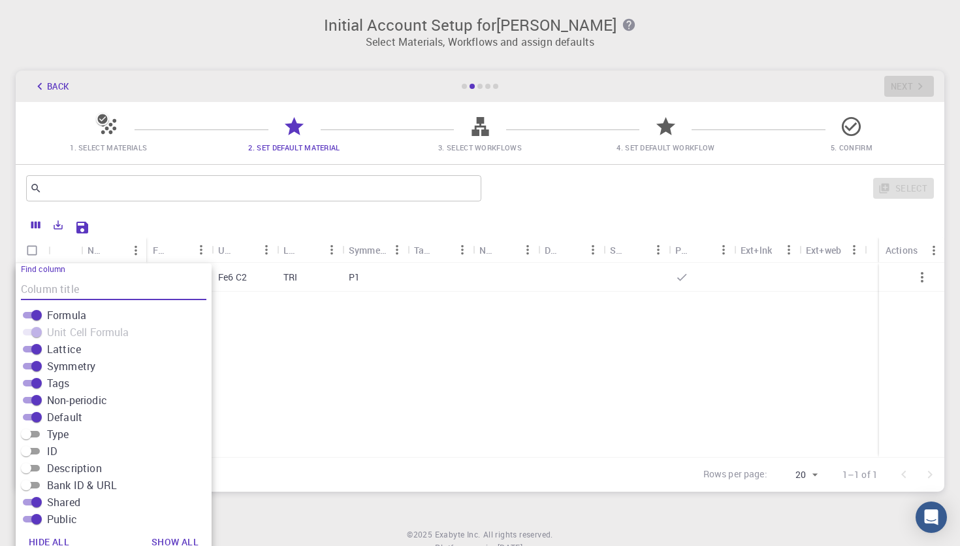
scroll to position [0, 0]
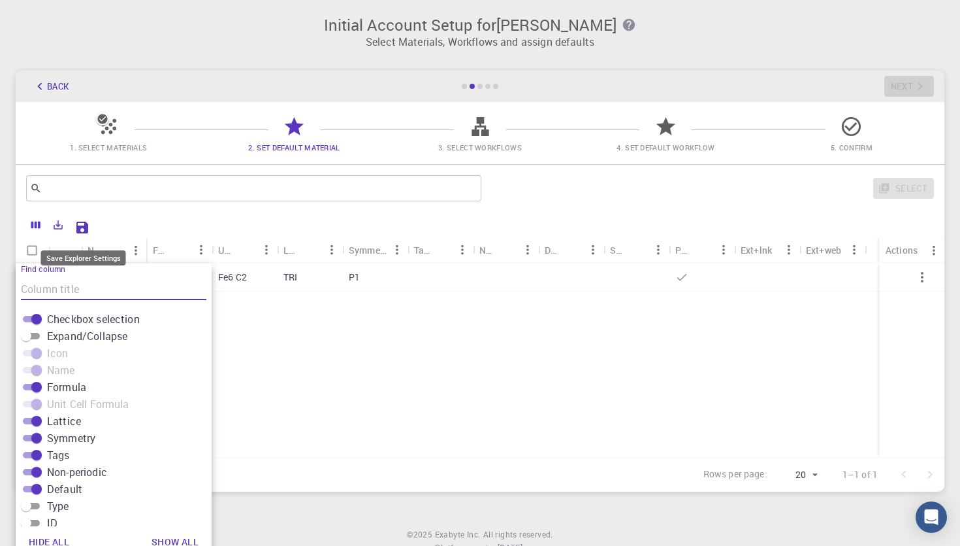
click at [84, 227] on icon "Save Explorer Settings" at bounding box center [82, 227] width 12 height 12
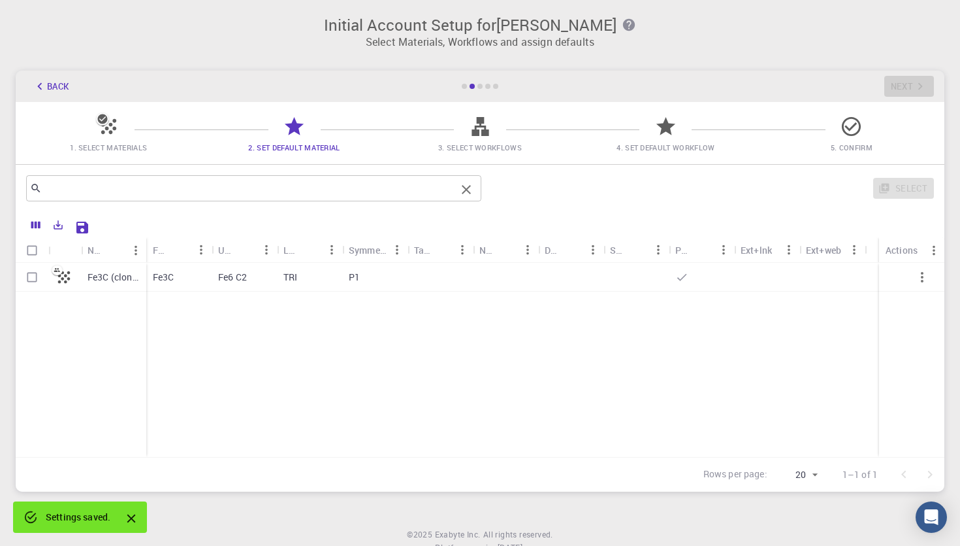
click at [168, 193] on input "text" at bounding box center [249, 188] width 414 height 18
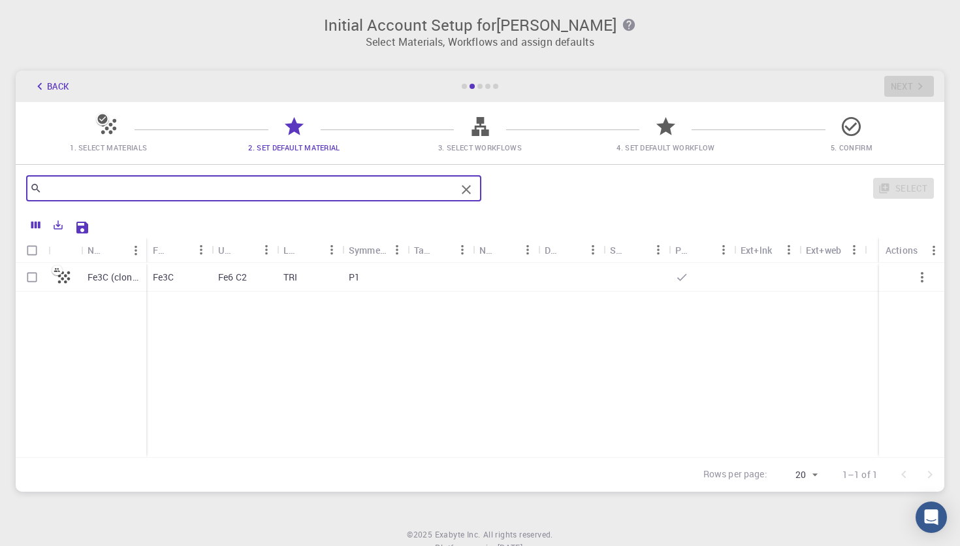
type input "s"
type input "f"
click at [35, 277] on input "Select row" at bounding box center [32, 277] width 25 height 25
checkbox input "true"
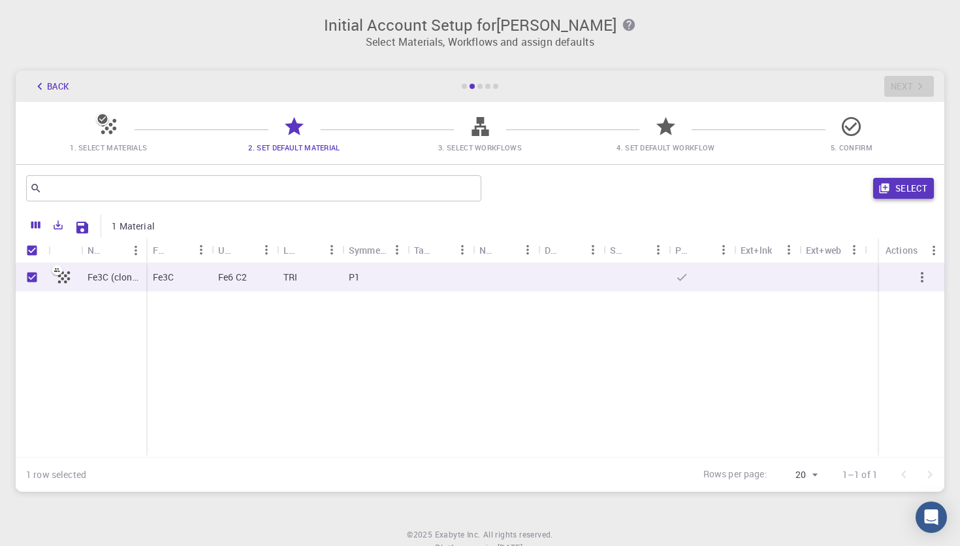
click at [916, 182] on button "Select" at bounding box center [903, 188] width 61 height 21
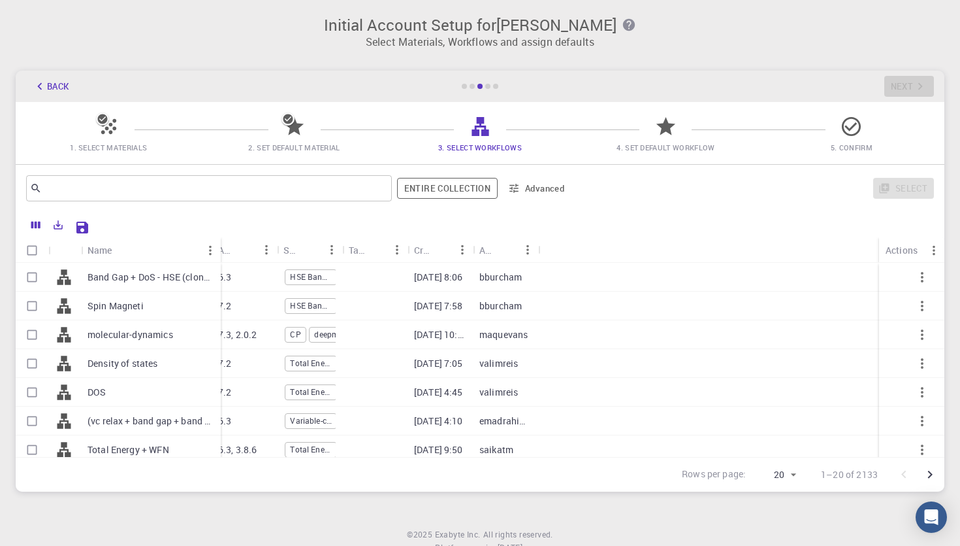
drag, startPoint x: 144, startPoint y: 243, endPoint x: 219, endPoint y: 325, distance: 110.5
click at [219, 325] on div "Name Used application Application Version Subworkflows Tags Created Account Act…" at bounding box center [480, 347] width 929 height 220
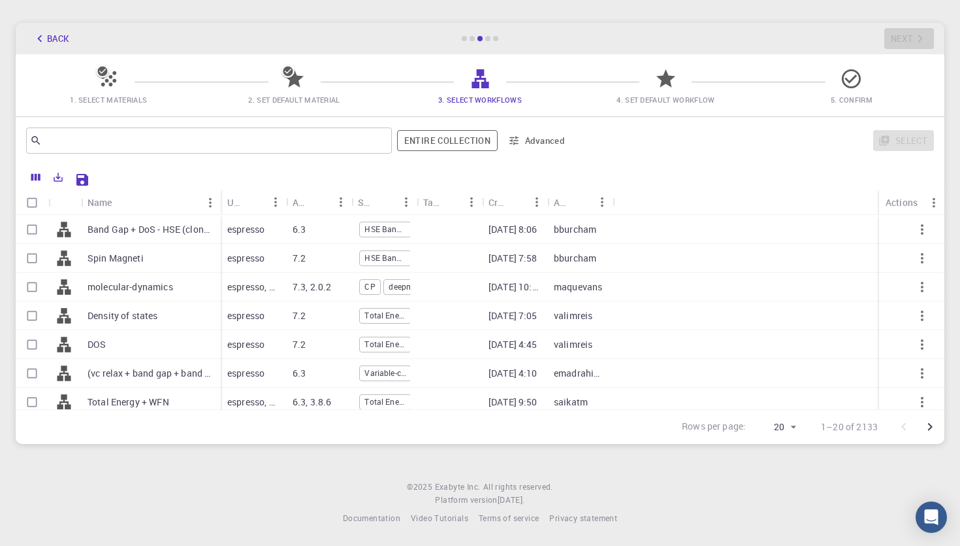
click at [27, 204] on input "Select all rows" at bounding box center [32, 202] width 25 height 25
checkbox input "true"
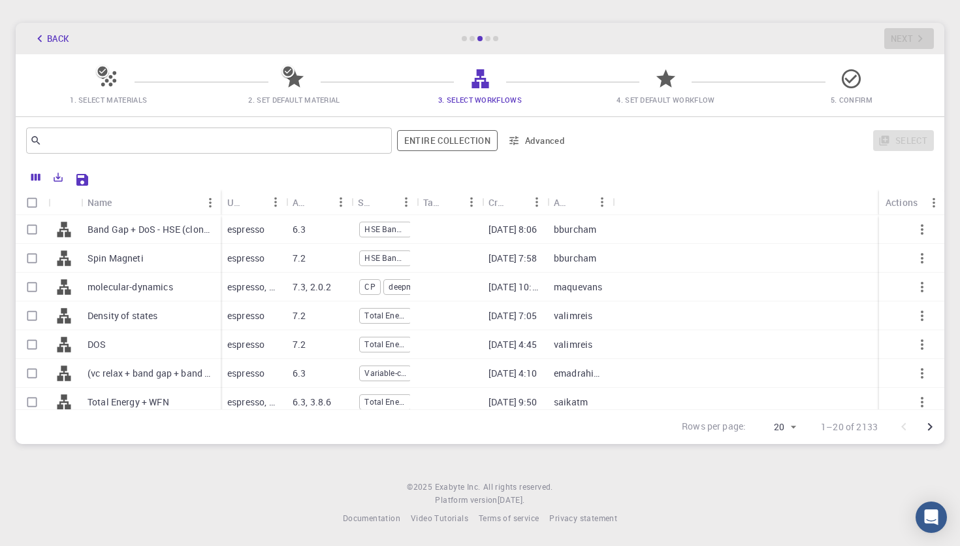
checkbox input "true"
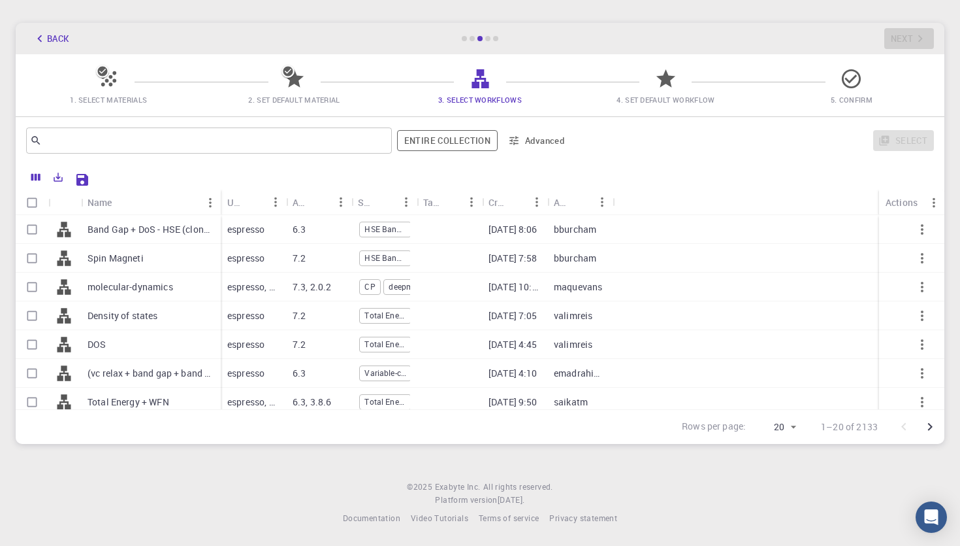
checkbox input "true"
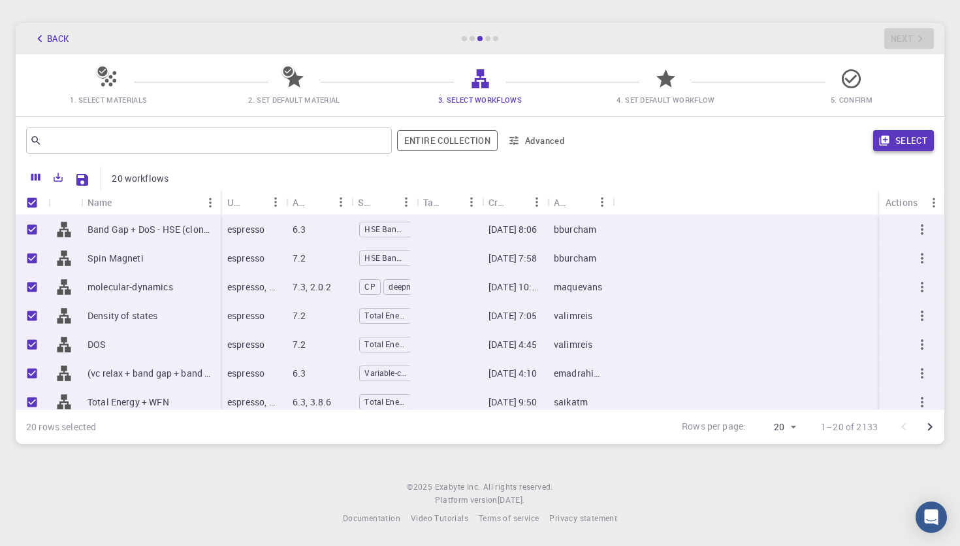
click at [896, 135] on button "Select" at bounding box center [903, 140] width 61 height 21
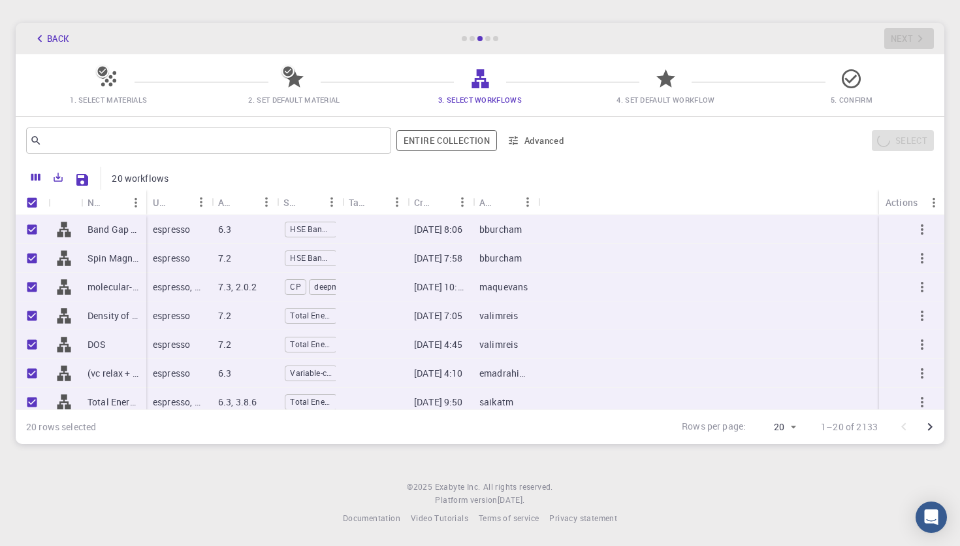
click at [146, 201] on div "Used application" at bounding box center [178, 201] width 65 height 25
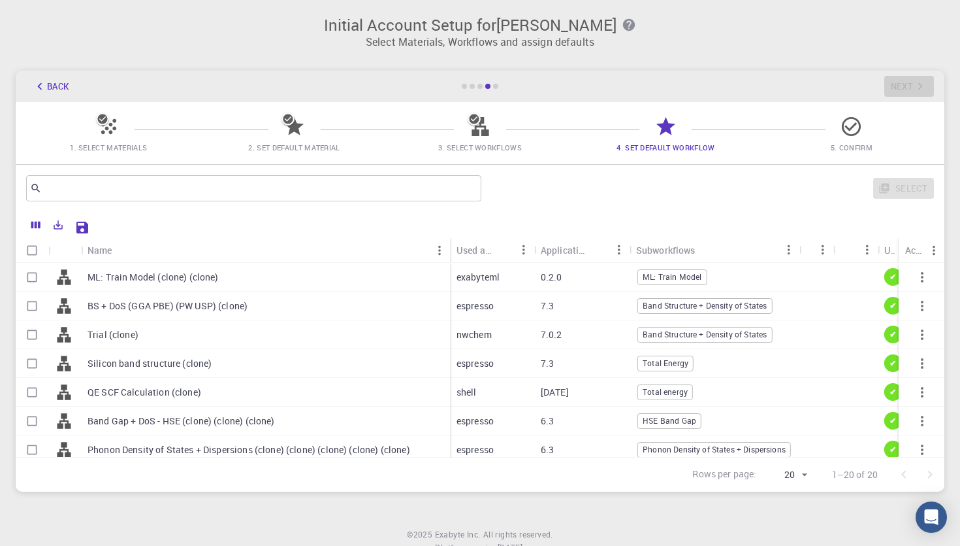
click at [33, 256] on input "Select all rows" at bounding box center [32, 250] width 25 height 25
checkbox input "true"
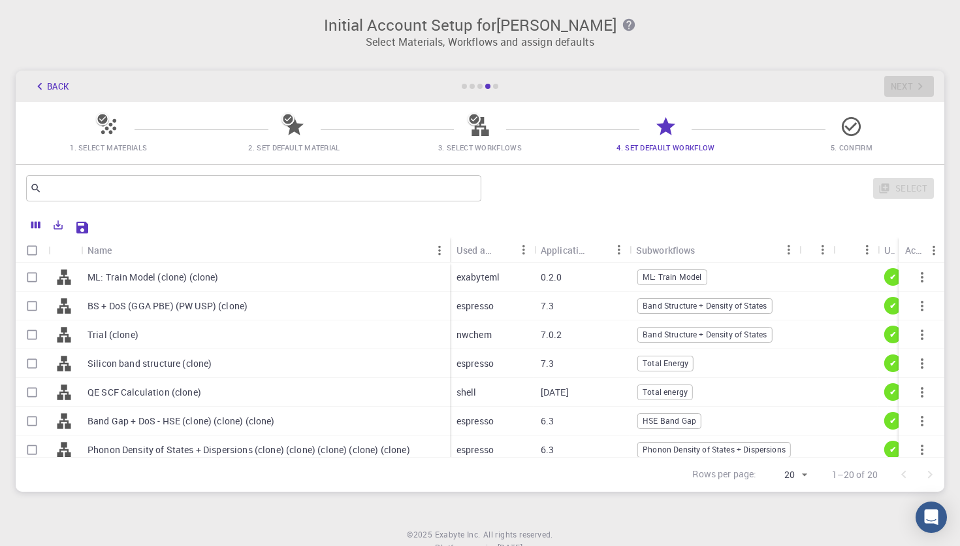
checkbox input "true"
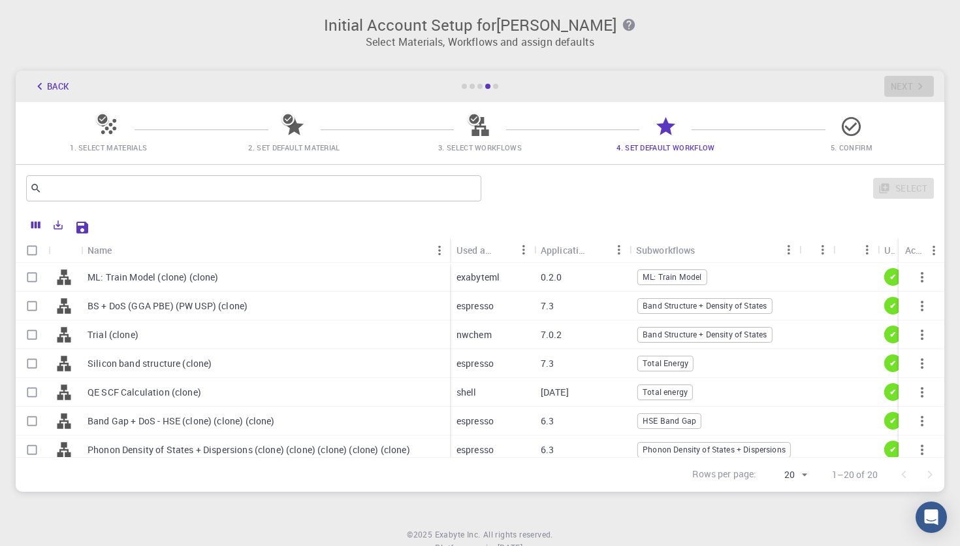
checkbox input "true"
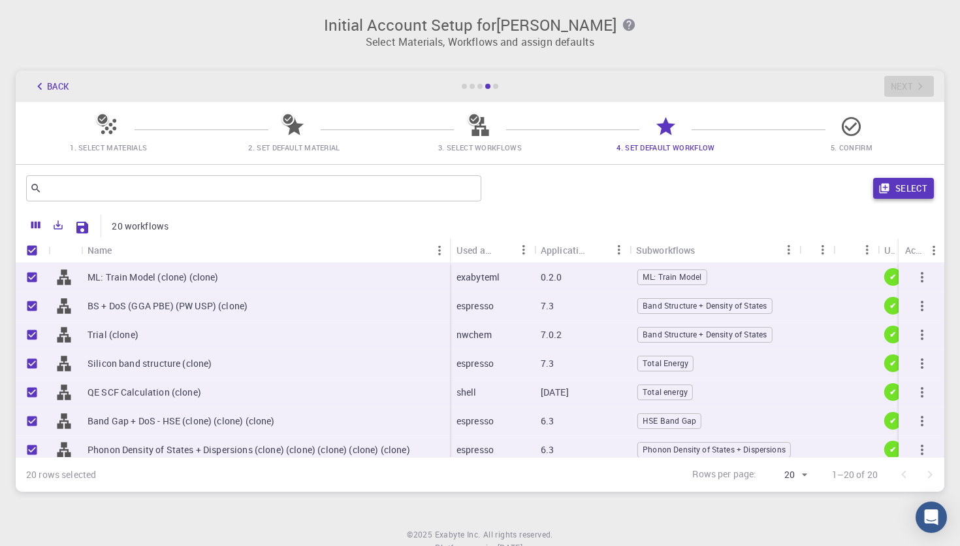
click at [910, 185] on button "Select" at bounding box center [903, 188] width 61 height 21
checkbox input "false"
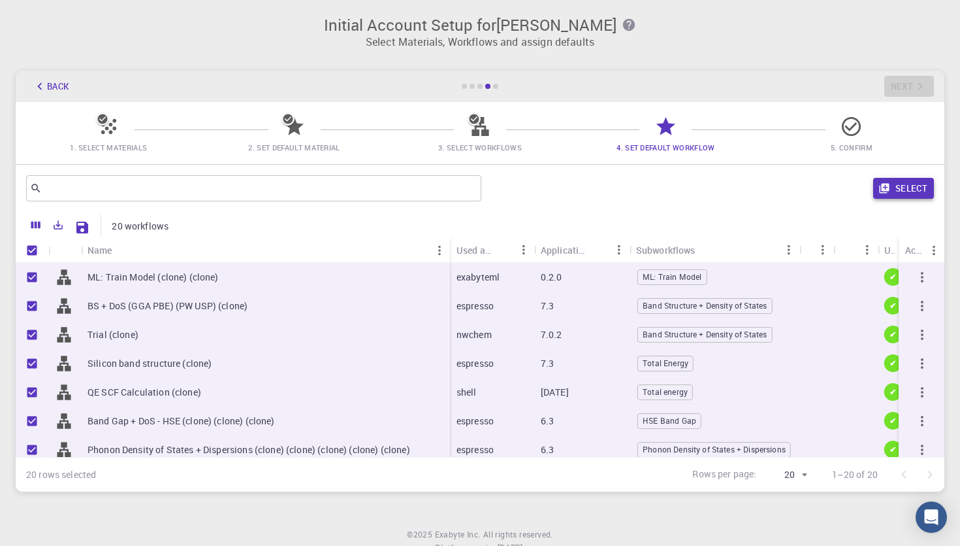
checkbox input "false"
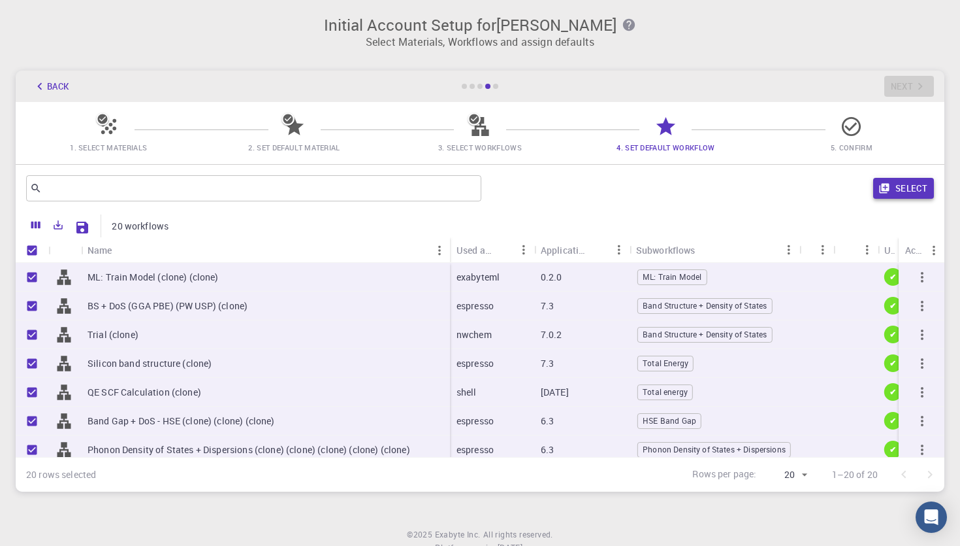
checkbox input "false"
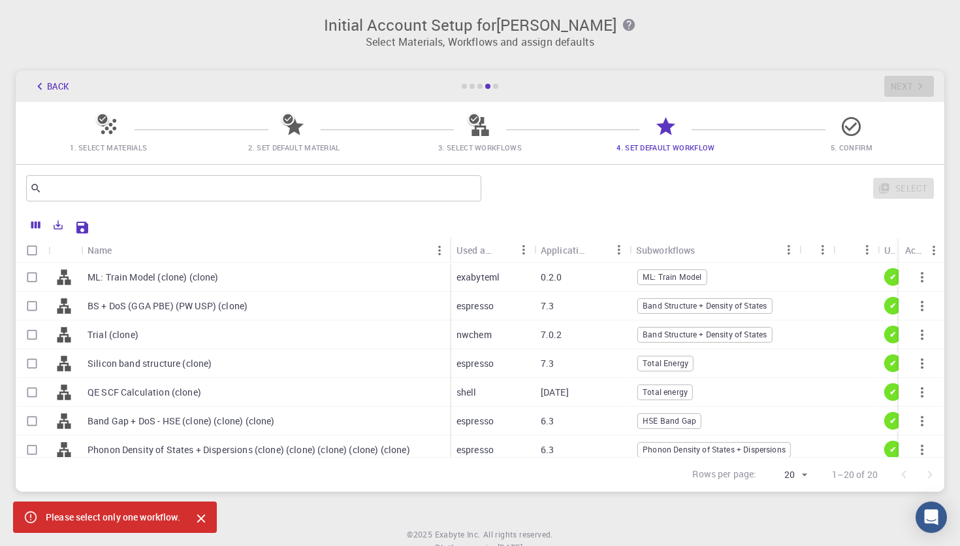
click at [35, 276] on input "Select row" at bounding box center [32, 277] width 25 height 25
checkbox input "true"
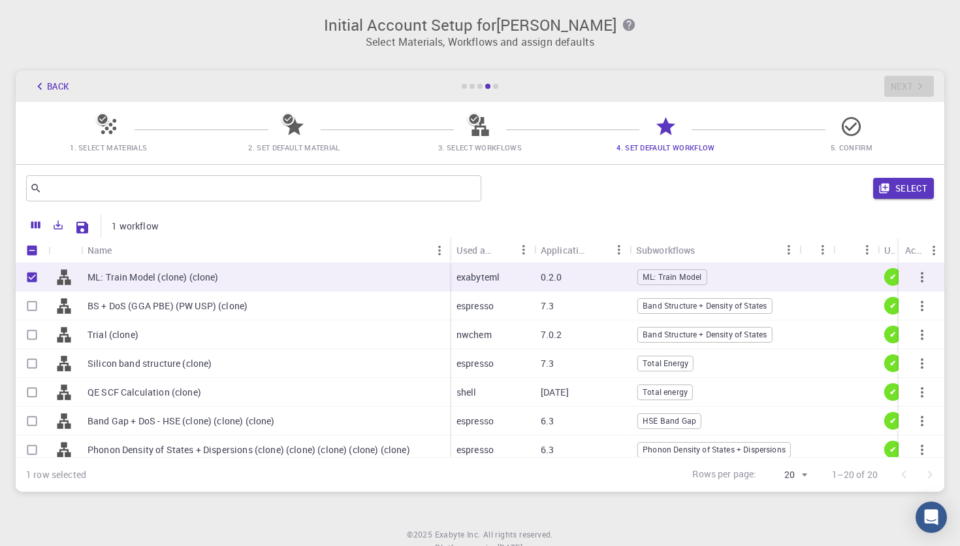
click at [34, 304] on input "Select row" at bounding box center [32, 305] width 25 height 25
checkbox input "true"
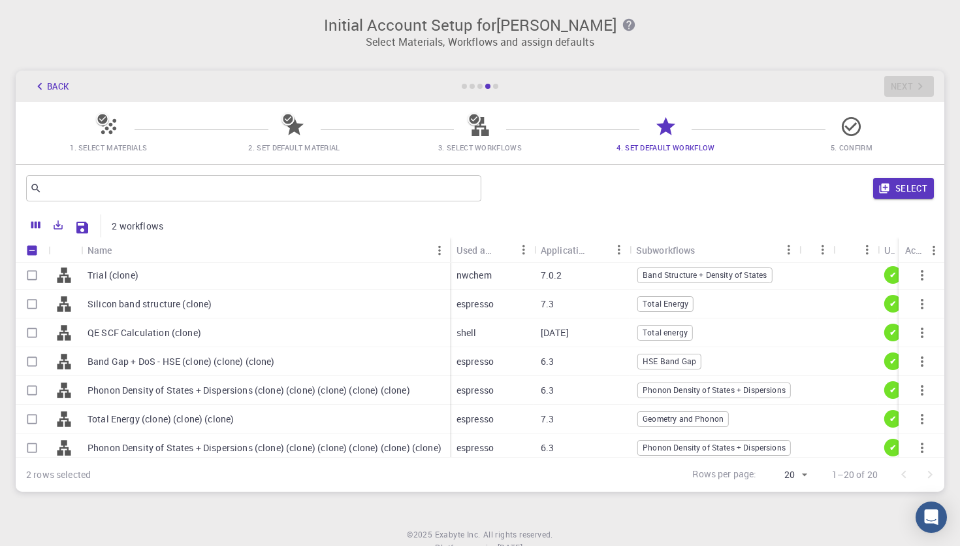
scroll to position [54, 0]
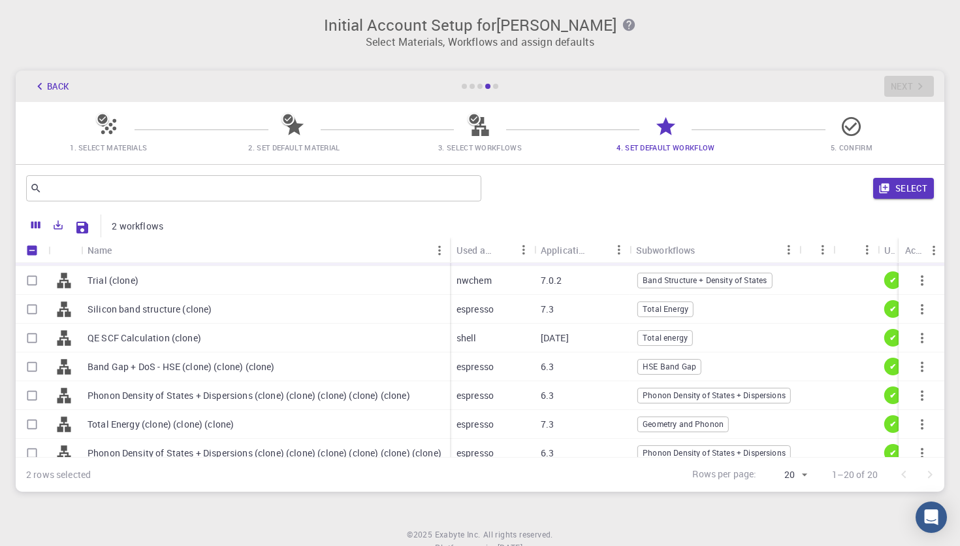
click at [29, 369] on input "Select row" at bounding box center [32, 366] width 25 height 25
checkbox input "true"
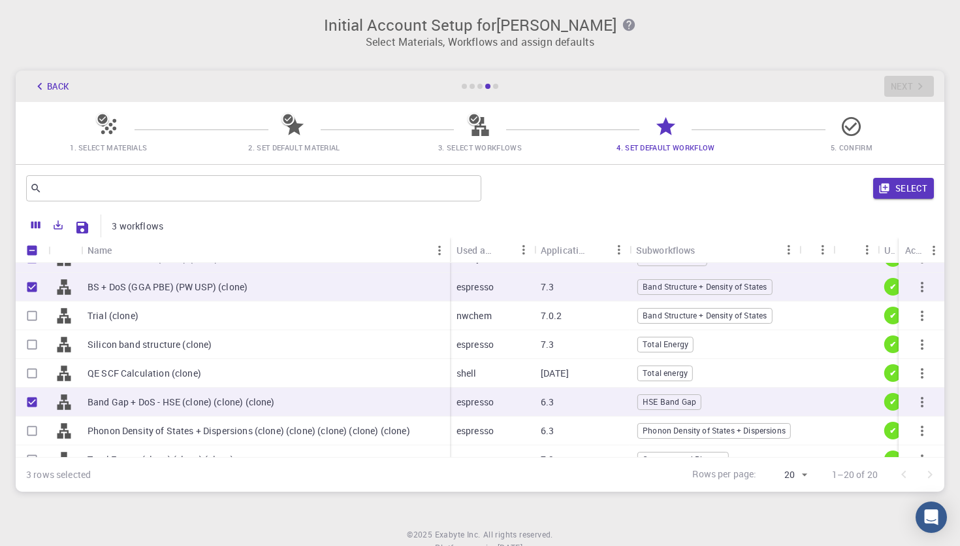
scroll to position [16, 0]
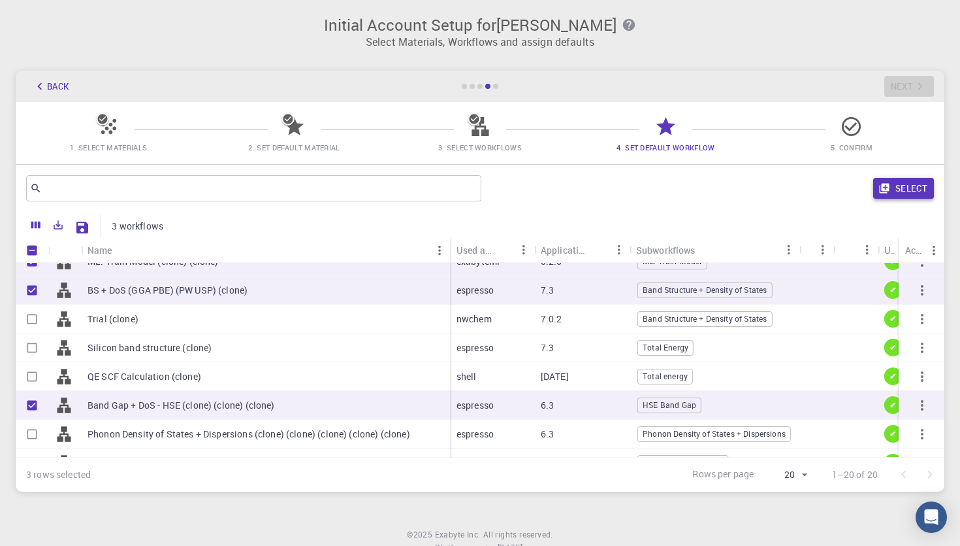
click at [909, 189] on button "Select" at bounding box center [903, 188] width 61 height 21
checkbox input "false"
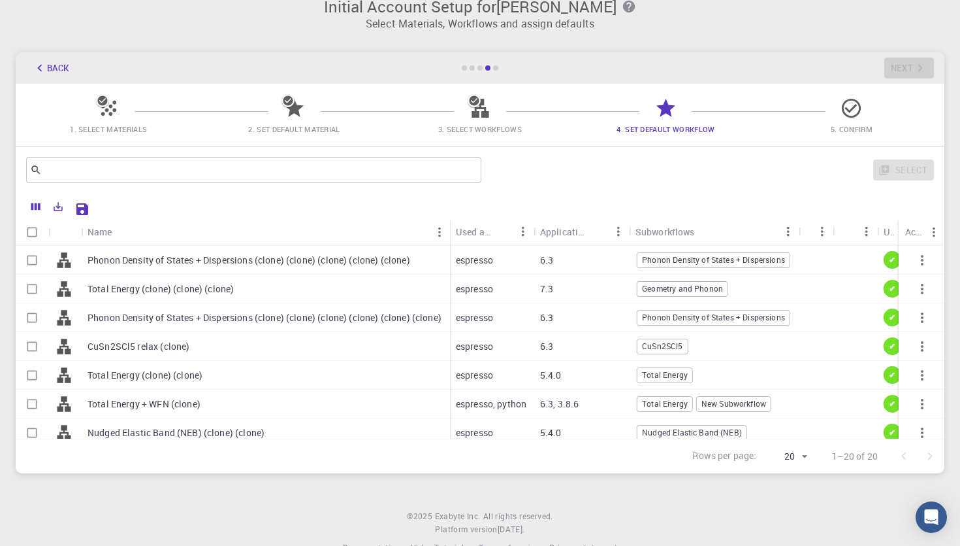
scroll to position [168, 1]
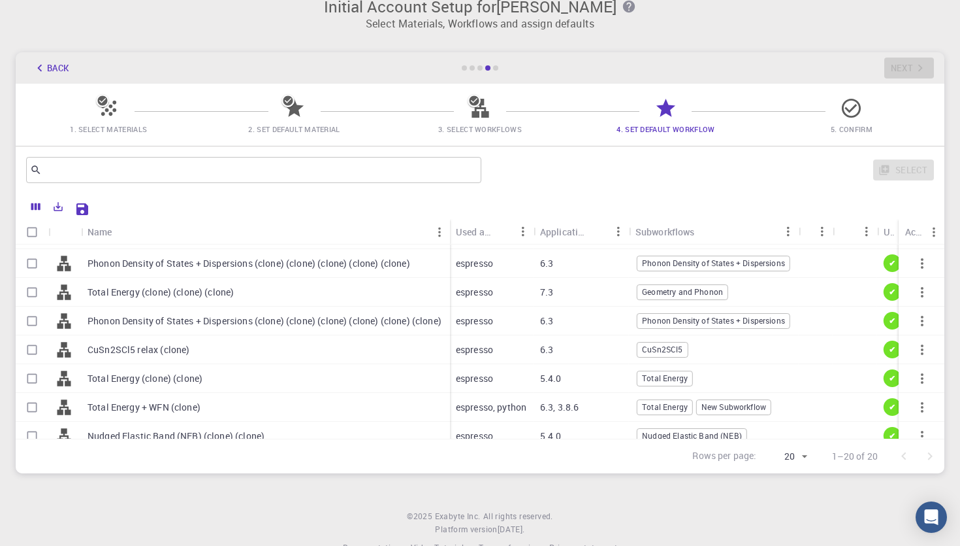
click at [38, 390] on input "Select row" at bounding box center [32, 378] width 25 height 25
checkbox input "true"
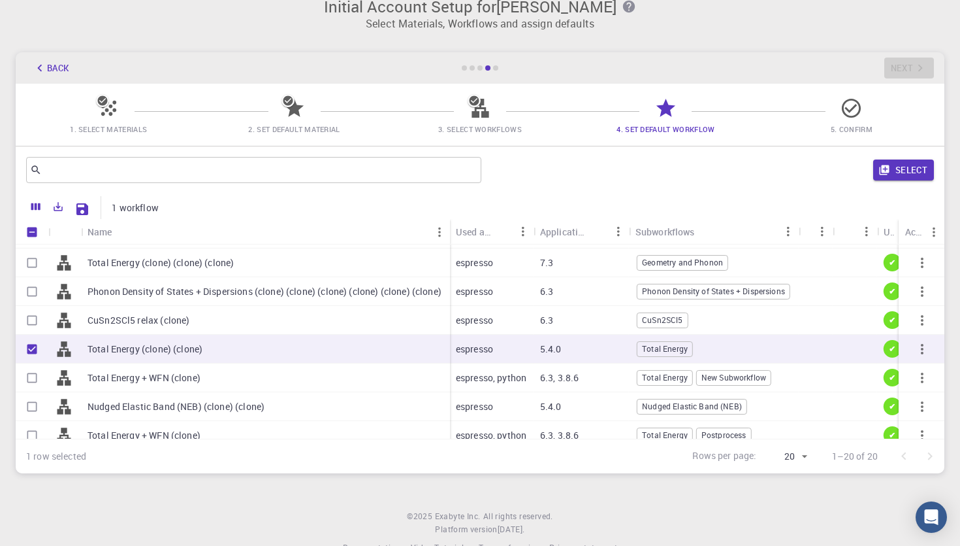
scroll to position [199, 1]
click at [161, 346] on p "Total Energy (clone) (clone)" at bounding box center [145, 347] width 115 height 13
checkbox input "false"
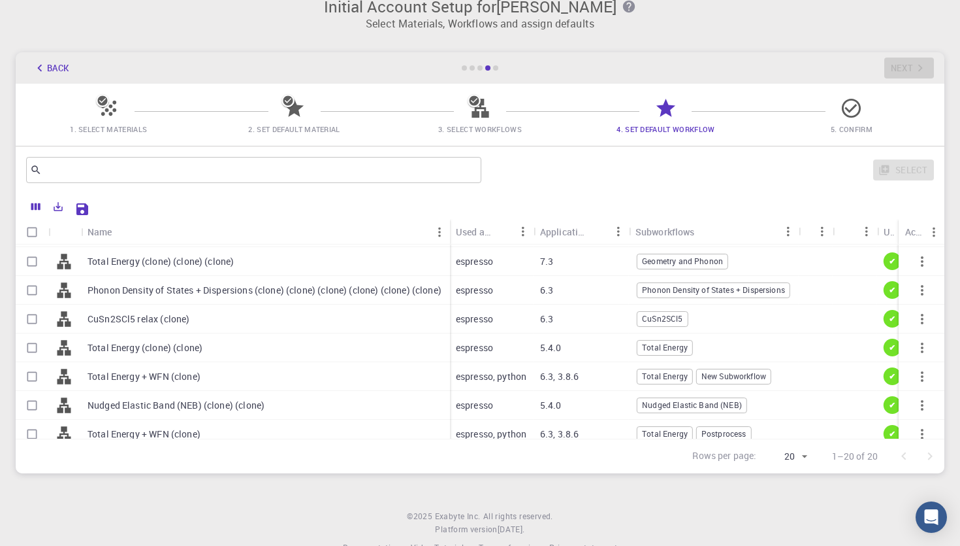
click at [149, 372] on p "Total Energy + WFN (clone)" at bounding box center [144, 376] width 113 height 13
checkbox input "true"
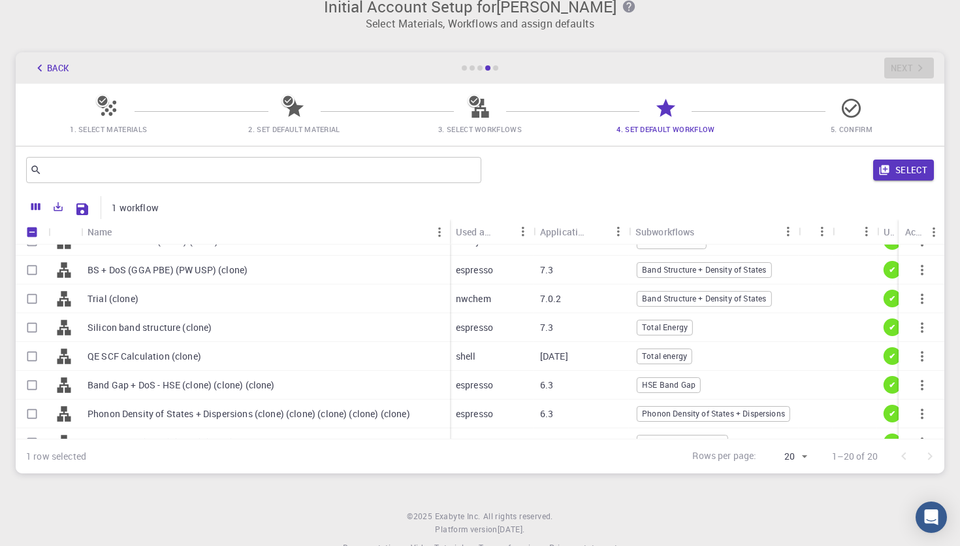
scroll to position [0, 1]
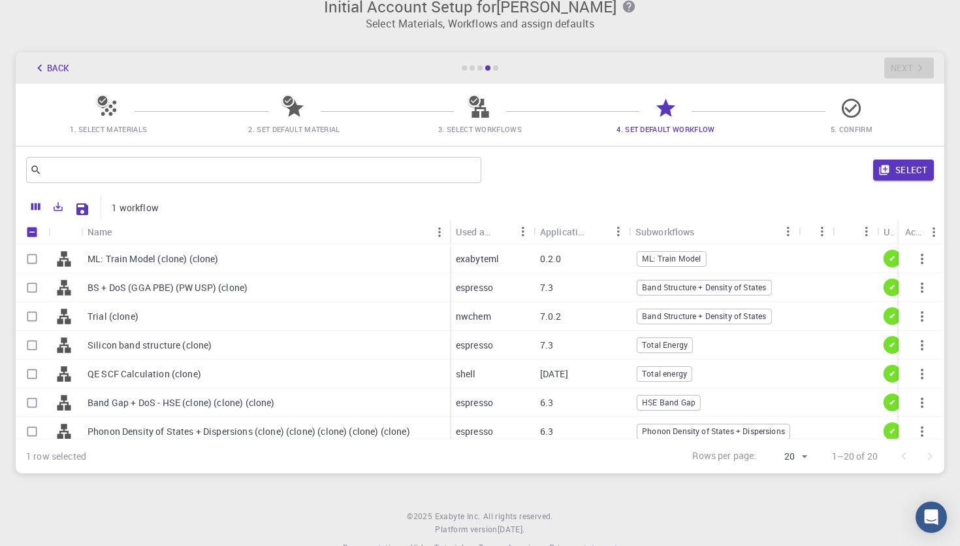
click at [918, 180] on div "Select" at bounding box center [711, 169] width 448 height 31
click at [900, 171] on button "Select" at bounding box center [903, 169] width 61 height 21
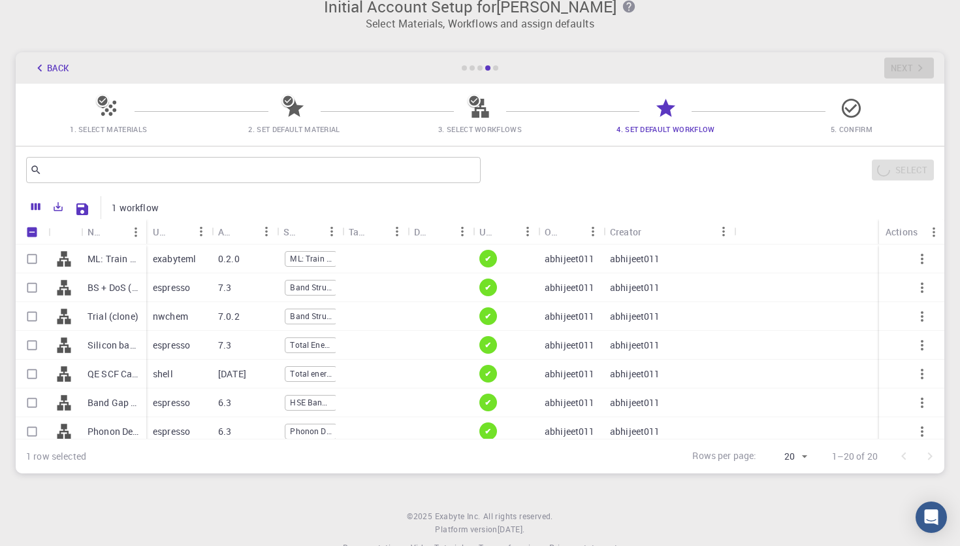
scroll to position [0, 0]
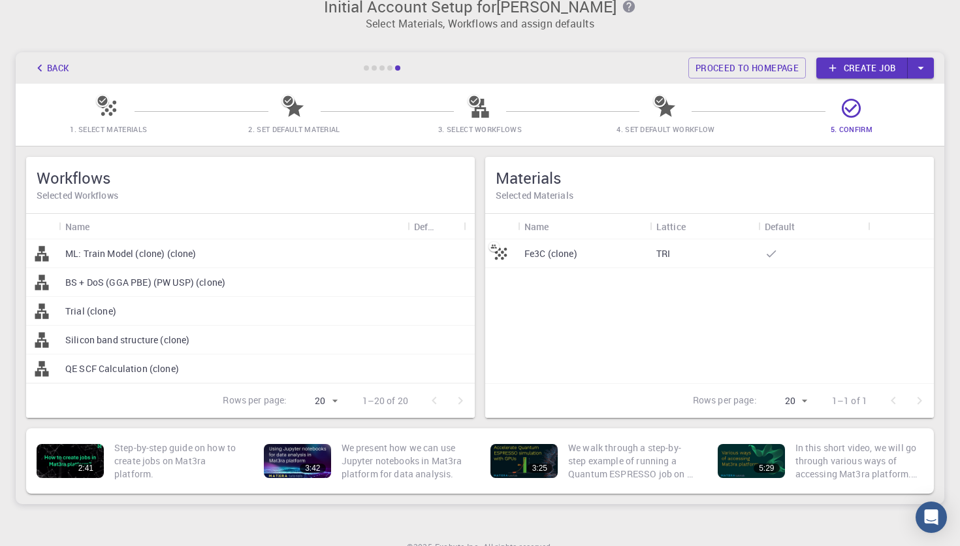
click at [845, 111] on icon at bounding box center [851, 108] width 23 height 23
click at [701, 255] on div "TRI" at bounding box center [704, 253] width 108 height 29
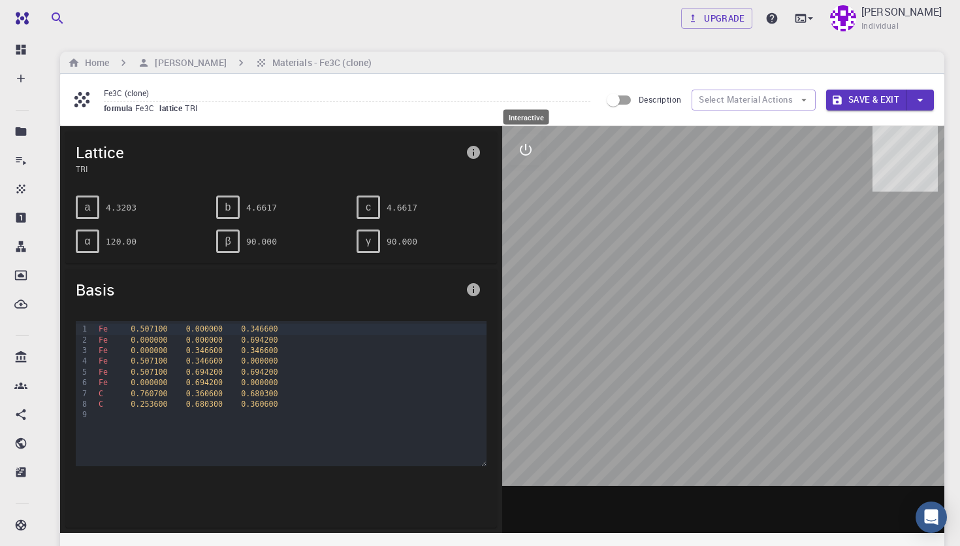
click at [519, 152] on icon "interactive" at bounding box center [526, 150] width 16 height 16
click at [210, 336] on span "0.000000" at bounding box center [204, 339] width 37 height 9
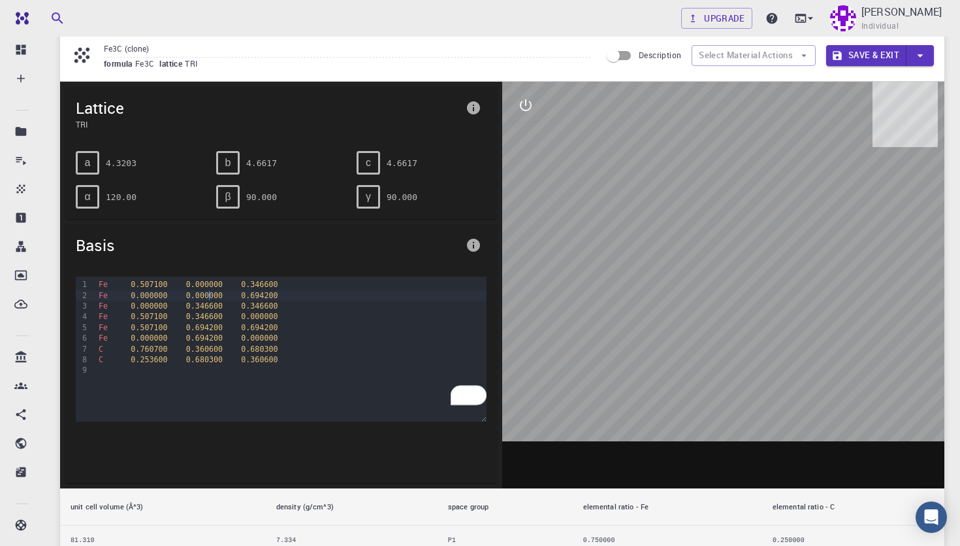
scroll to position [48, 0]
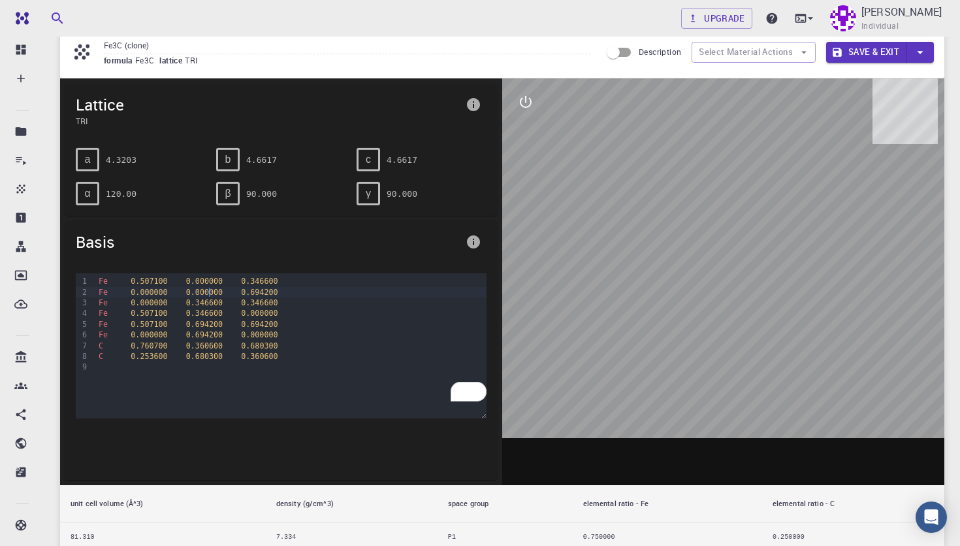
click at [472, 239] on icon "info" at bounding box center [473, 241] width 13 height 13
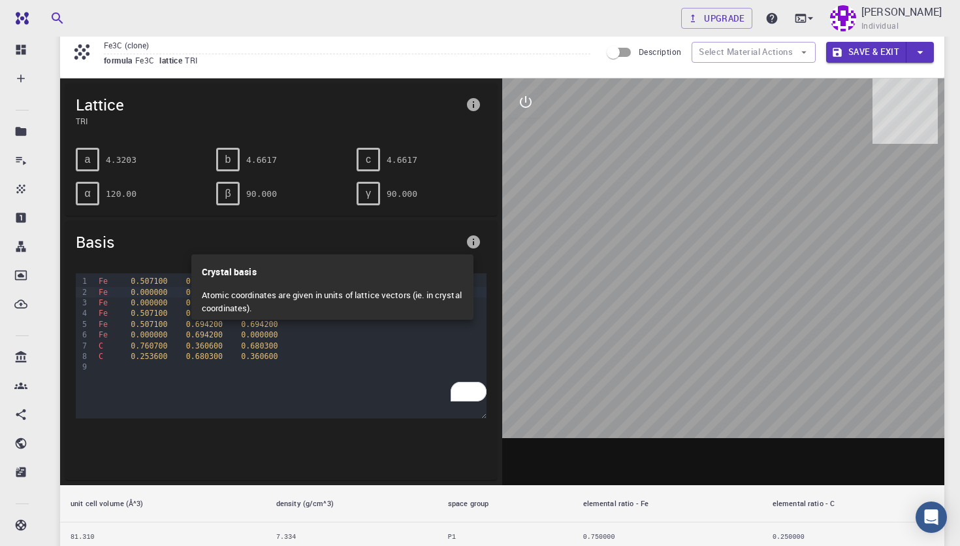
click at [575, 169] on div at bounding box center [480, 273] width 960 height 546
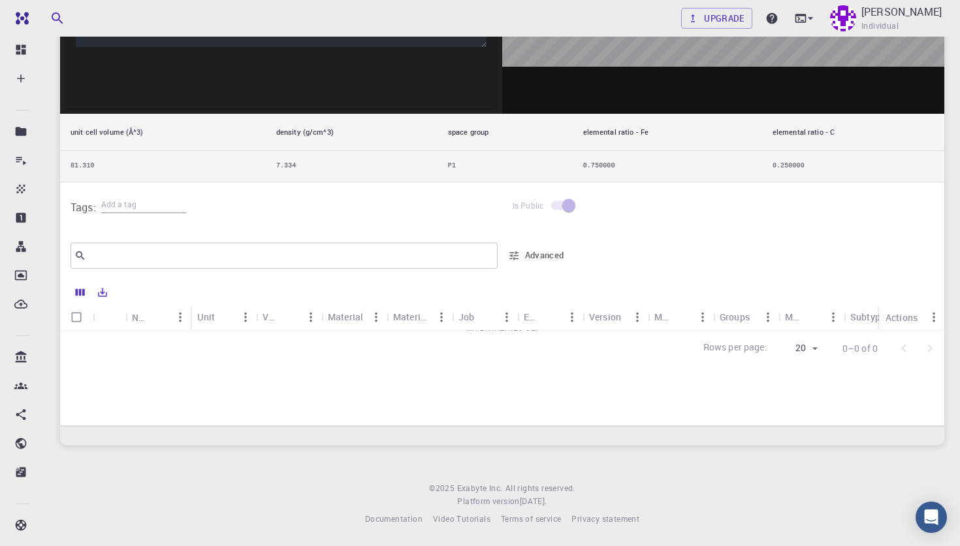
scroll to position [0, 0]
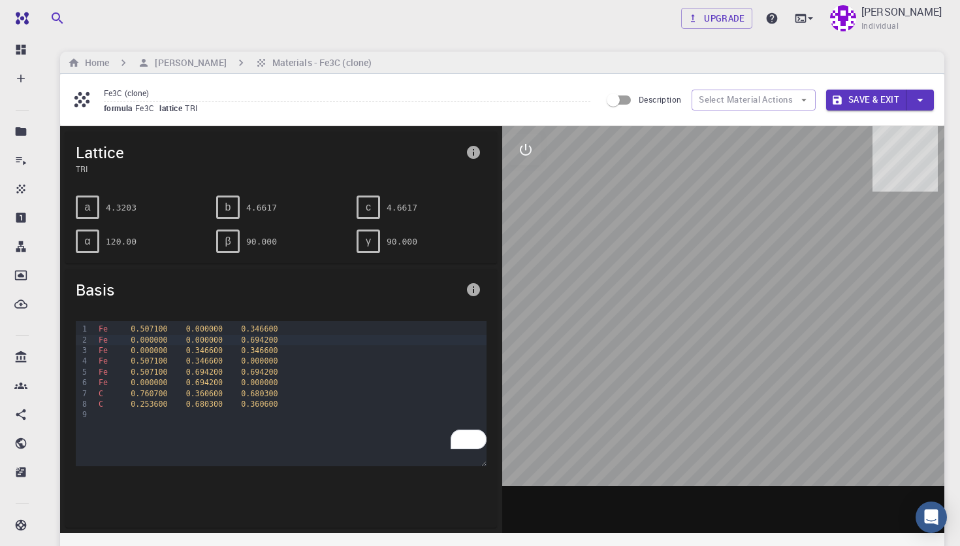
click at [280, 338] on div "Fe 0.000000 0.000000 0.694200" at bounding box center [291, 339] width 392 height 10
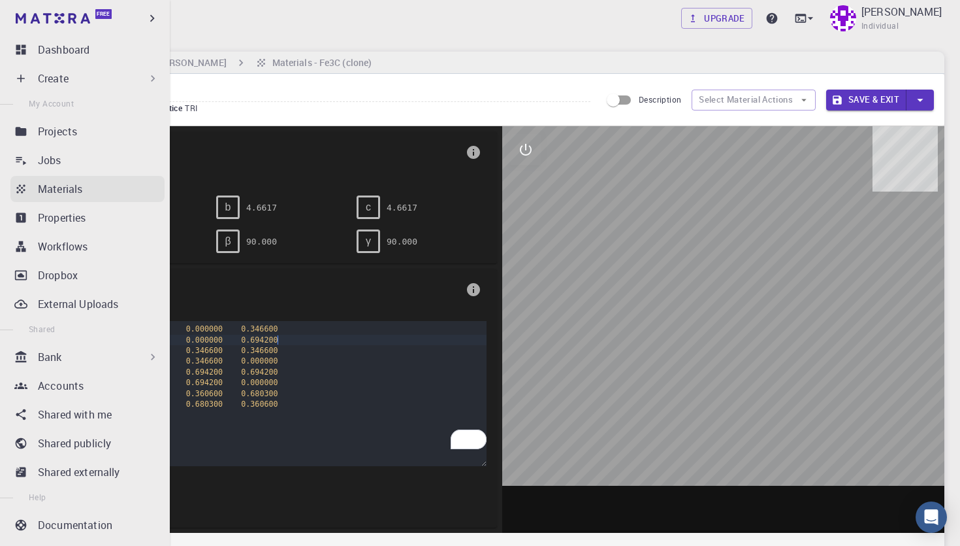
click at [46, 195] on p "Materials" at bounding box center [60, 189] width 44 height 16
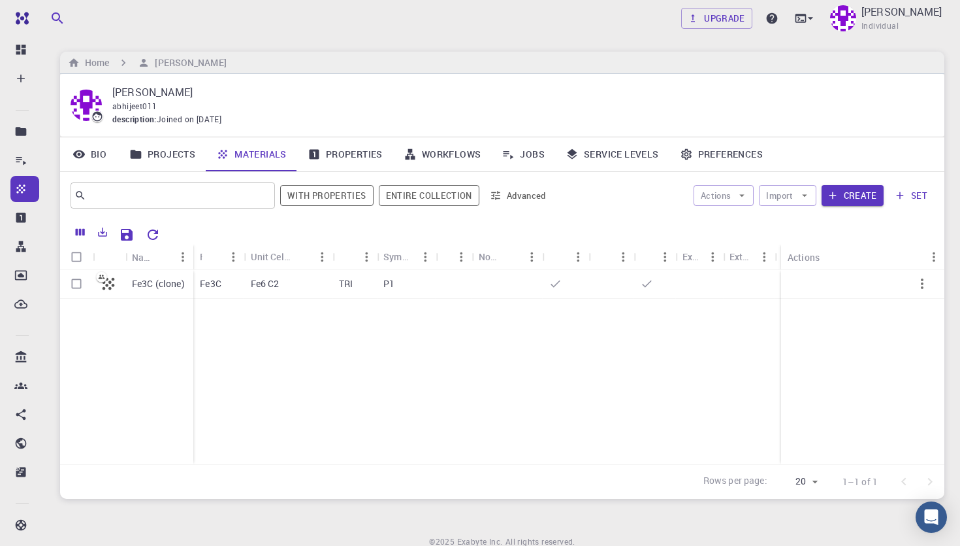
click at [250, 239] on div at bounding box center [550, 232] width 769 height 23
click at [172, 195] on input "text" at bounding box center [167, 195] width 163 height 18
click at [232, 187] on input "text" at bounding box center [167, 195] width 163 height 18
type input "TiO2"
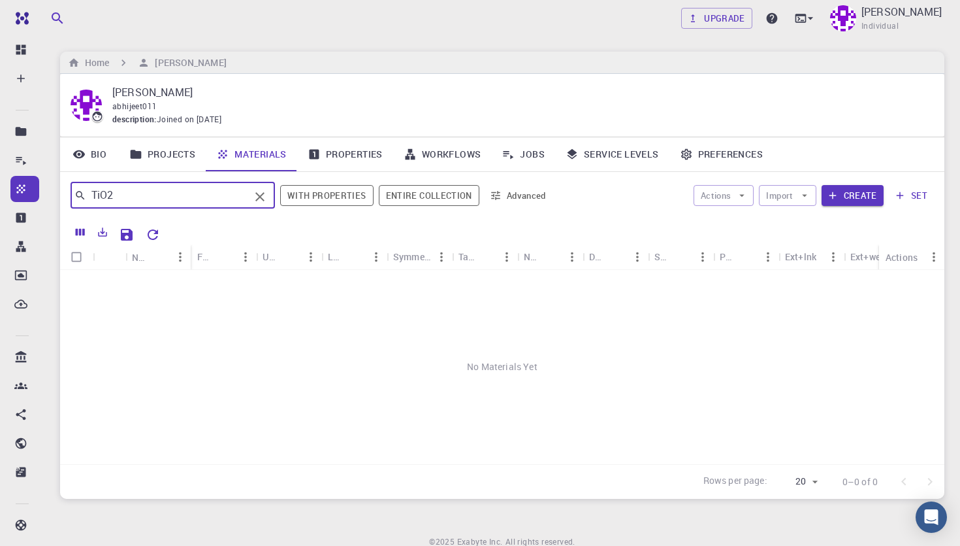
click at [257, 200] on icon "Clear" at bounding box center [260, 197] width 16 height 16
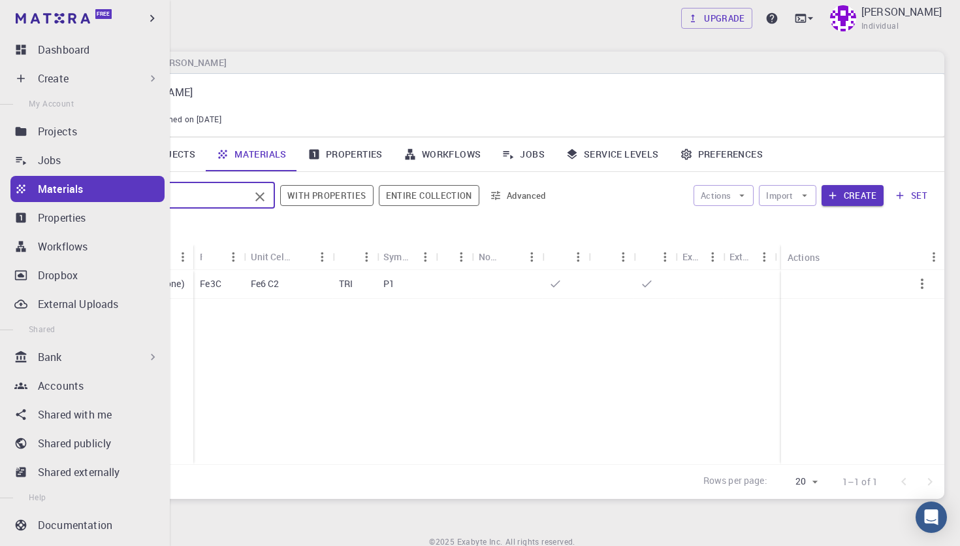
click at [50, 74] on p "Create" at bounding box center [53, 79] width 31 height 16
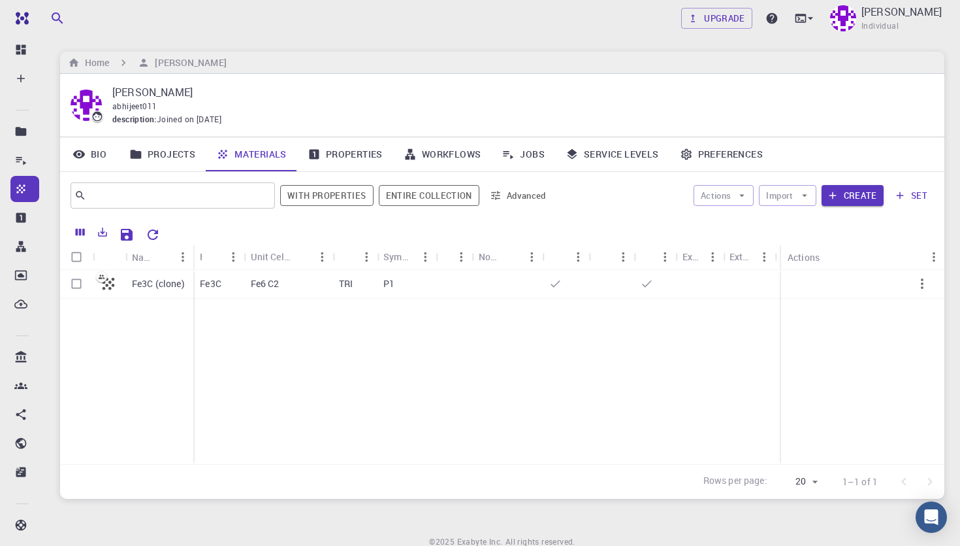
click at [300, 267] on button "Sort" at bounding box center [301, 256] width 21 height 21
click at [230, 262] on icon "Sort" at bounding box center [225, 257] width 14 height 14
click at [172, 257] on button "Menu" at bounding box center [180, 256] width 21 height 21
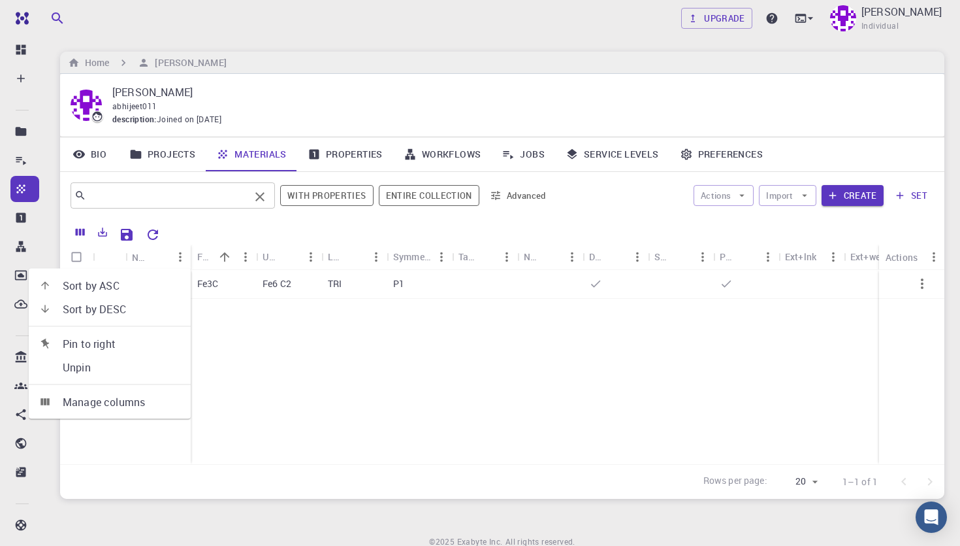
click at [125, 199] on input "text" at bounding box center [167, 195] width 163 height 18
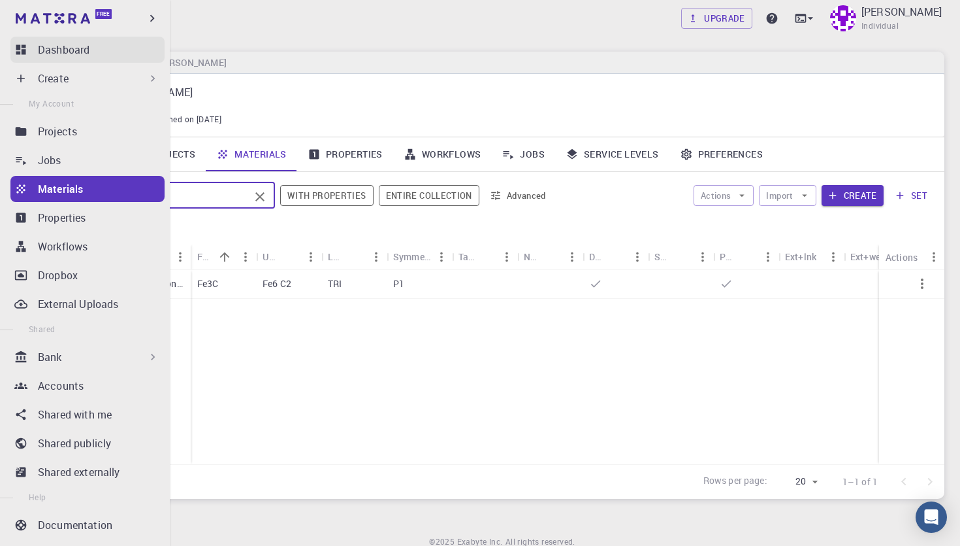
click at [56, 62] on link "Dashboard" at bounding box center [87, 50] width 154 height 26
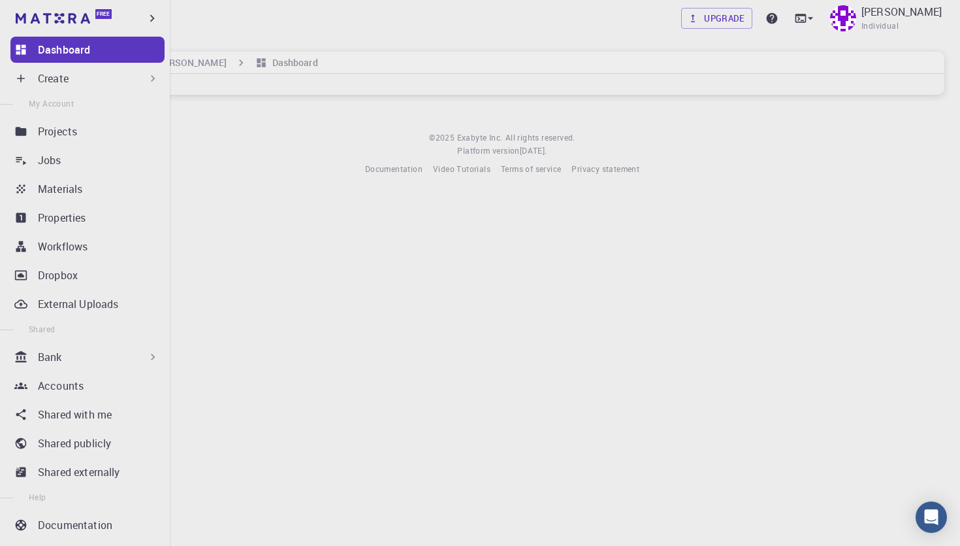
click at [59, 71] on p "Create" at bounding box center [53, 79] width 31 height 16
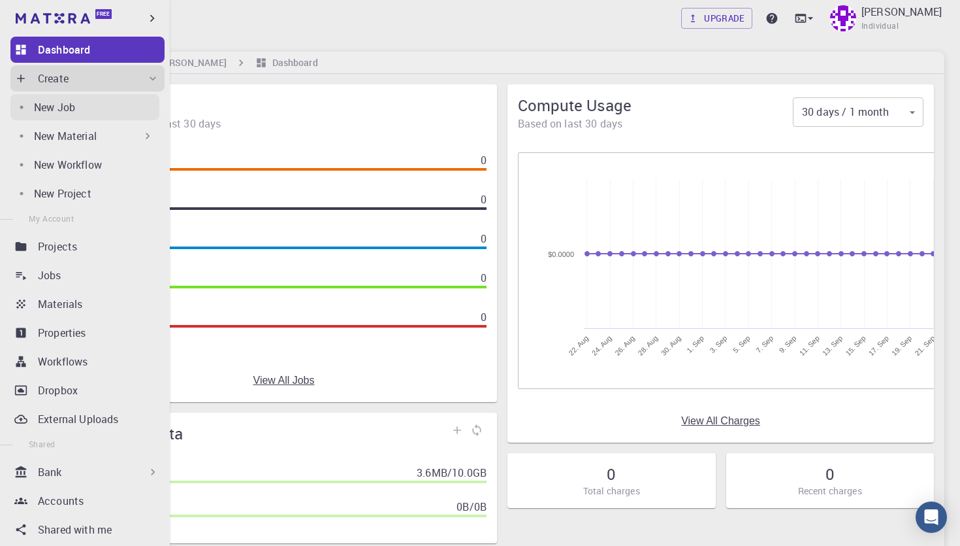
click at [64, 109] on p "New Job" at bounding box center [54, 107] width 41 height 16
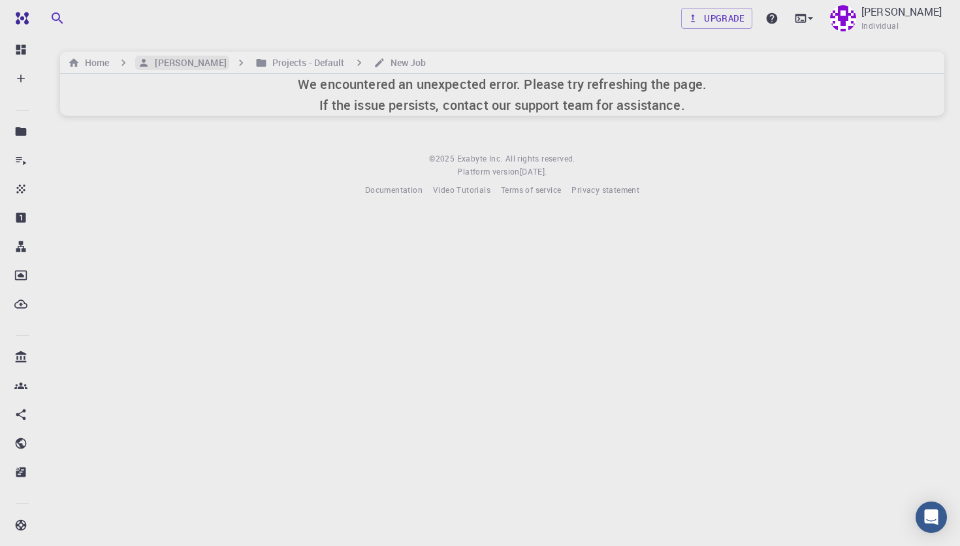
click at [226, 65] on h6 "[PERSON_NAME]" at bounding box center [188, 63] width 76 height 14
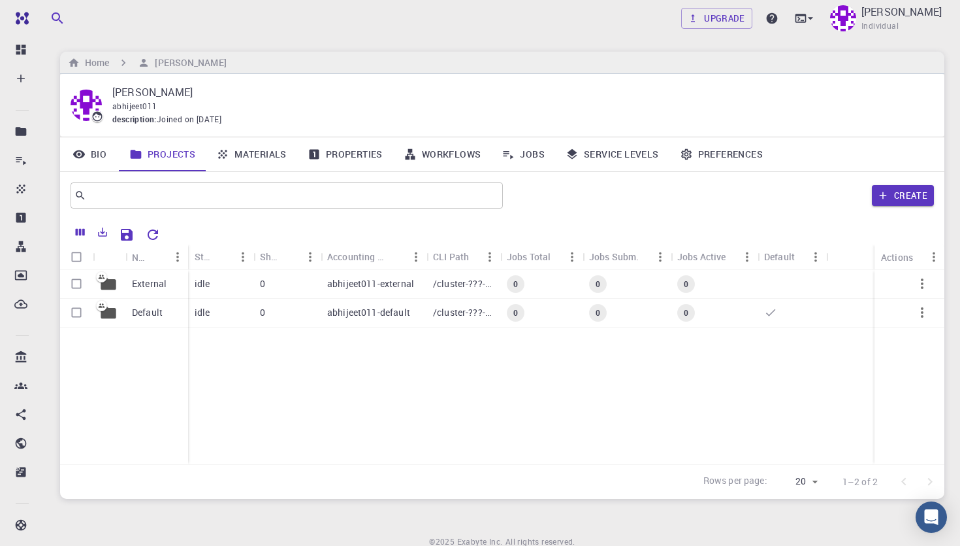
click at [267, 163] on link "Materials" at bounding box center [251, 154] width 91 height 34
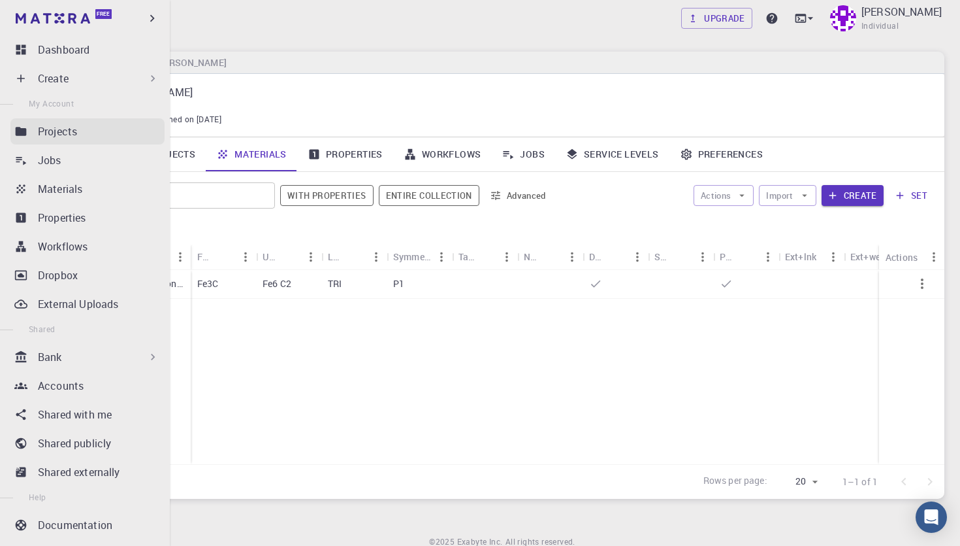
click at [24, 133] on icon at bounding box center [21, 131] width 11 height 8
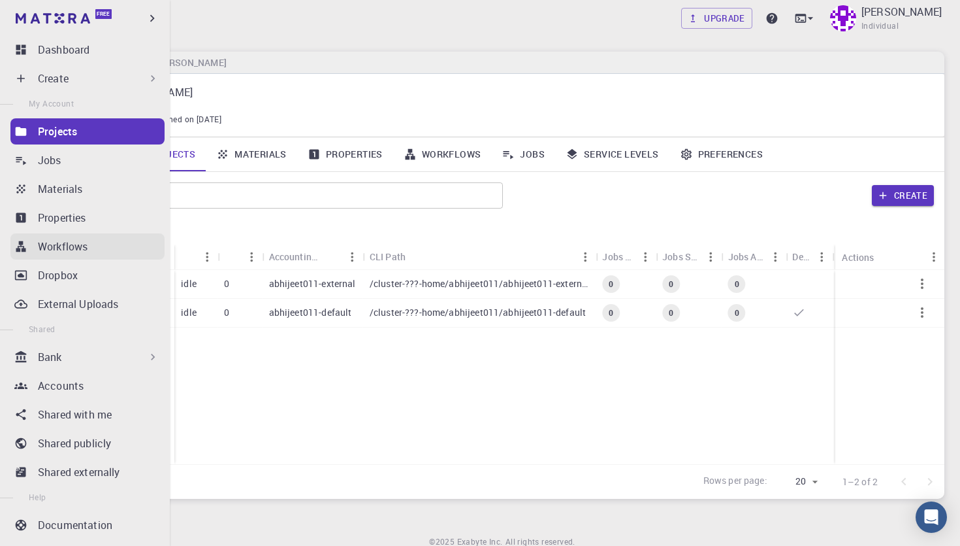
click at [39, 249] on p "Workflows" at bounding box center [63, 246] width 50 height 16
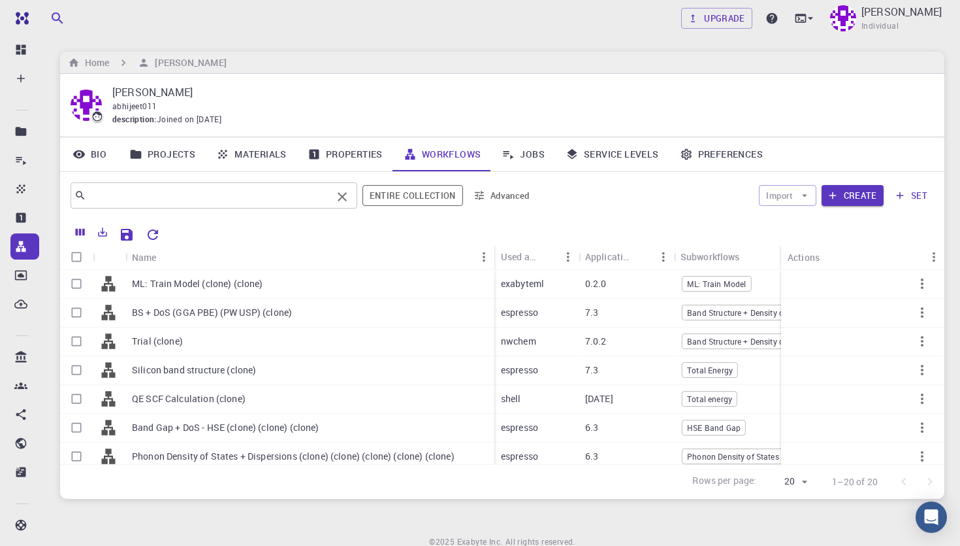
click at [227, 190] on input "text" at bounding box center [209, 195] width 246 height 18
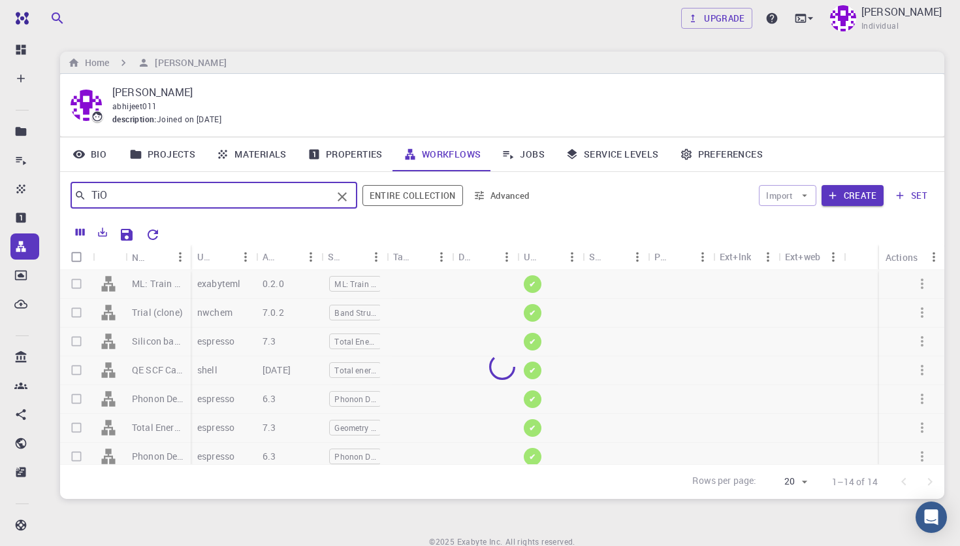
type input "TiO2"
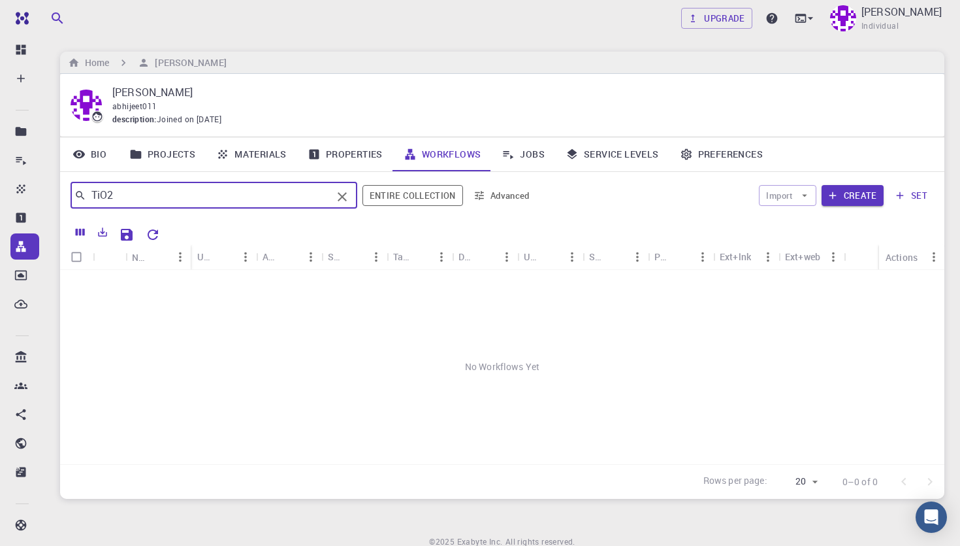
click at [346, 201] on icon "Clear" at bounding box center [342, 196] width 9 height 9
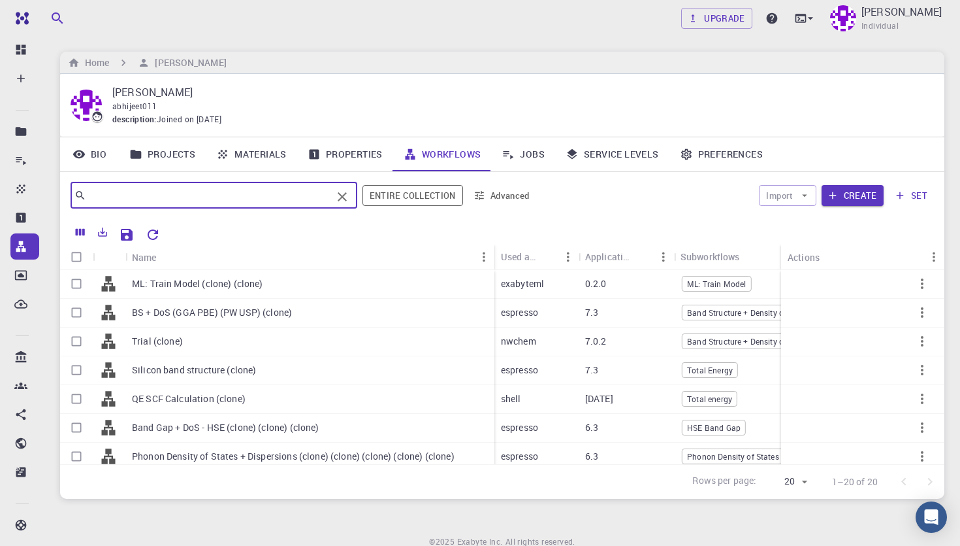
click at [344, 150] on link "Properties" at bounding box center [345, 154] width 96 height 34
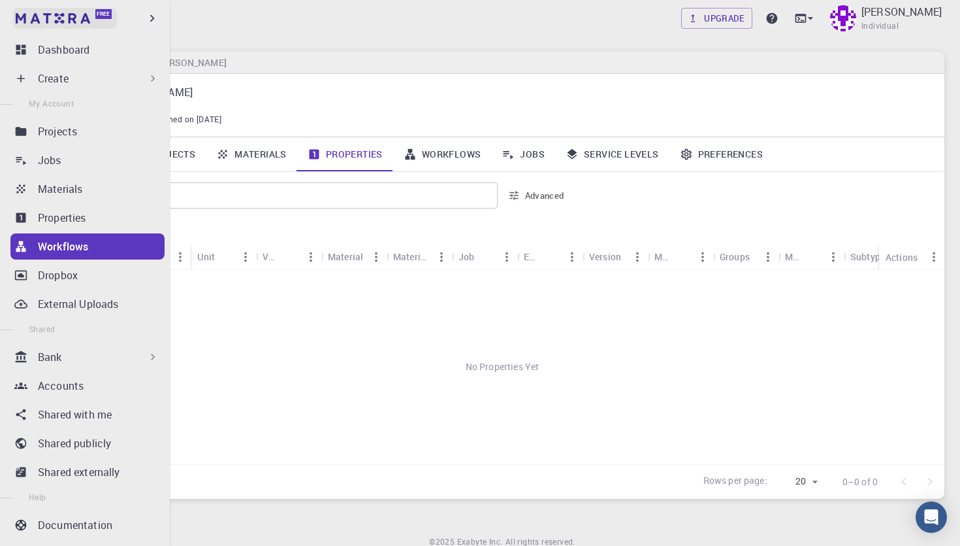
click at [102, 20] on link "Free" at bounding box center [65, 18] width 104 height 21
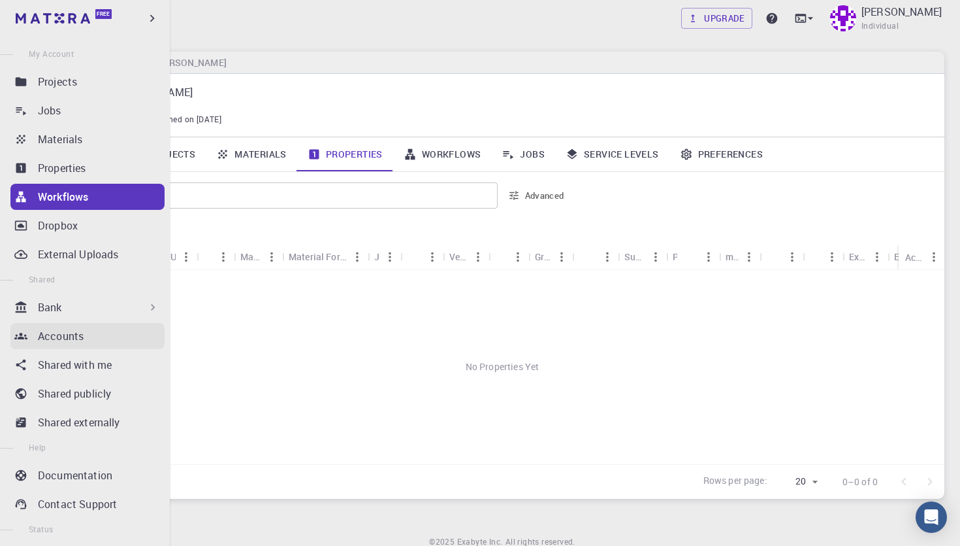
scroll to position [31, 0]
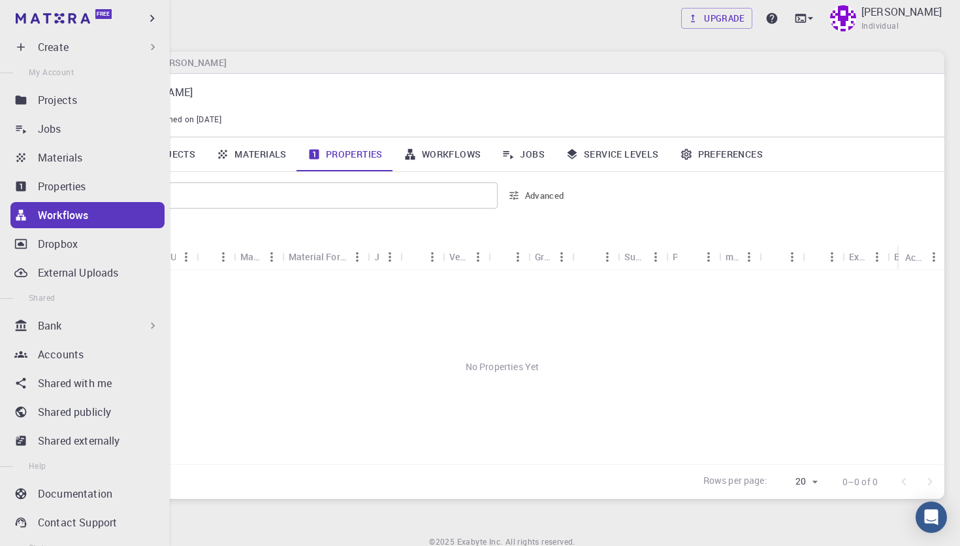
click at [113, 329] on div "Bank" at bounding box center [99, 326] width 122 height 16
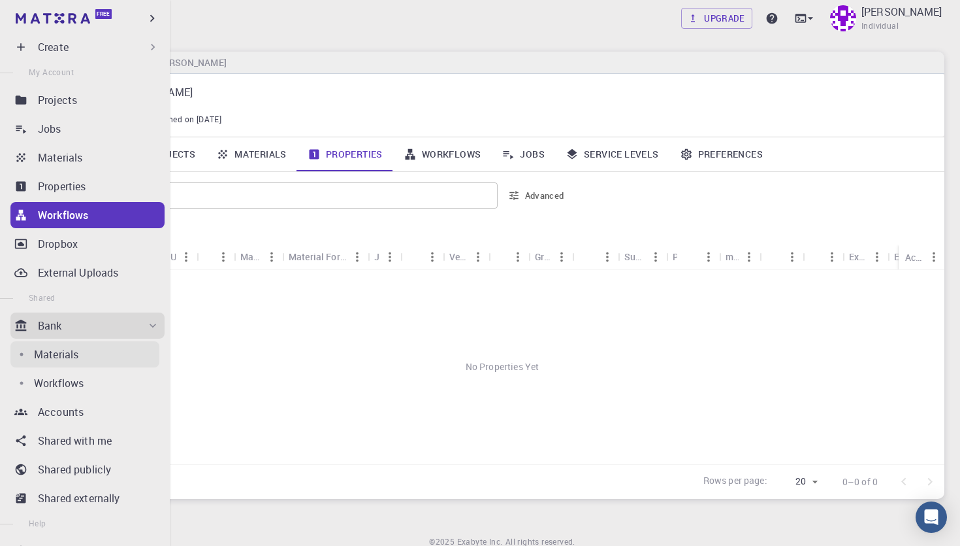
click at [90, 347] on div "Materials" at bounding box center [96, 354] width 125 height 16
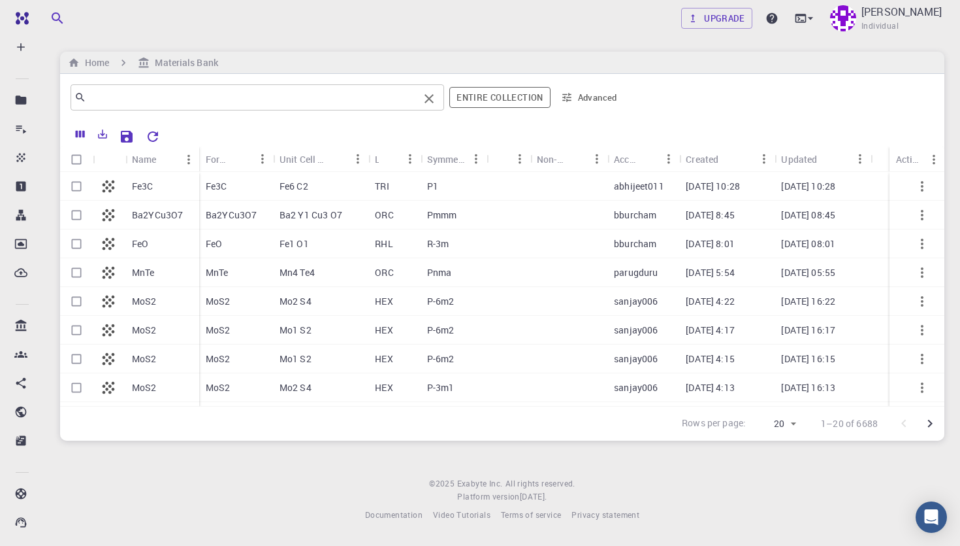
click at [287, 107] on div "​" at bounding box center [258, 97] width 374 height 26
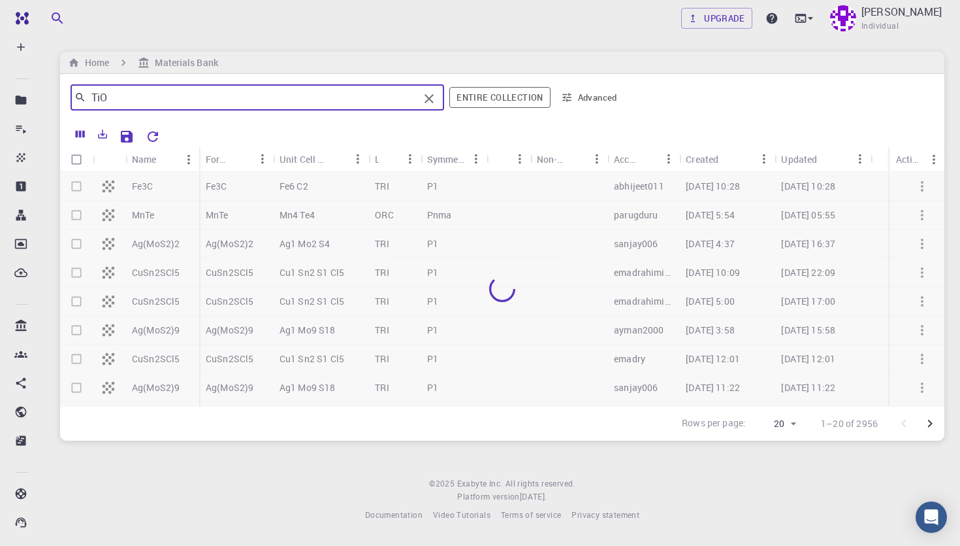
type input "TiO2"
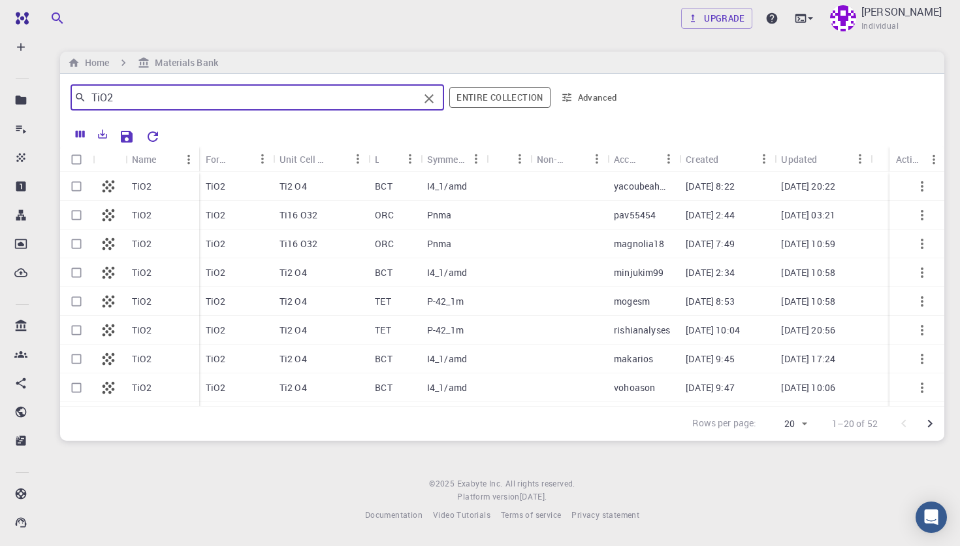
click at [163, 195] on div "TiO2" at bounding box center [162, 186] width 74 height 29
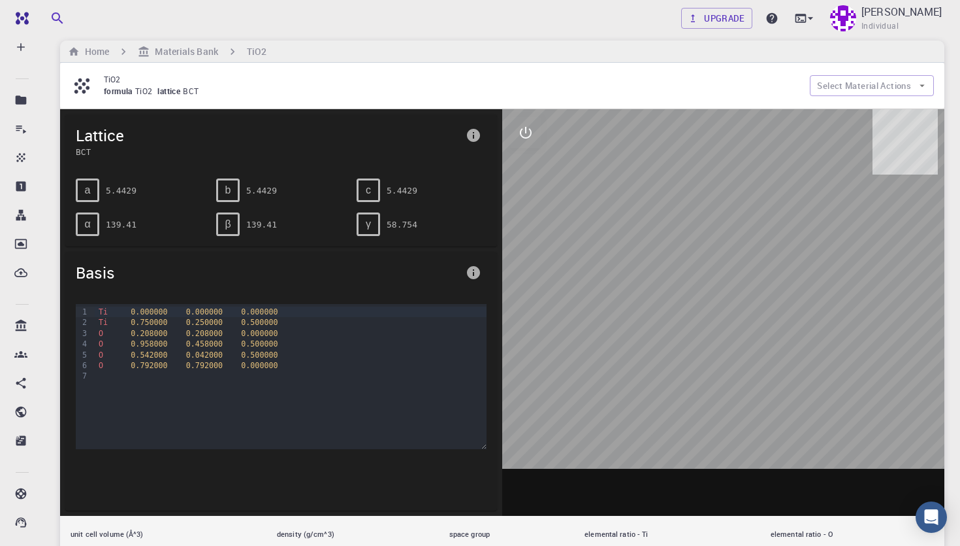
scroll to position [27, 0]
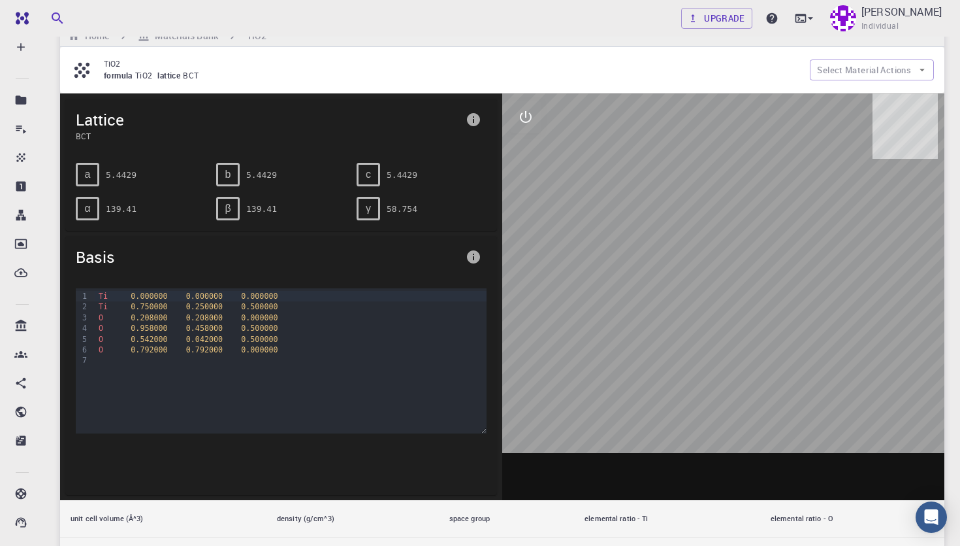
click at [292, 311] on div "Ti 0.750000 0.250000 0.500000" at bounding box center [291, 306] width 392 height 10
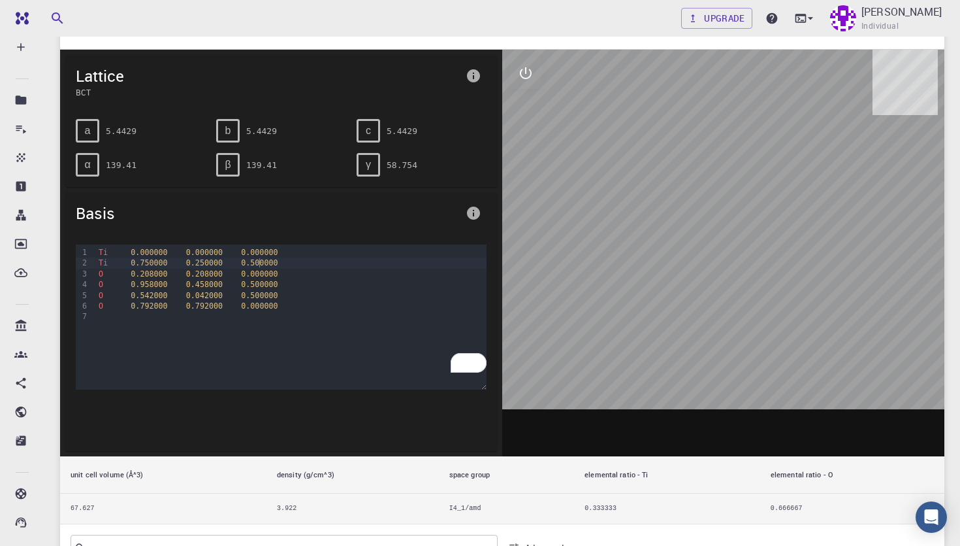
scroll to position [0, 0]
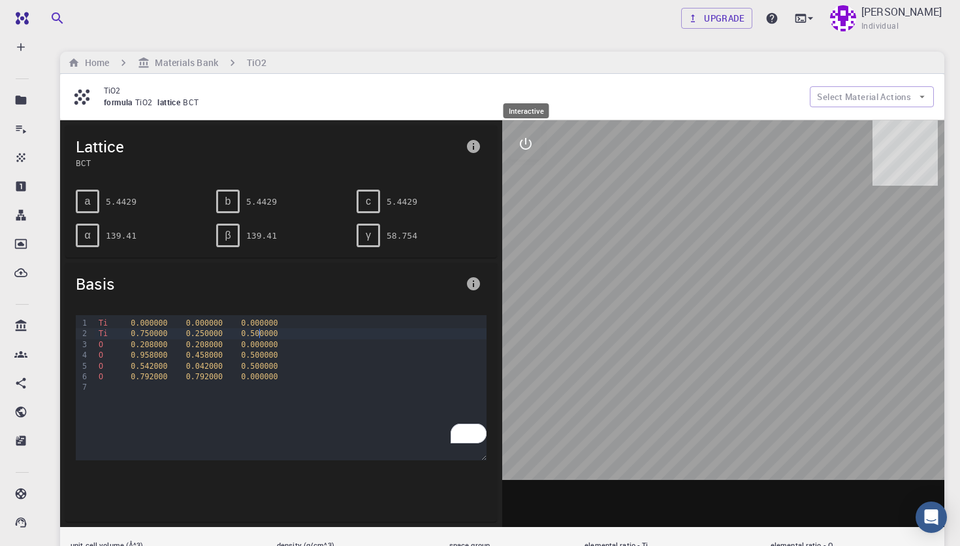
click at [530, 146] on icon "interactive" at bounding box center [526, 144] width 16 height 16
click at [836, 90] on button "Select Material Actions" at bounding box center [872, 96] width 124 height 21
click at [529, 67] on div "Home Materials Bank TiO2" at bounding box center [502, 63] width 885 height 22
click at [219, 203] on div "b" at bounding box center [228, 201] width 24 height 24
click at [141, 199] on div "a 5.4429" at bounding box center [141, 201] width 130 height 24
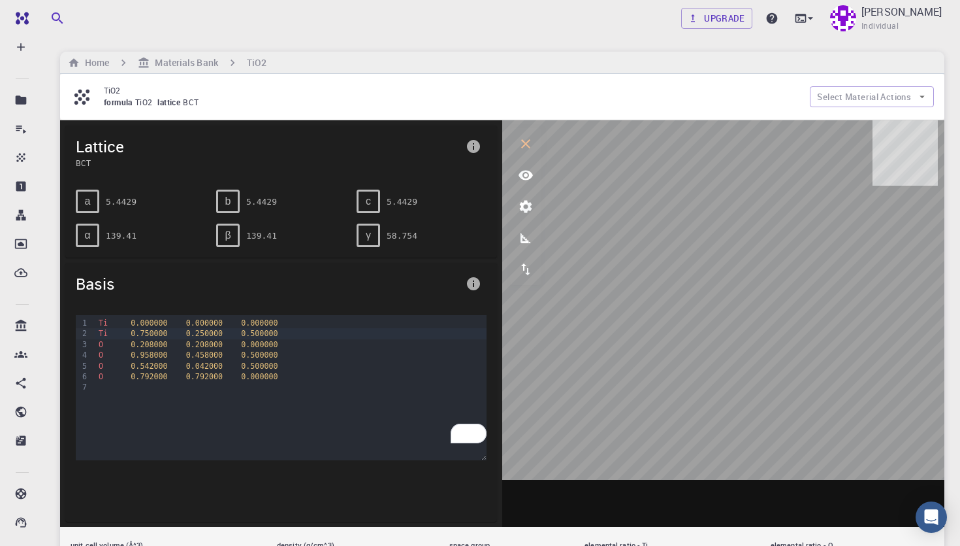
click at [132, 201] on pre "5.4429" at bounding box center [121, 201] width 31 height 23
click at [482, 149] on button "info" at bounding box center [474, 146] width 26 height 26
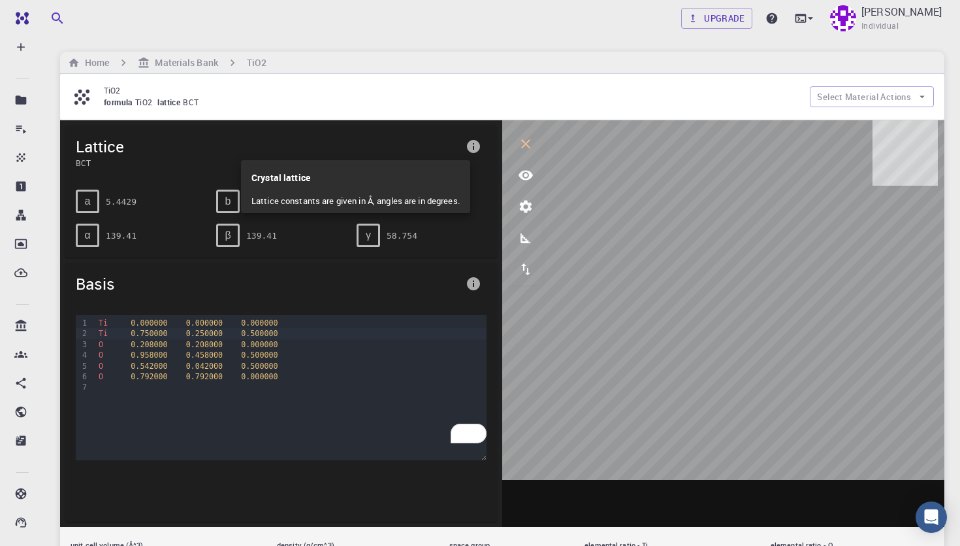
click at [232, 267] on div at bounding box center [480, 273] width 960 height 546
